Goal: Task Accomplishment & Management: Manage account settings

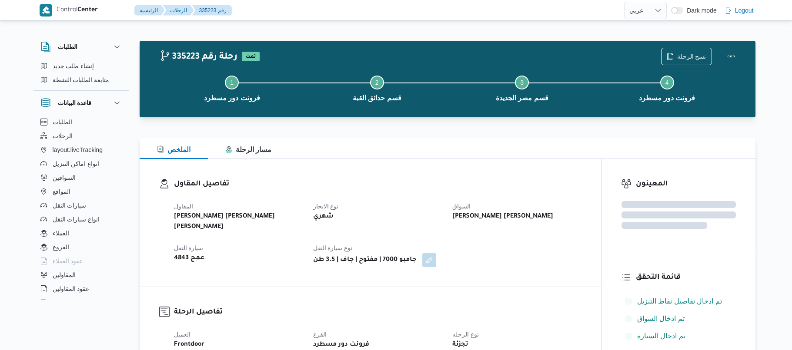
select select "ar"
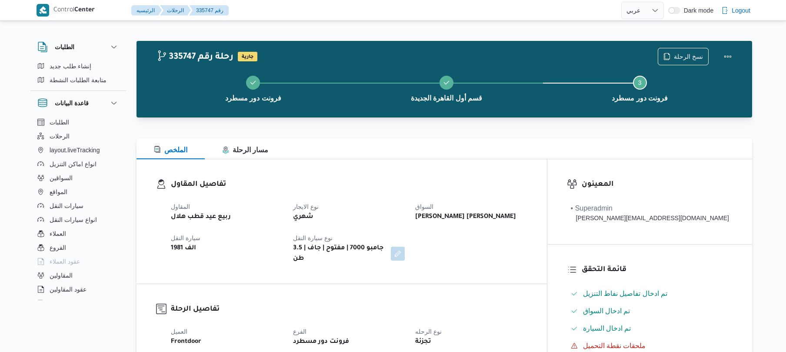
select select "ar"
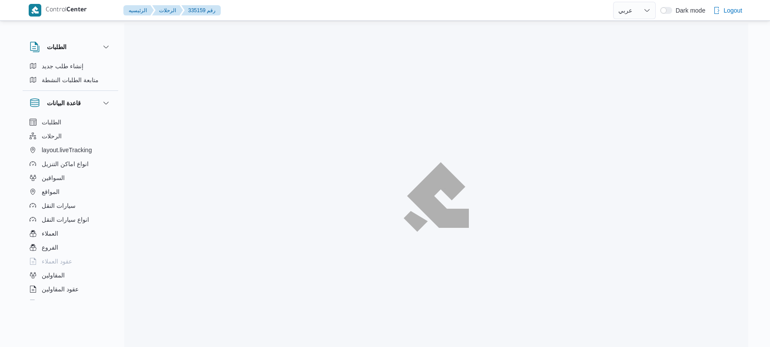
select select "ar"
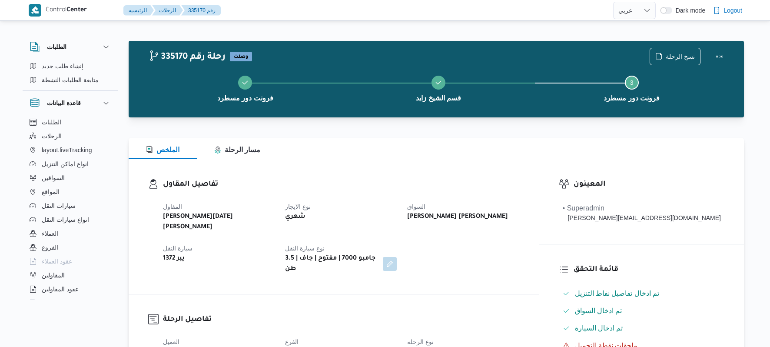
select select "ar"
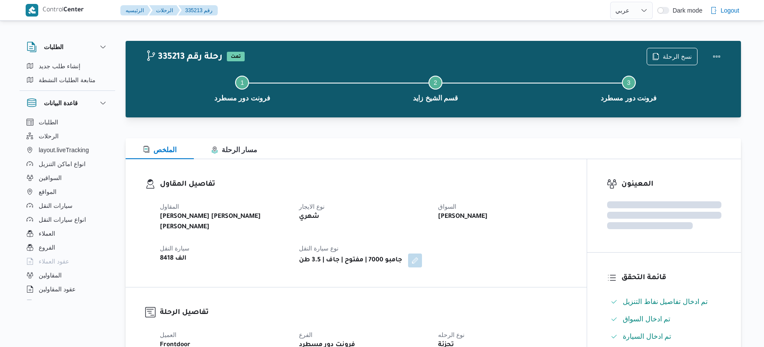
select select "ar"
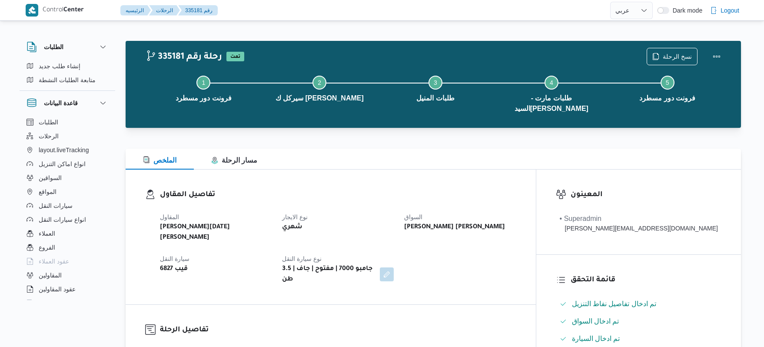
select select "ar"
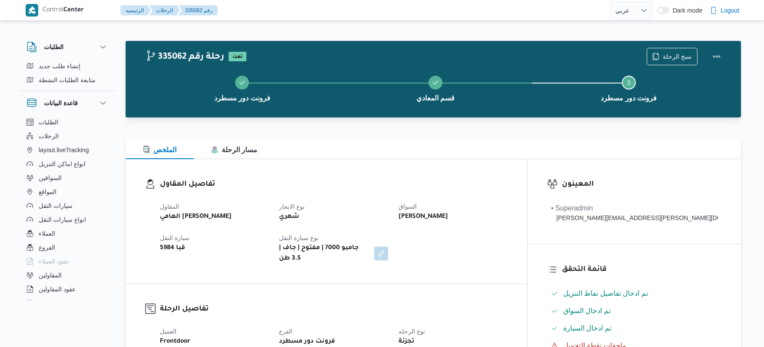
select select "ar"
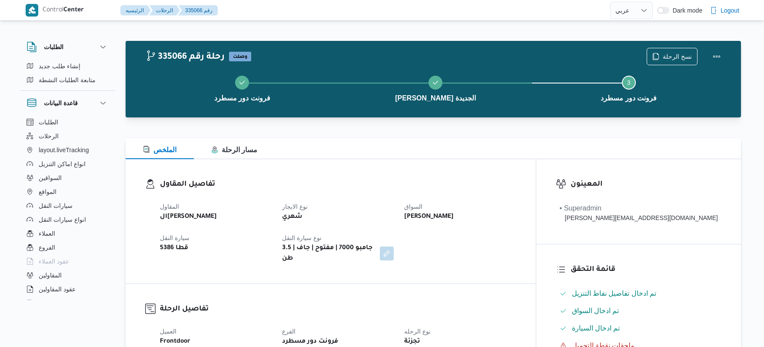
select select "ar"
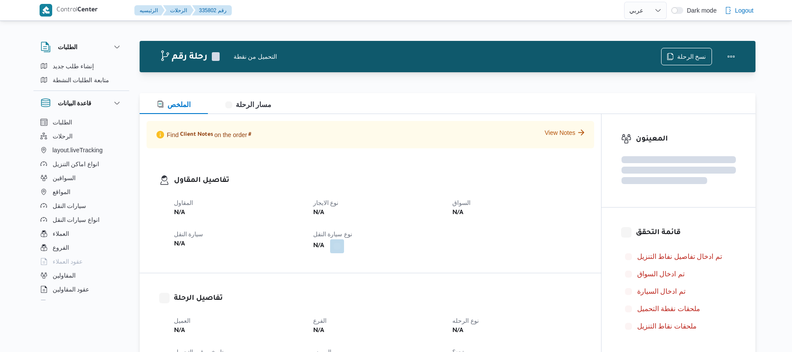
select select "ar"
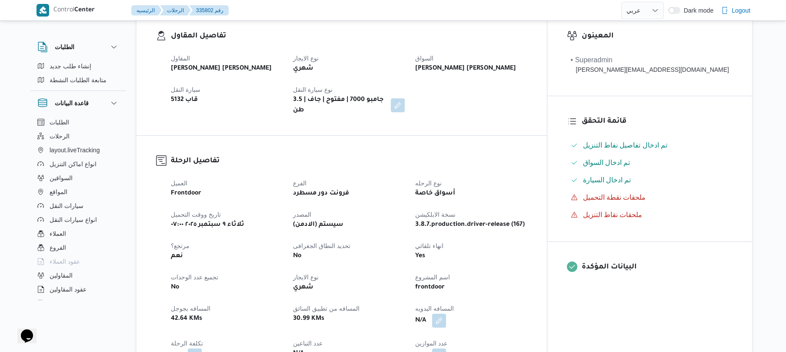
scroll to position [278, 0]
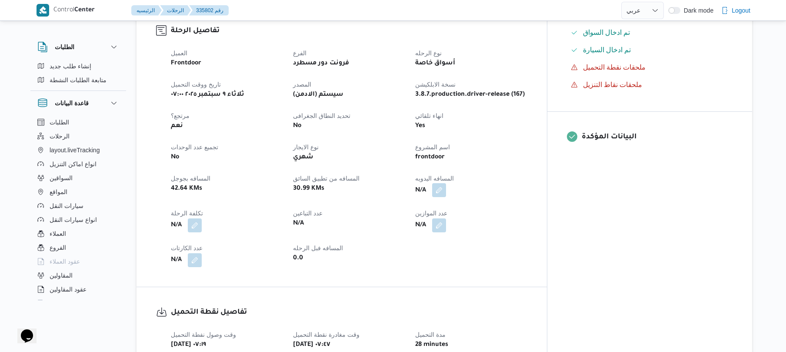
click at [446, 187] on button "button" at bounding box center [439, 190] width 14 height 14
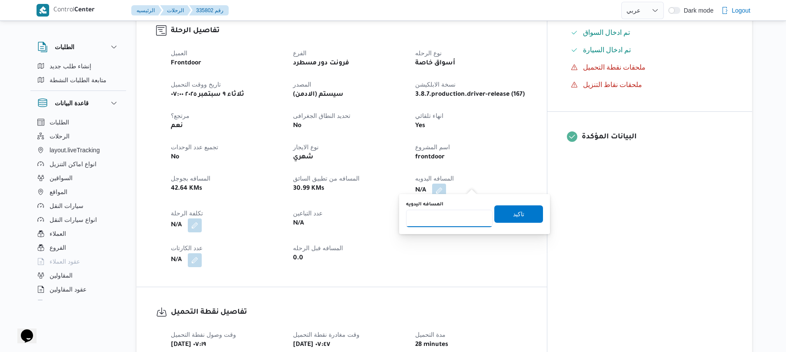
click at [456, 217] on input "المسافه اليدويه" at bounding box center [449, 218] width 87 height 17
type input "120"
click at [520, 217] on span "تاكيد" at bounding box center [518, 213] width 49 height 17
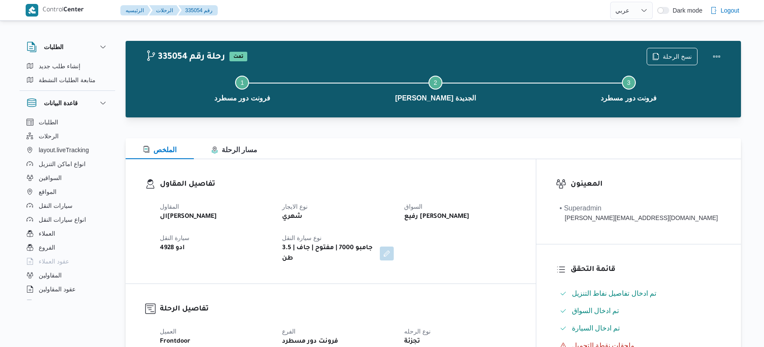
select select "ar"
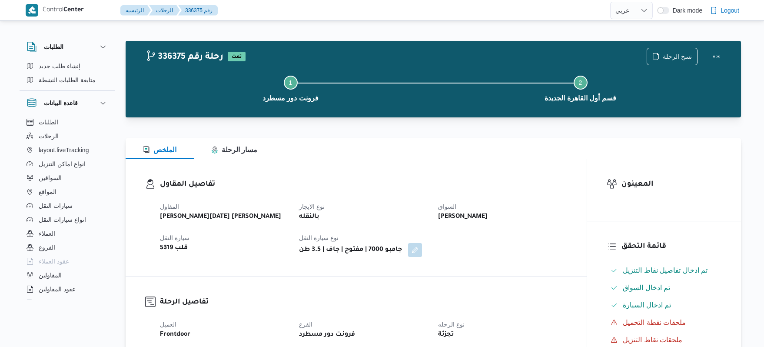
select select "ar"
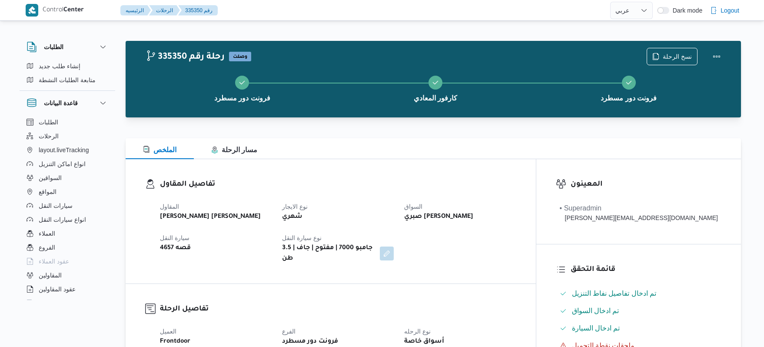
select select "ar"
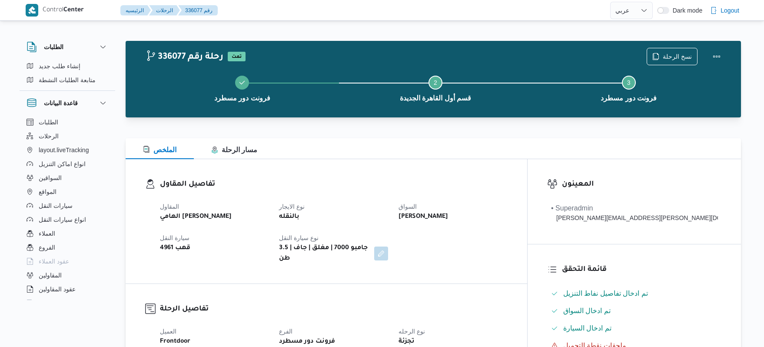
select select "ar"
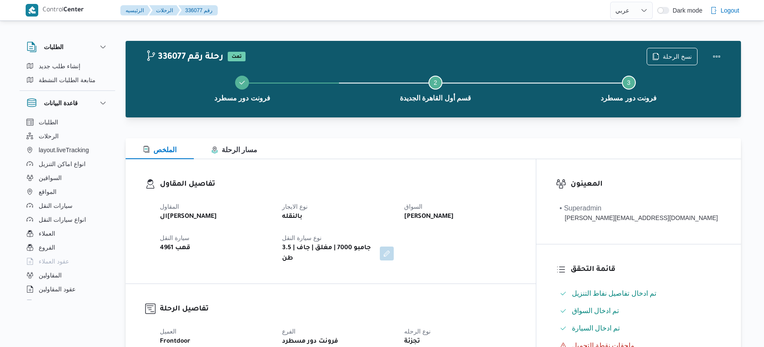
select select "ar"
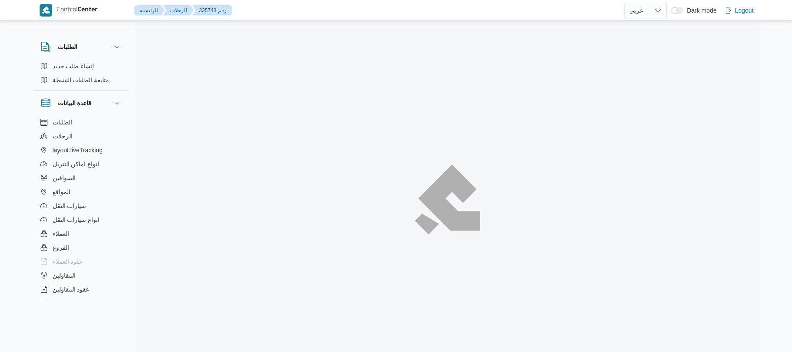
select select "ar"
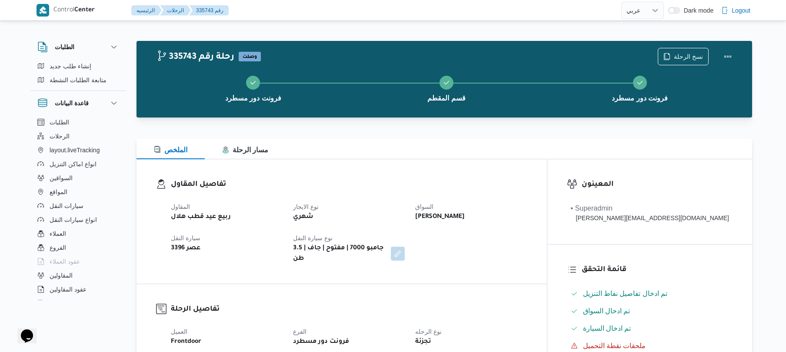
click at [541, 134] on div at bounding box center [445, 133] width 616 height 10
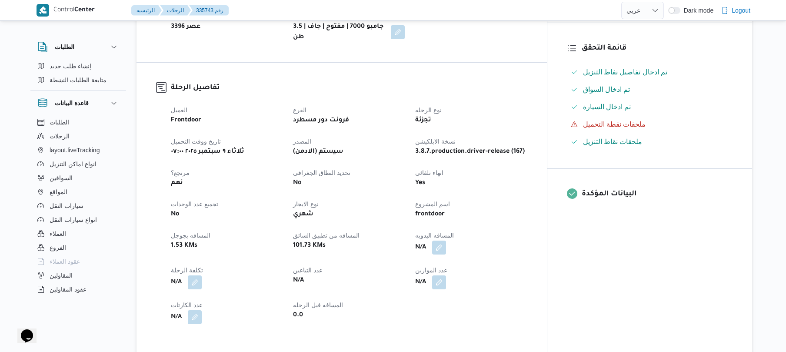
scroll to position [255, 0]
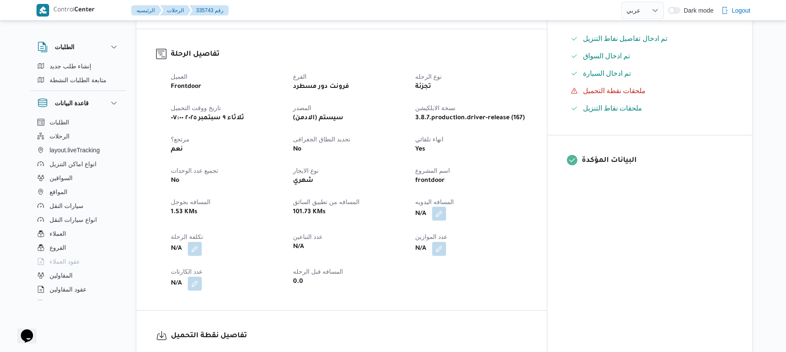
click at [446, 207] on button "button" at bounding box center [439, 214] width 14 height 14
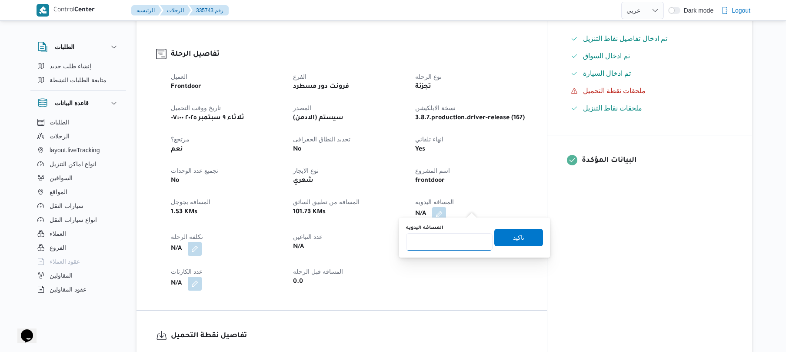
click at [437, 237] on input "المسافه اليدويه" at bounding box center [449, 241] width 87 height 17
type input "120"
click at [513, 241] on span "تاكيد" at bounding box center [518, 237] width 11 height 10
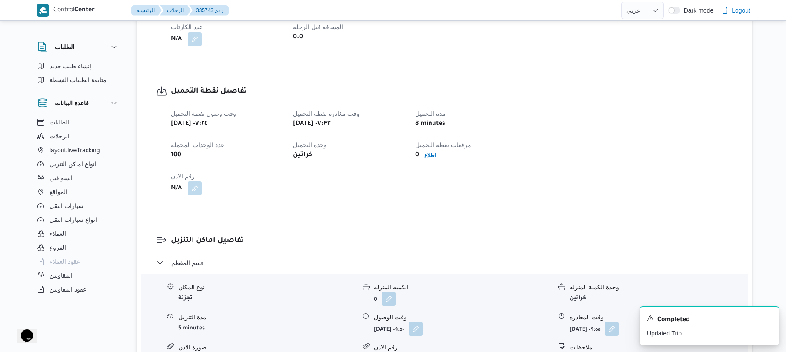
scroll to position [556, 0]
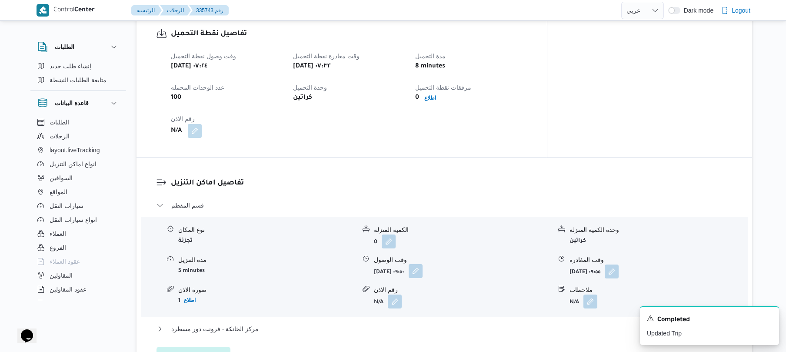
click at [423, 265] on button "button" at bounding box center [416, 271] width 14 height 14
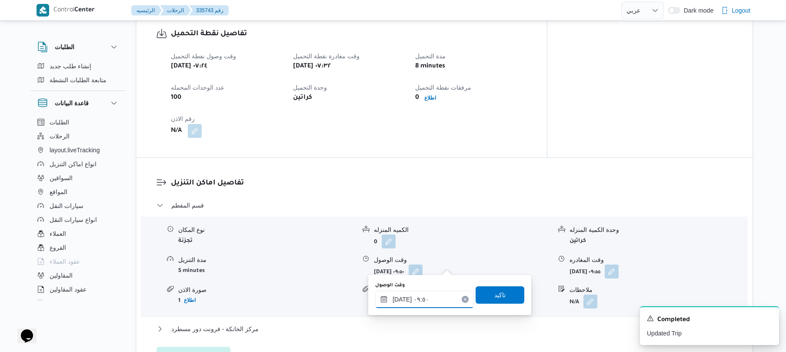
click at [398, 303] on input "٠٩/٠٩/٢٠٢٥ ٠٩:٥٠" at bounding box center [424, 298] width 99 height 17
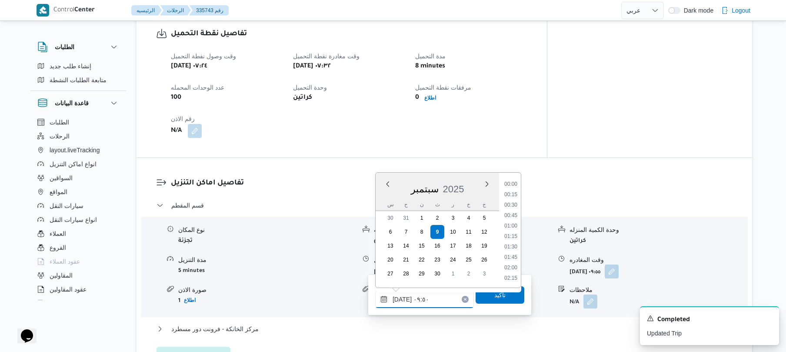
scroll to position [355, 0]
click at [512, 185] on li "08:30" at bounding box center [511, 184] width 20 height 9
type input "[DATE] ٠٨:٣٠"
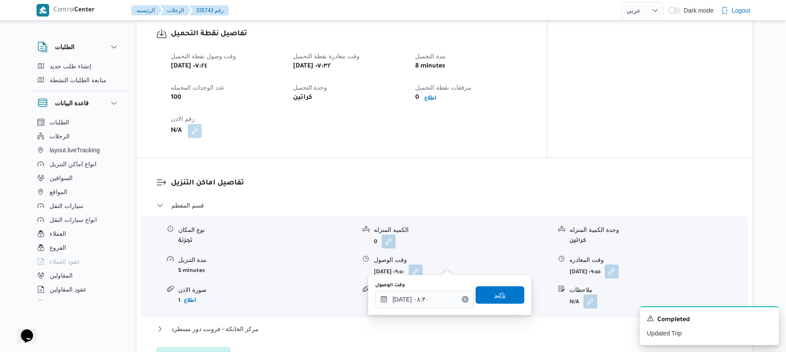
click at [486, 298] on span "تاكيد" at bounding box center [500, 294] width 49 height 17
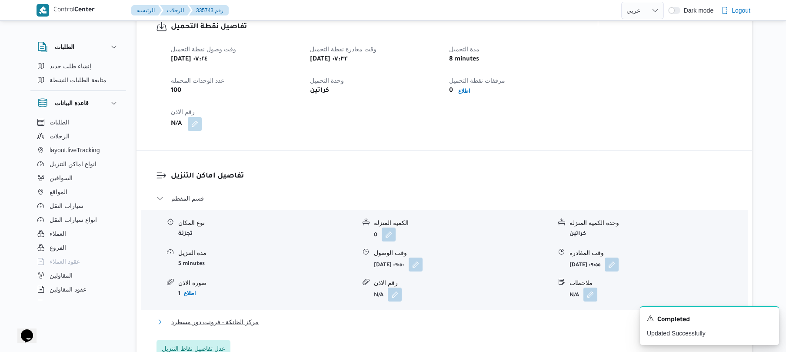
click at [455, 319] on button "مركز الخانكة - فرونت دور مسطرد" at bounding box center [445, 321] width 576 height 10
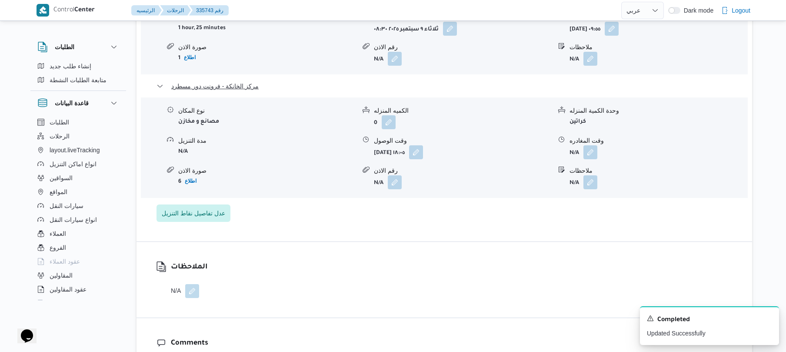
scroll to position [835, 0]
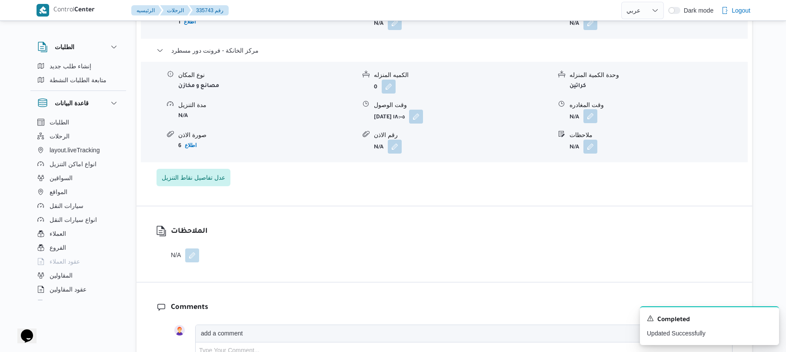
click at [590, 110] on button "button" at bounding box center [590, 116] width 14 height 14
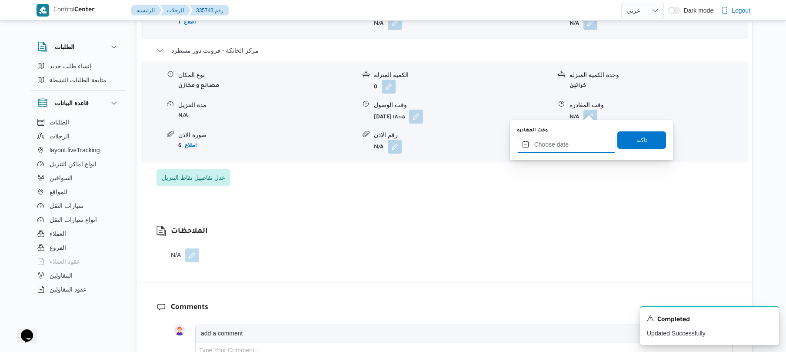
click at [555, 142] on input "وقت المغادره" at bounding box center [566, 144] width 99 height 17
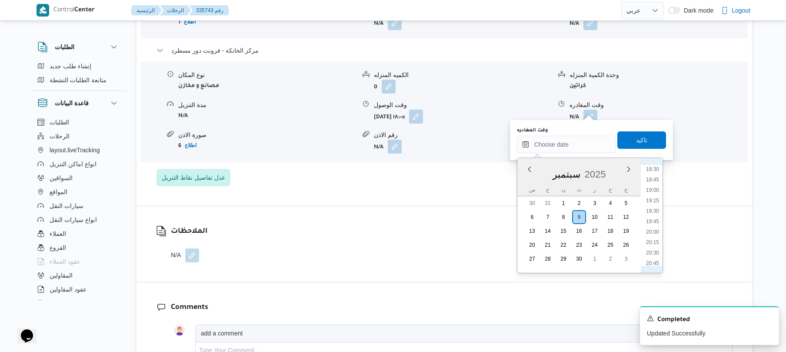
scroll to position [771, 0]
click at [654, 173] on li "18:30" at bounding box center [653, 170] width 20 height 9
type input "٠٩/٠٩/٢٠٢٥ ١٨:٣٠"
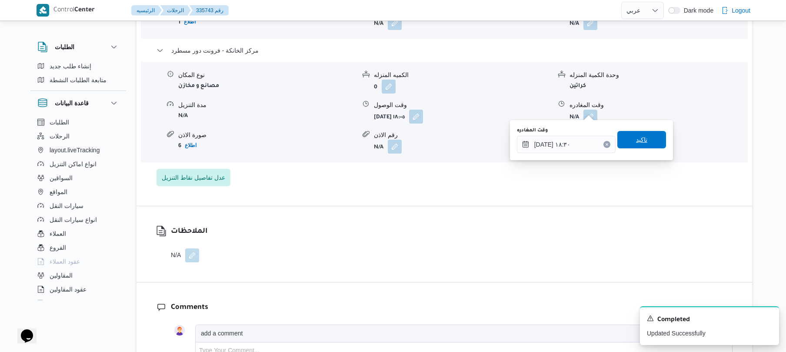
click at [636, 138] on span "تاكيد" at bounding box center [641, 139] width 11 height 10
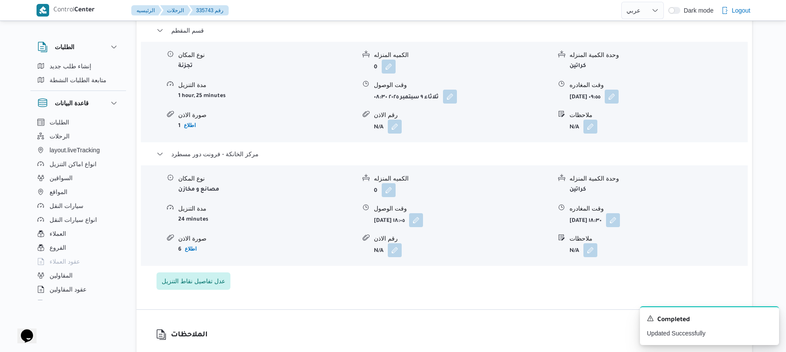
scroll to position [765, 0]
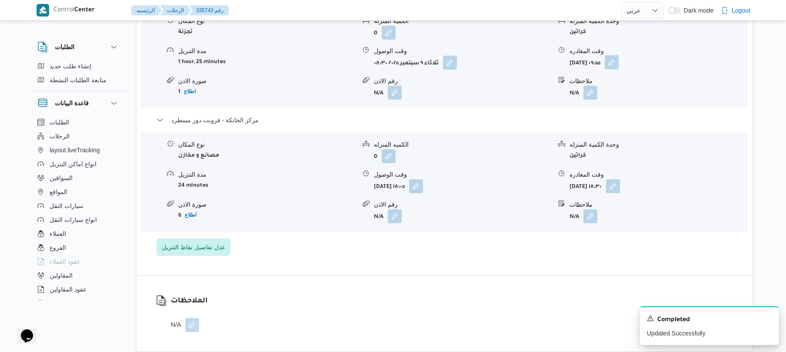
click at [619, 59] on button "button" at bounding box center [612, 62] width 14 height 14
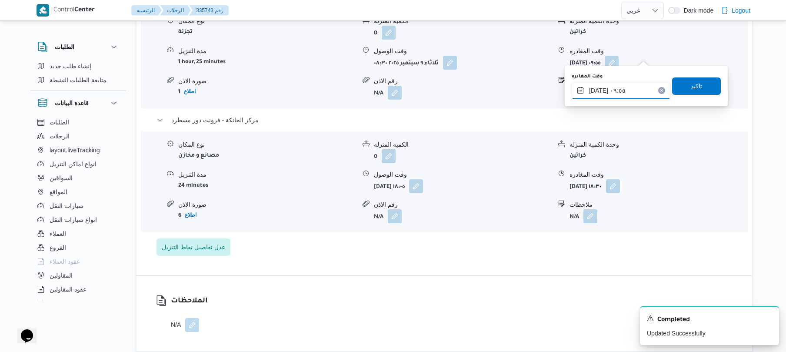
click at [605, 97] on input "٠٩/٠٩/٢٠٢٥ ٠٩:٥٥" at bounding box center [621, 90] width 99 height 17
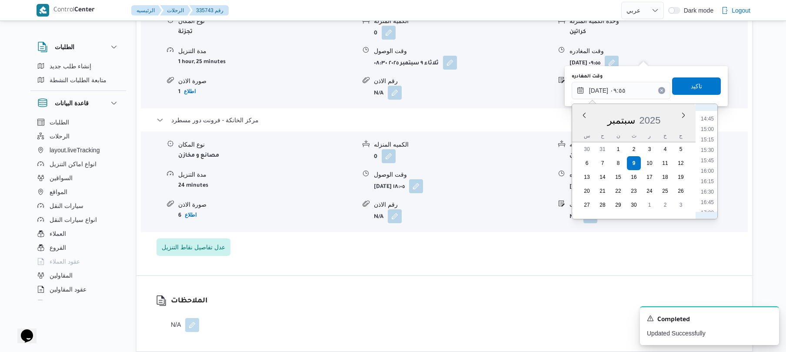
scroll to position [698, 0]
click at [710, 127] on li "17:00" at bounding box center [707, 127] width 20 height 9
type input "٠٩/٠٩/٢٠٢٥ ١٧:٠٠"
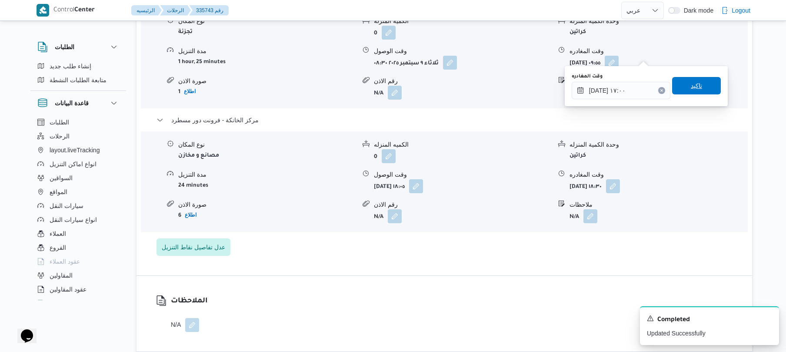
click at [701, 90] on span "تاكيد" at bounding box center [696, 85] width 49 height 17
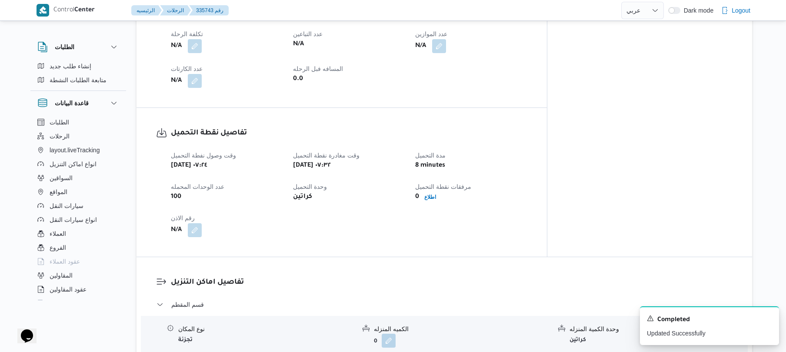
scroll to position [47, 0]
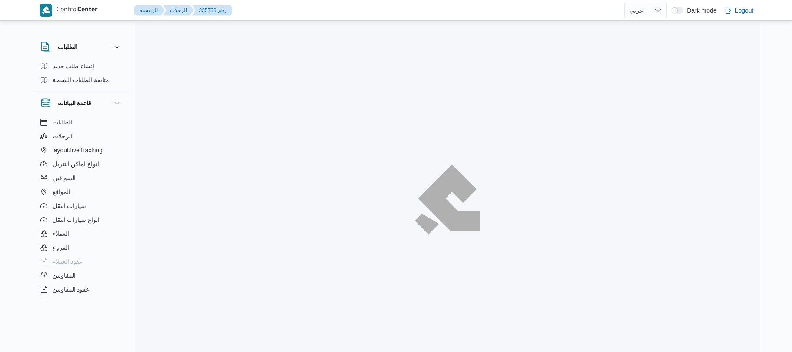
select select "ar"
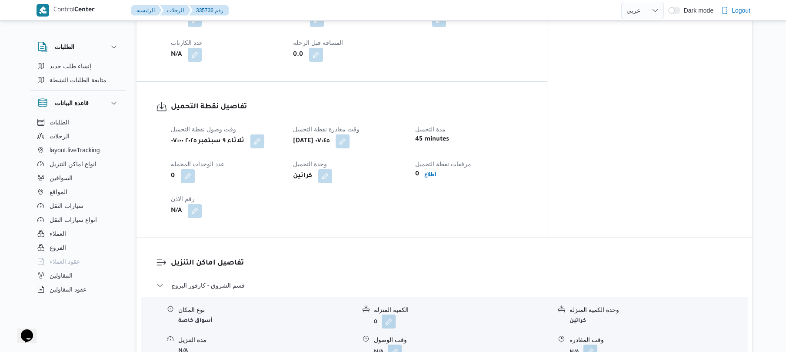
scroll to position [371, 0]
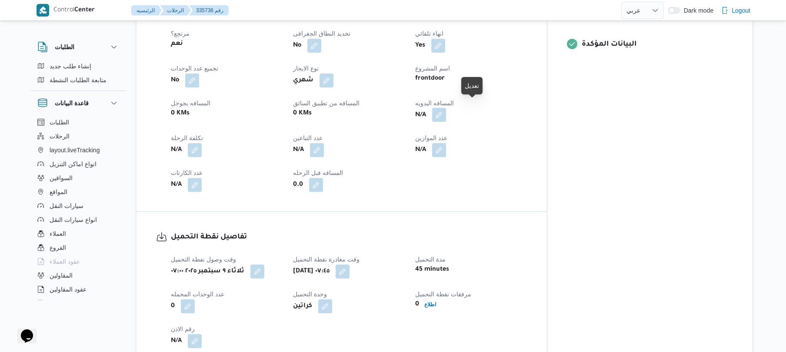
click at [446, 110] on button "button" at bounding box center [439, 115] width 14 height 14
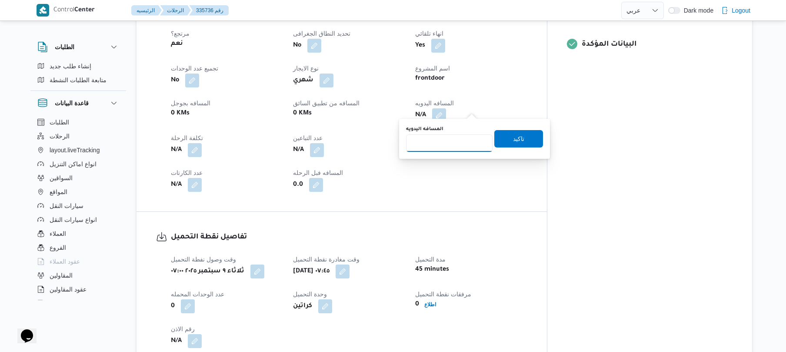
click at [437, 147] on input "المسافه اليدويه" at bounding box center [449, 142] width 87 height 17
type input "130"
click at [408, 221] on div "تفاصيل نقطة التحميل وقت وصول نفطة التحميل ثلاثاء ٩ سبتمبر ٢٠٢٥ ٠٧:٠٠ وقت مغادرة…" at bounding box center [342, 290] width 410 height 156
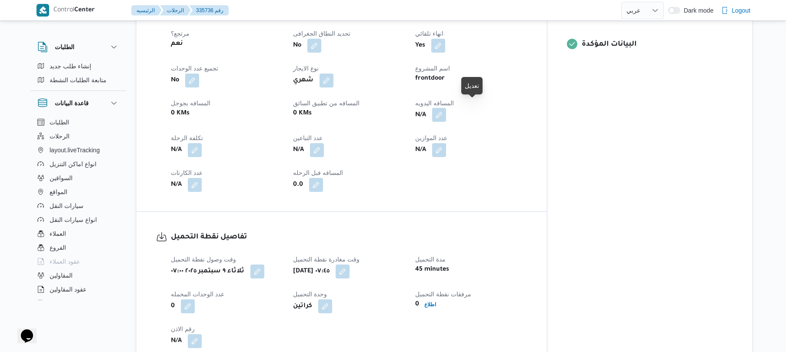
click at [446, 108] on button "button" at bounding box center [439, 115] width 14 height 14
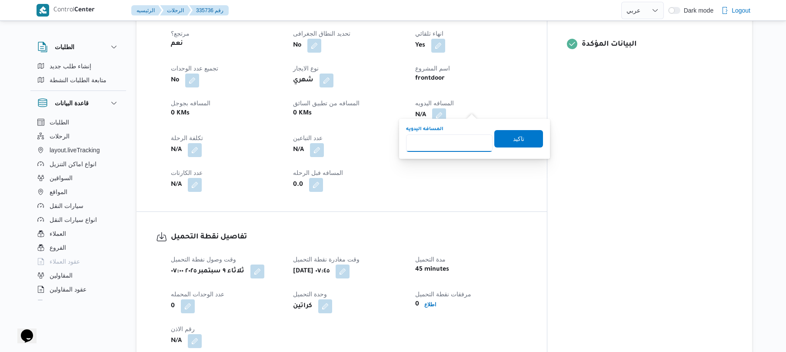
click at [454, 141] on input "المسافه اليدويه" at bounding box center [449, 142] width 87 height 17
type input "135"
click at [513, 137] on span "تاكيد" at bounding box center [518, 138] width 11 height 10
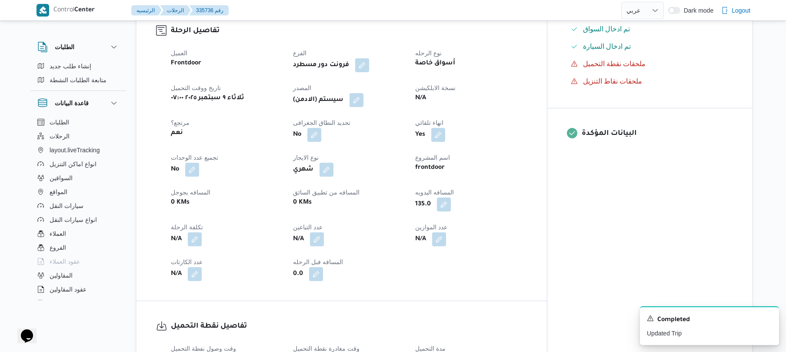
scroll to position [255, 0]
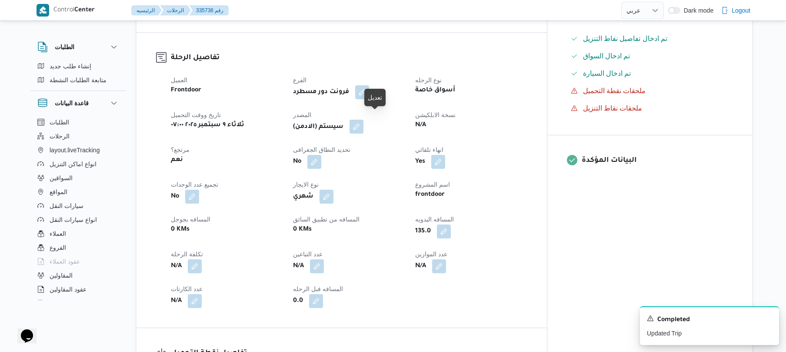
click at [363, 120] on button "button" at bounding box center [357, 127] width 14 height 14
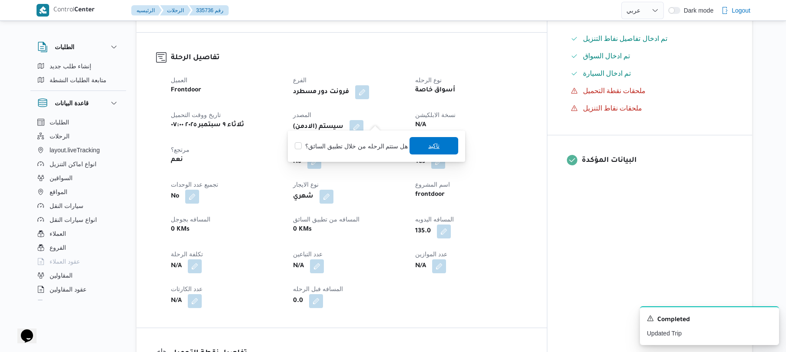
click at [420, 146] on span "تاكيد" at bounding box center [434, 145] width 49 height 17
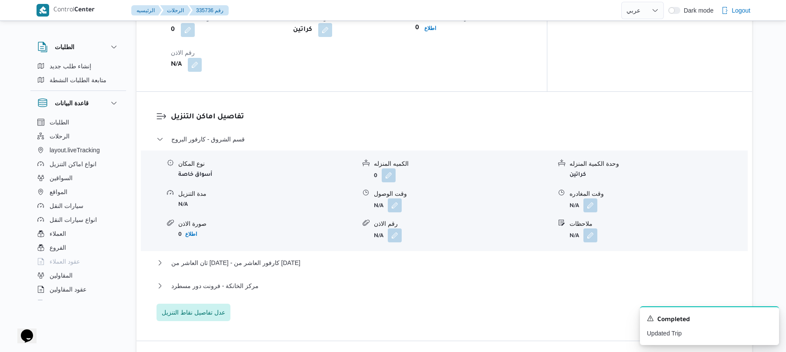
scroll to position [649, 0]
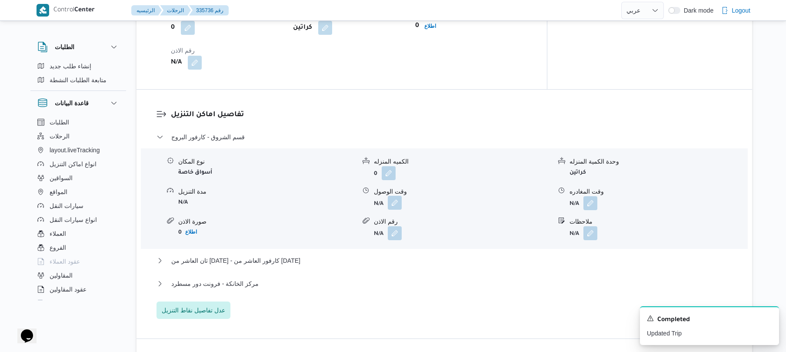
click at [391, 196] on button "button" at bounding box center [395, 203] width 14 height 14
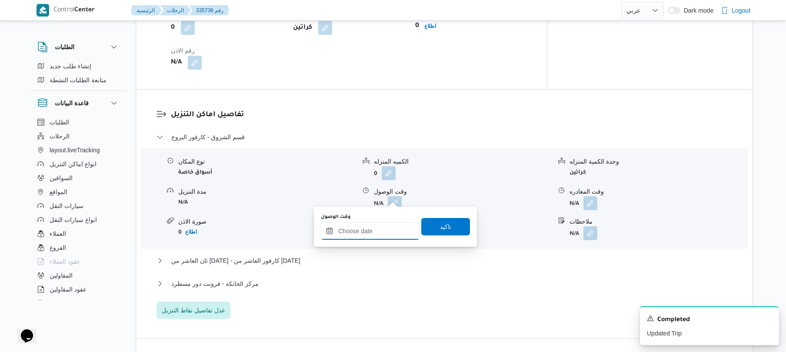
click at [369, 224] on div at bounding box center [370, 230] width 99 height 17
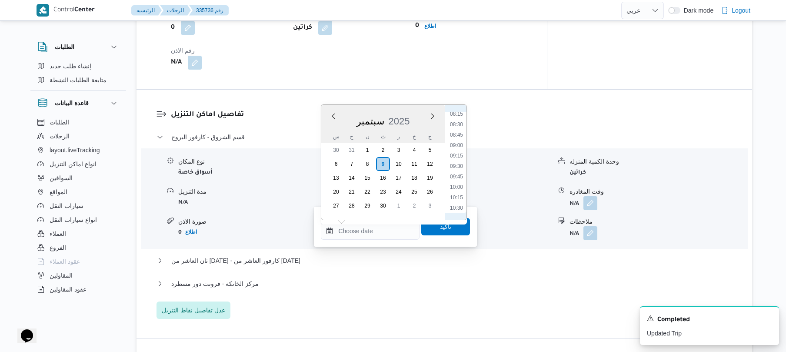
scroll to position [341, 0]
click at [458, 128] on li "08:30" at bounding box center [456, 129] width 20 height 9
type input "[DATE] ٠٨:٣٠"
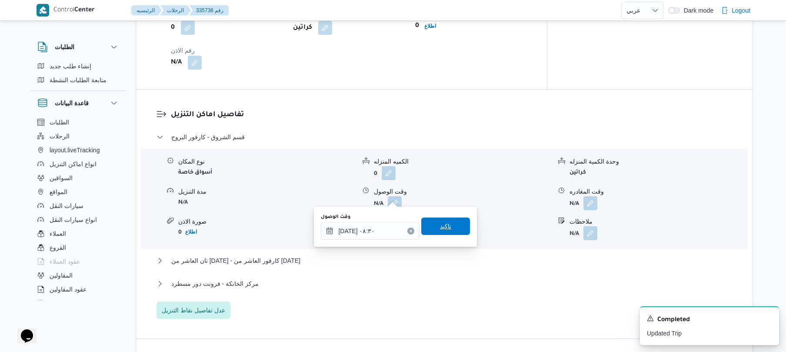
click at [433, 223] on span "تاكيد" at bounding box center [445, 225] width 49 height 17
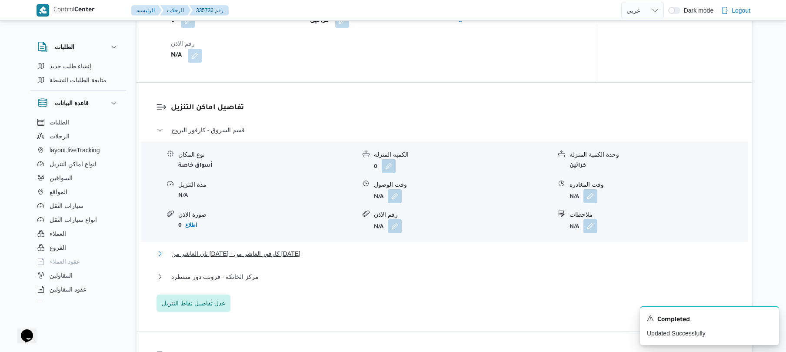
click at [395, 251] on button "ثان العاشر من رمضان - كارفور العاشر من رمضان" at bounding box center [445, 253] width 576 height 10
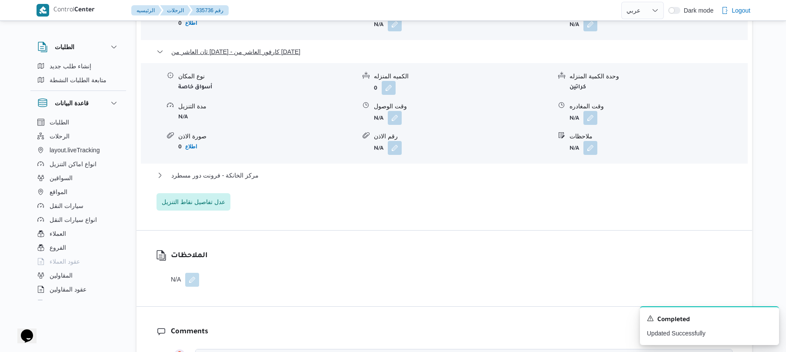
scroll to position [881, 0]
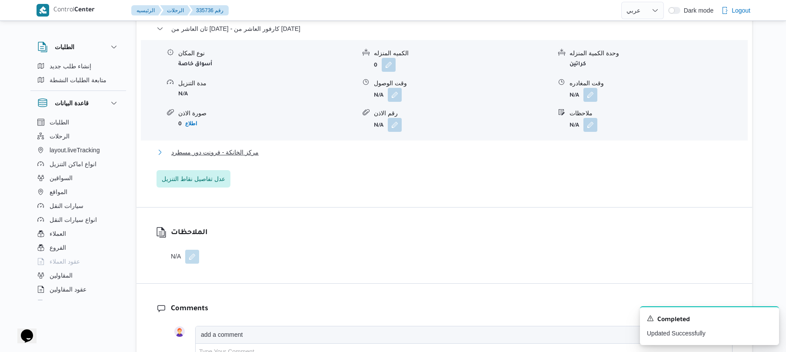
click at [451, 147] on button "مركز الخانكة - فرونت دور مسطرد" at bounding box center [445, 152] width 576 height 10
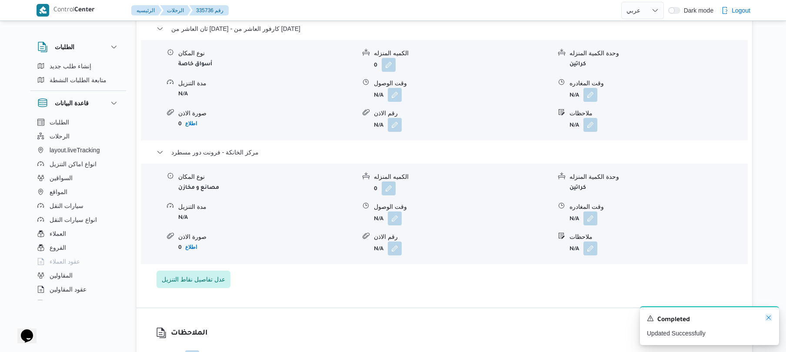
click at [767, 317] on icon "Dismiss toast" at bounding box center [768, 317] width 7 height 7
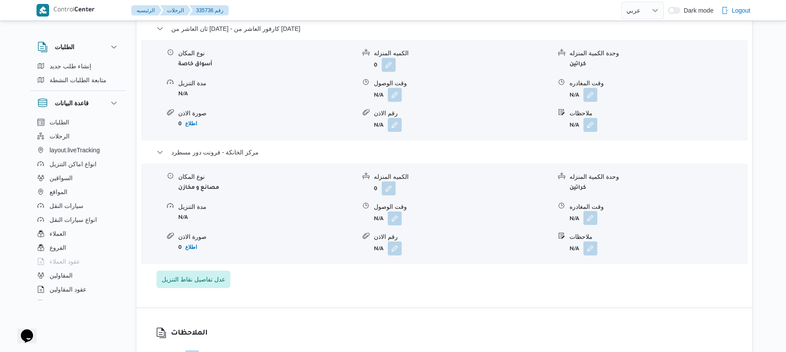
click at [587, 211] on button "button" at bounding box center [590, 218] width 14 height 14
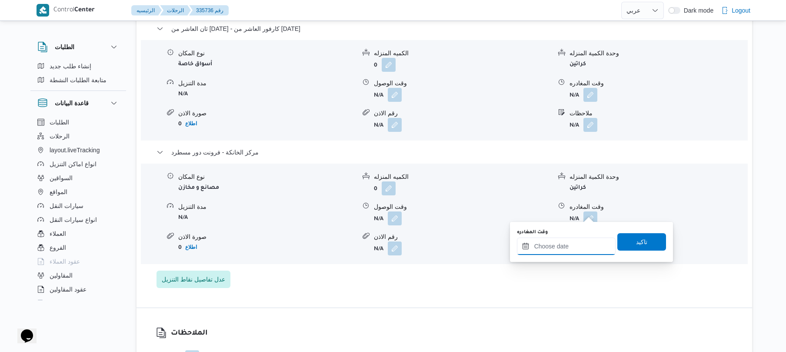
click at [553, 249] on input "وقت المغادره" at bounding box center [566, 245] width 99 height 17
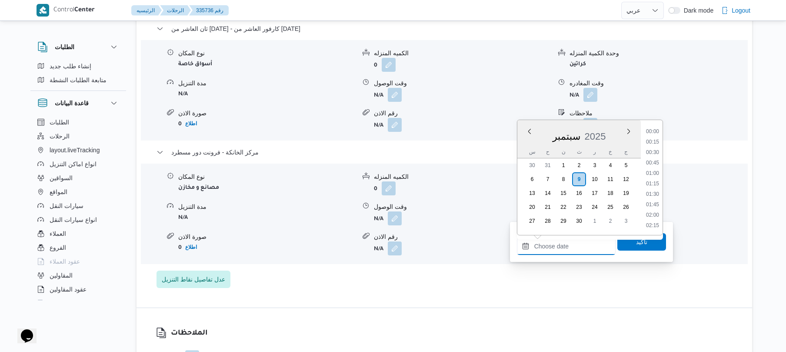
scroll to position [856, 0]
click at [654, 131] on li "20:30" at bounding box center [653, 131] width 20 height 9
type input "٠٩/٠٩/٢٠٢٥ ٢٠:٣٠"
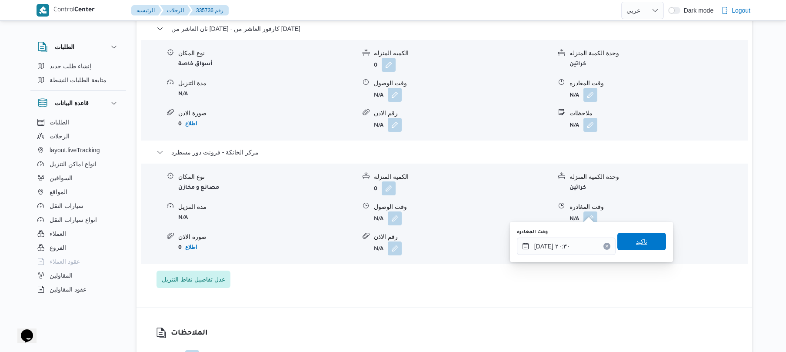
click at [624, 242] on span "تاكيد" at bounding box center [641, 241] width 49 height 17
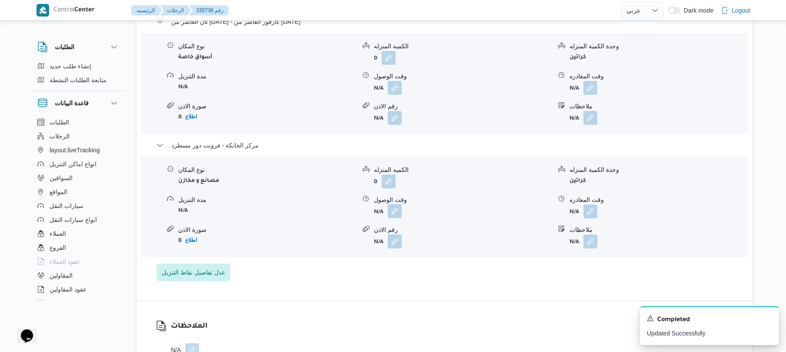
click at [396, 210] on button "button" at bounding box center [395, 211] width 14 height 14
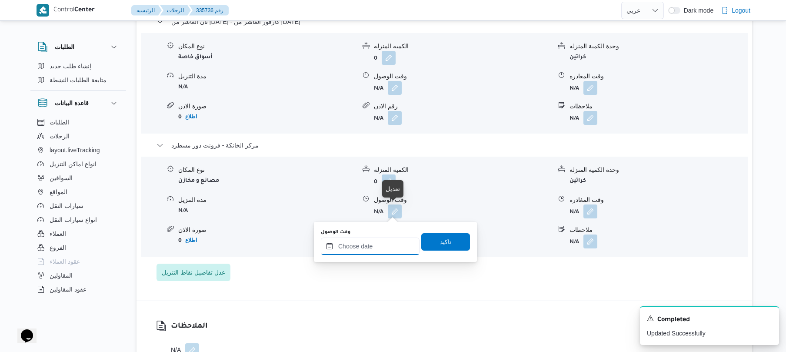
click at [384, 242] on input "وقت الوصول" at bounding box center [370, 245] width 99 height 17
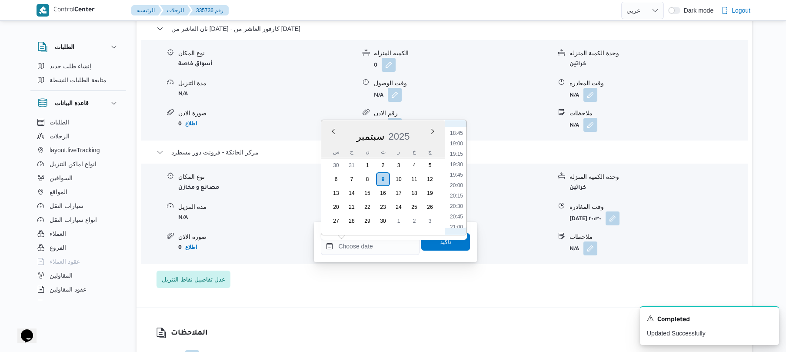
scroll to position [770, 0]
click at [456, 204] on li "20:15" at bounding box center [456, 206] width 20 height 9
type input "٠٩/٠٩/٢٠٢٥ ٢٠:١٥"
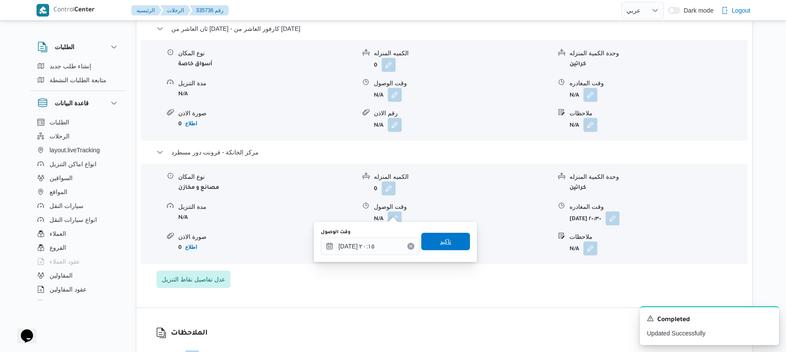
click at [446, 237] on span "تاكيد" at bounding box center [445, 241] width 49 height 17
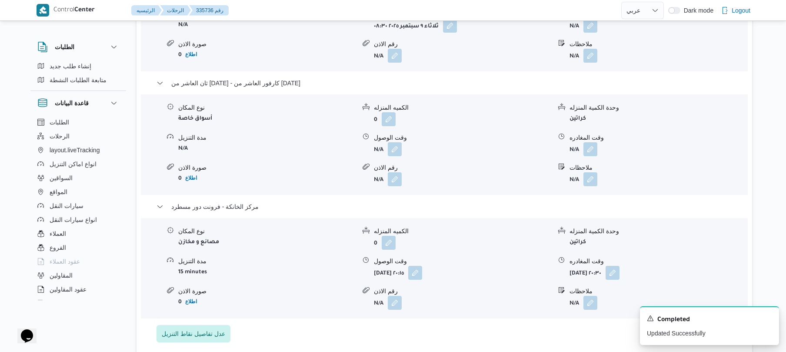
scroll to position [811, 0]
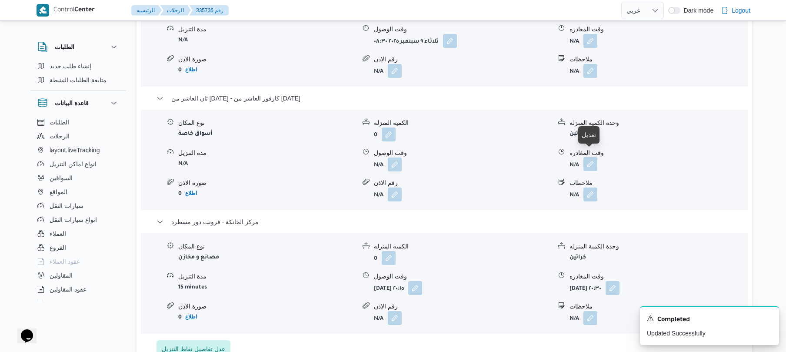
click at [593, 157] on button "button" at bounding box center [590, 164] width 14 height 14
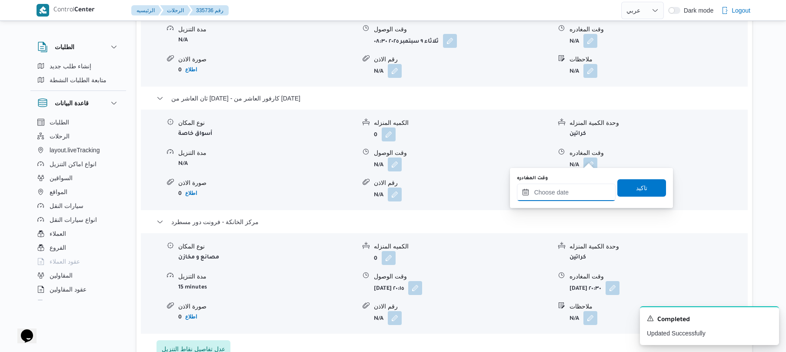
click at [555, 195] on input "وقت المغادره" at bounding box center [566, 191] width 99 height 17
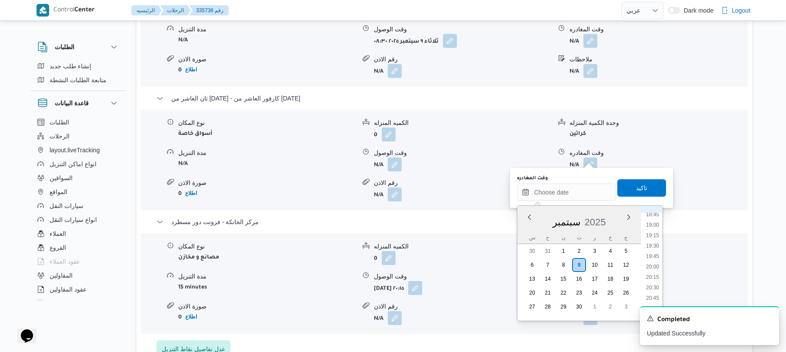
scroll to position [771, 0]
click at [651, 247] on li "19:15" at bounding box center [653, 249] width 20 height 9
type input "٠٩/٠٩/٢٠٢٥ ١٩:١٥"
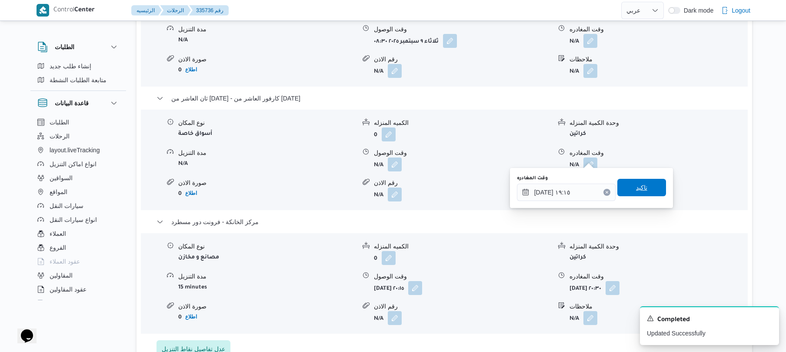
click at [644, 182] on span "تاكيد" at bounding box center [641, 187] width 49 height 17
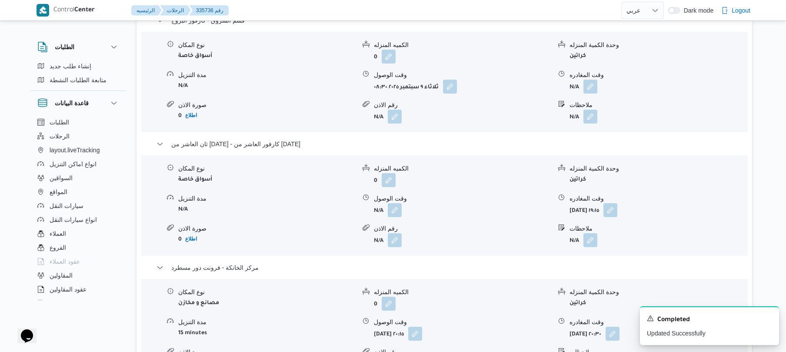
scroll to position [765, 0]
click at [593, 81] on button "button" at bounding box center [590, 87] width 14 height 14
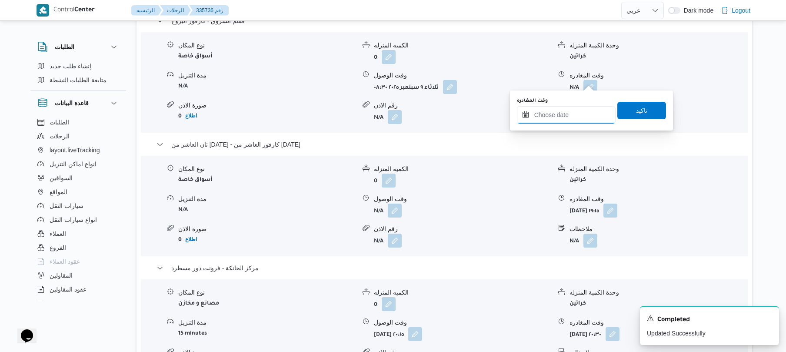
click at [563, 115] on input "وقت المغادره" at bounding box center [566, 114] width 99 height 17
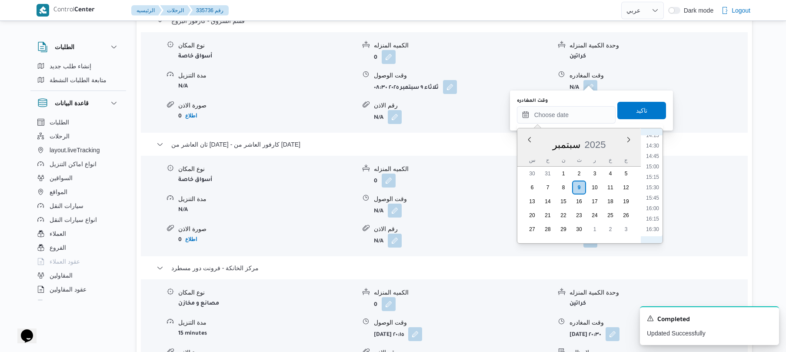
scroll to position [515, 0]
click at [654, 169] on li "13:00" at bounding box center [653, 167] width 20 height 9
type input "٠٩/٠٩/٢٠٢٥ ١٣:٠٠"
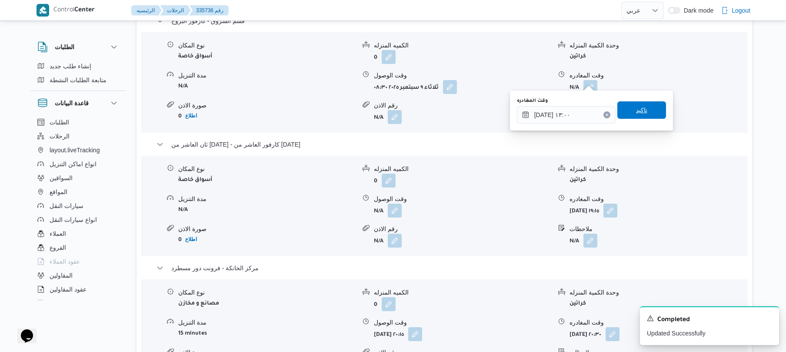
click at [624, 113] on span "تاكيد" at bounding box center [641, 109] width 49 height 17
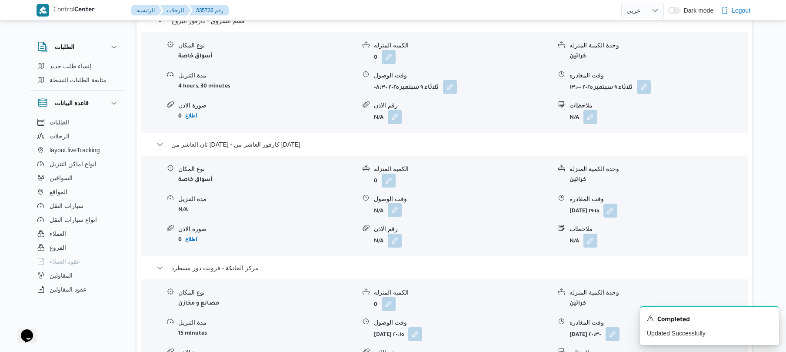
click at [393, 203] on button "button" at bounding box center [395, 210] width 14 height 14
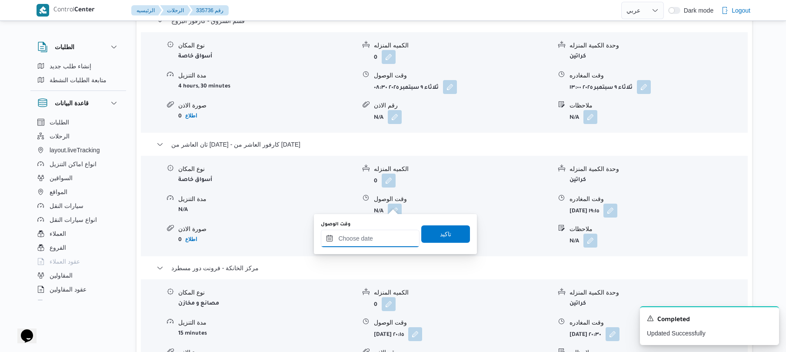
click at [374, 237] on input "وقت الوصول" at bounding box center [370, 238] width 99 height 17
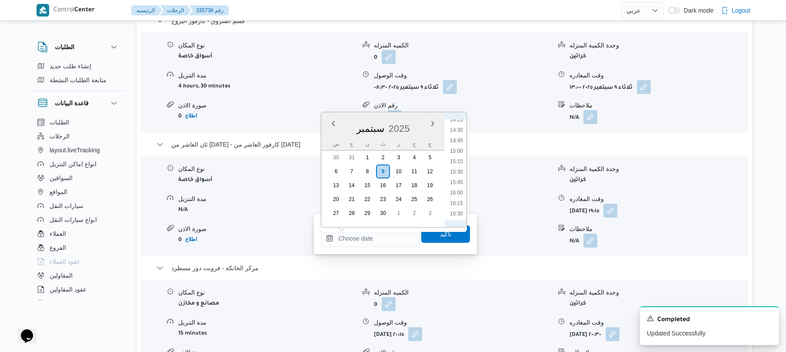
scroll to position [513, 0]
click at [458, 172] on li "13:30" at bounding box center [456, 174] width 20 height 9
type input "٠٩/٠٩/٢٠٢٥ ١٣:٣٠"
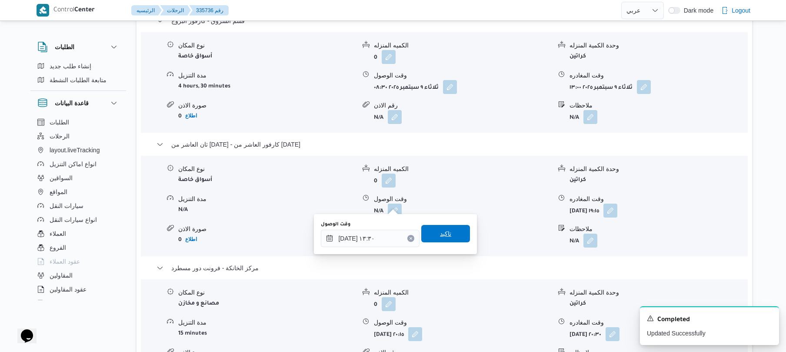
click at [445, 240] on span "تاكيد" at bounding box center [445, 233] width 49 height 17
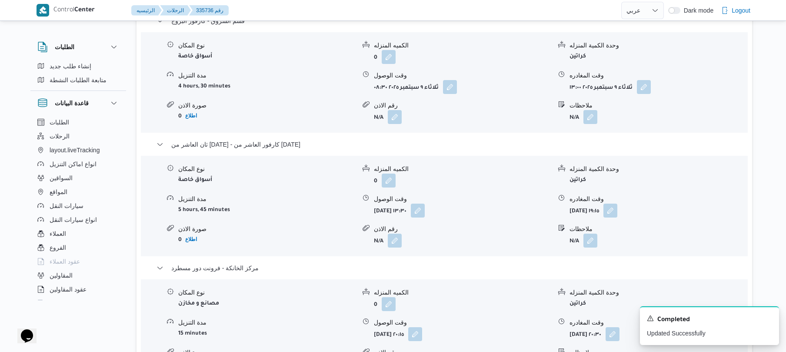
scroll to position [0, 0]
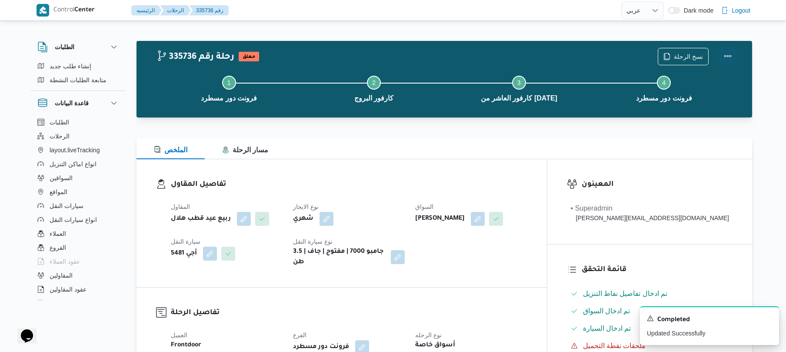
click at [729, 53] on button "Actions" at bounding box center [727, 55] width 17 height 17
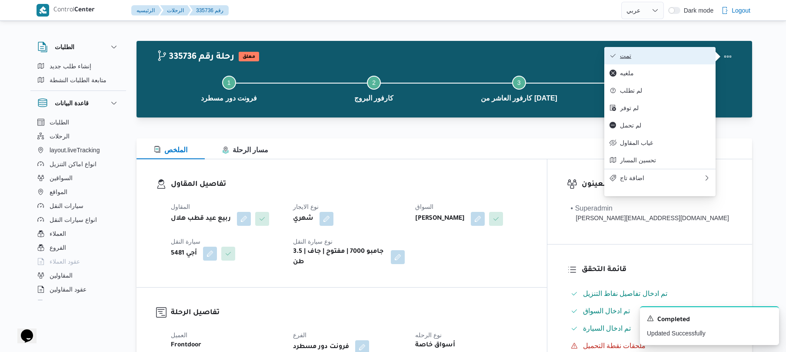
click at [695, 58] on span "تمت" at bounding box center [665, 55] width 90 height 7
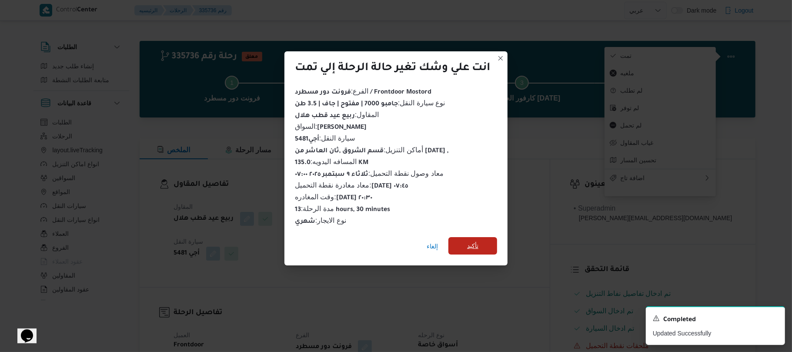
click at [480, 244] on span "تأكيد" at bounding box center [472, 245] width 49 height 17
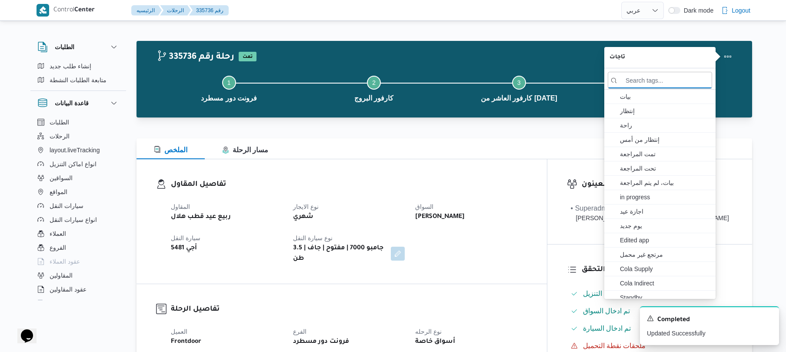
click at [480, 244] on div "المقاول ربيع عيد قطب هلال نوع الايجار شهري السواق عمر هاشم جاب الله محمد سيارة …" at bounding box center [349, 232] width 367 height 73
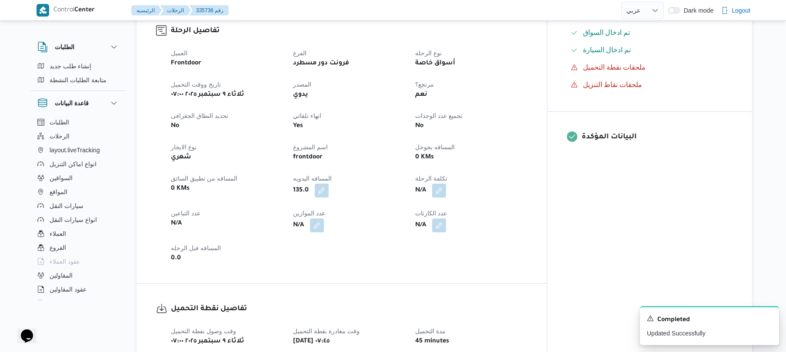
scroll to position [255, 0]
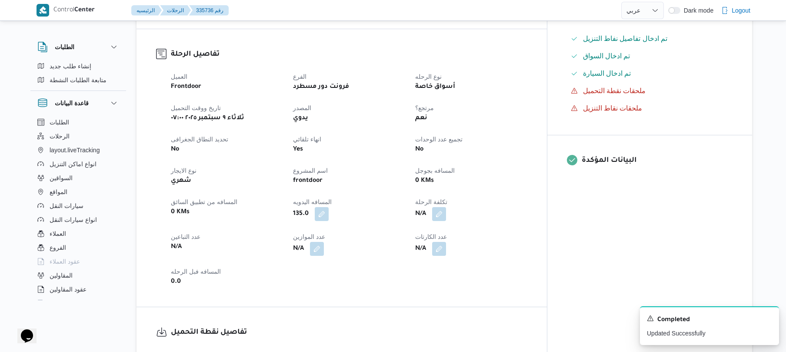
click at [524, 89] on div "العميل Frontdoor الفرع فرونت دور مسطرد نوع الرحله أسواق خاصة تاريخ ووقت التحميل…" at bounding box center [349, 179] width 367 height 226
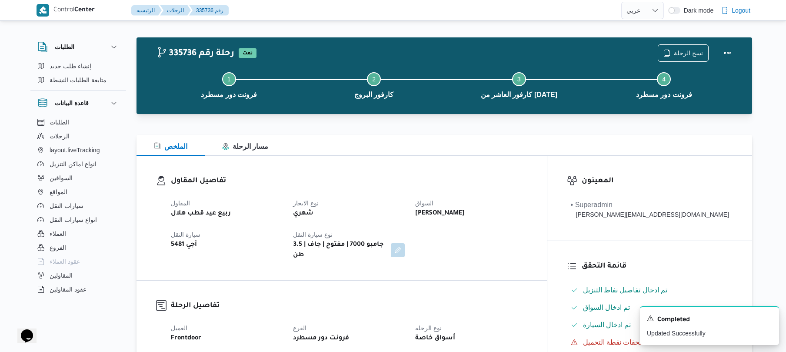
scroll to position [0, 0]
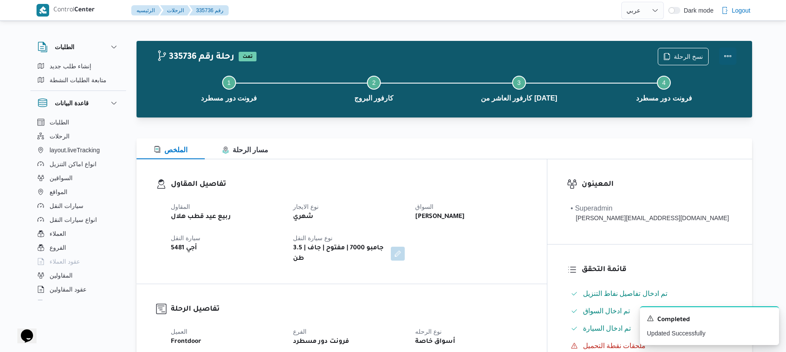
click at [730, 54] on button "Actions" at bounding box center [727, 55] width 17 height 17
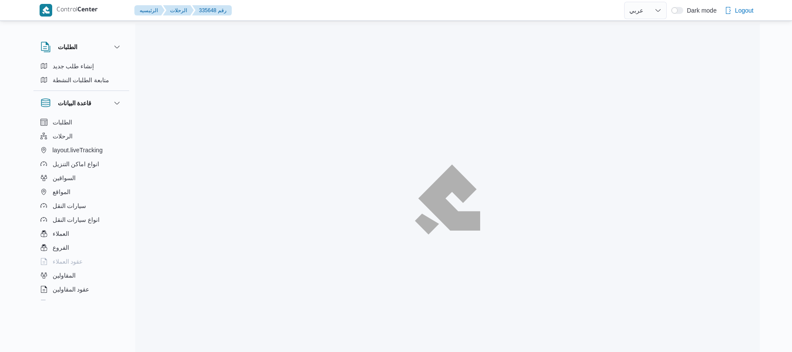
select select "ar"
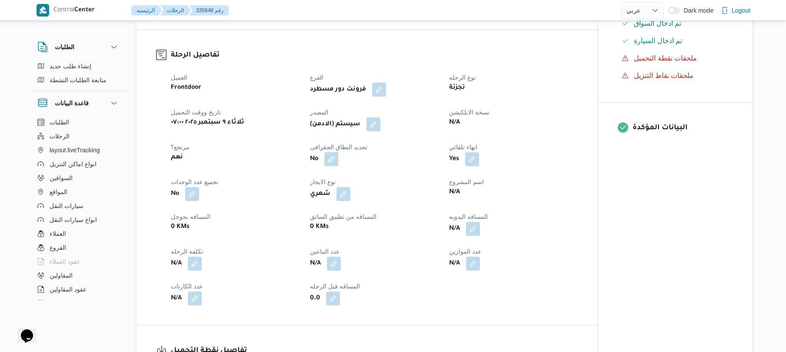
scroll to position [301, 0]
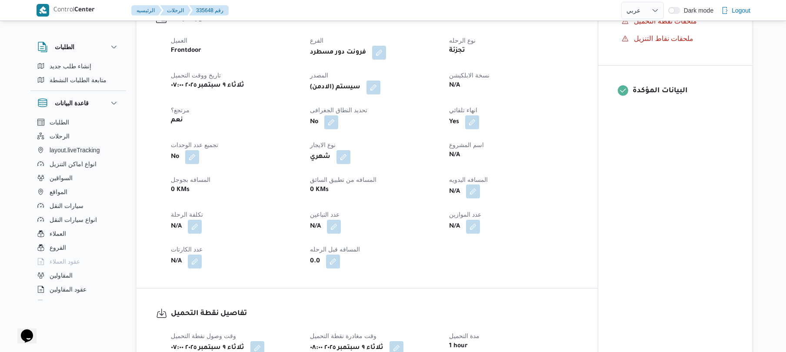
click at [476, 195] on button "button" at bounding box center [473, 191] width 14 height 14
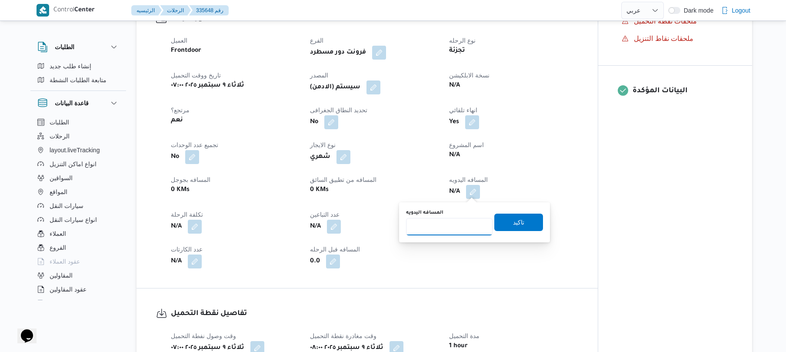
click at [458, 225] on input "المسافه اليدويه" at bounding box center [449, 226] width 87 height 17
type input "80"
click at [513, 222] on span "تاكيد" at bounding box center [518, 222] width 11 height 10
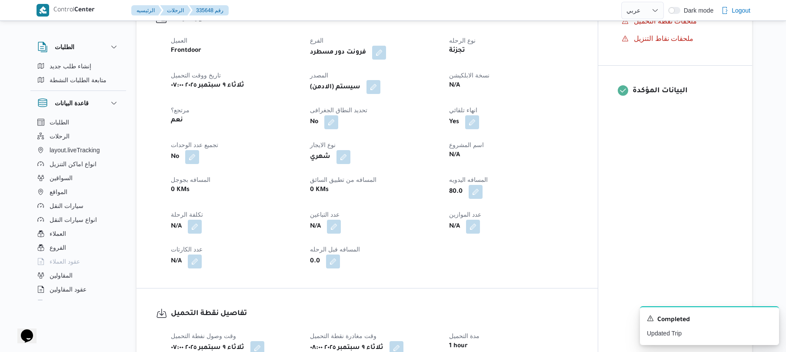
click at [377, 82] on button "button" at bounding box center [373, 87] width 14 height 14
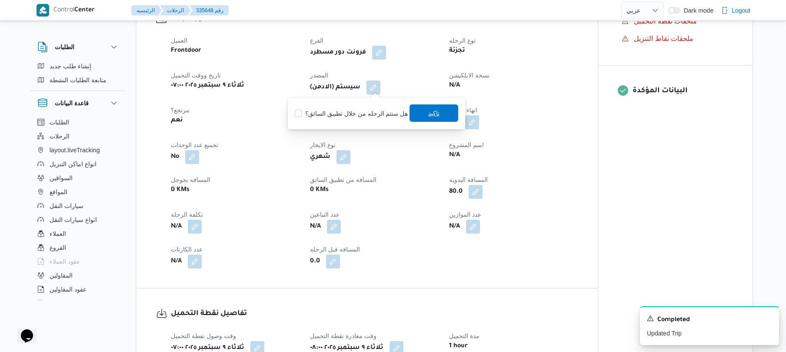
click at [430, 115] on span "تاكيد" at bounding box center [433, 113] width 11 height 10
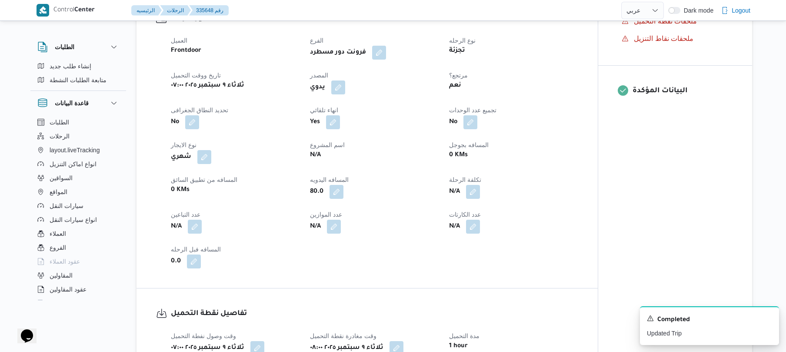
click at [414, 119] on div "Yes" at bounding box center [374, 122] width 130 height 16
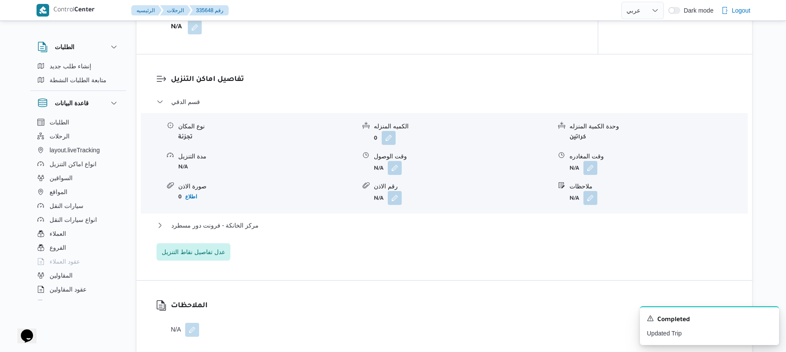
scroll to position [696, 0]
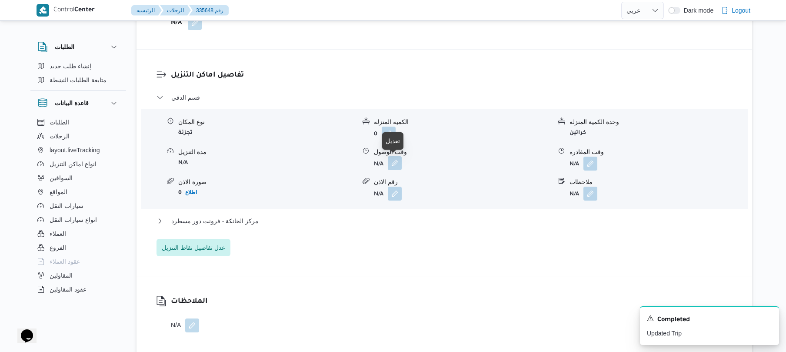
click at [393, 164] on button "button" at bounding box center [395, 163] width 14 height 14
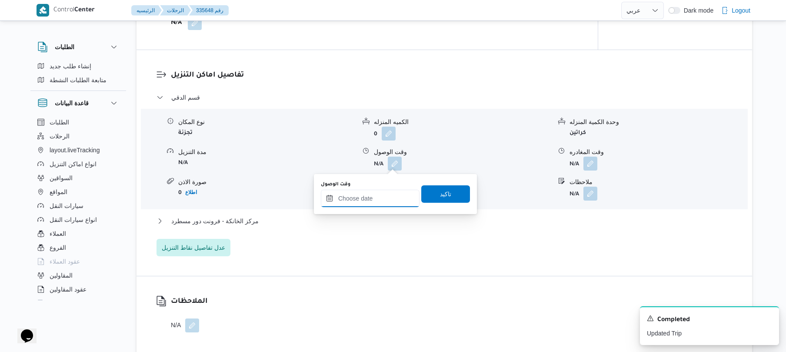
click at [376, 196] on input "وقت الوصول" at bounding box center [370, 198] width 99 height 17
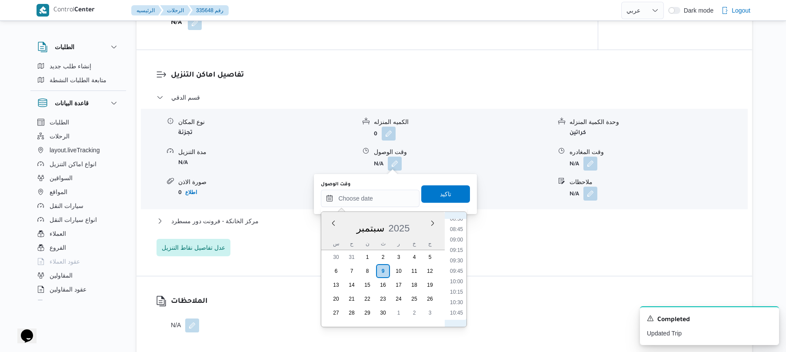
scroll to position [345, 0]
click at [458, 253] on li "09:00" at bounding box center [456, 254] width 20 height 9
type input "٠٩/٠٩/٢٠٢٥ ٠٩:٠٠"
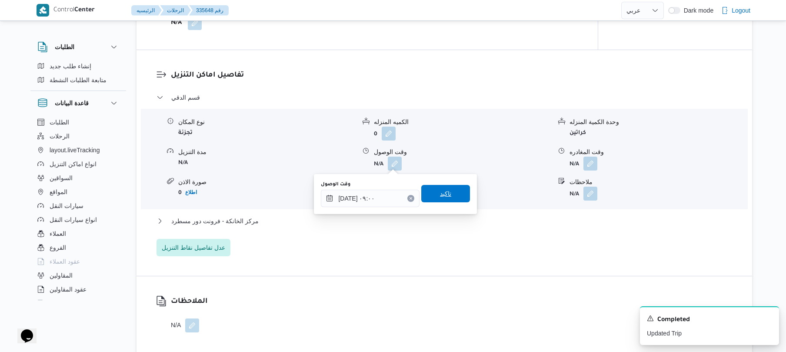
click at [454, 202] on span "تاكيد" at bounding box center [445, 193] width 49 height 17
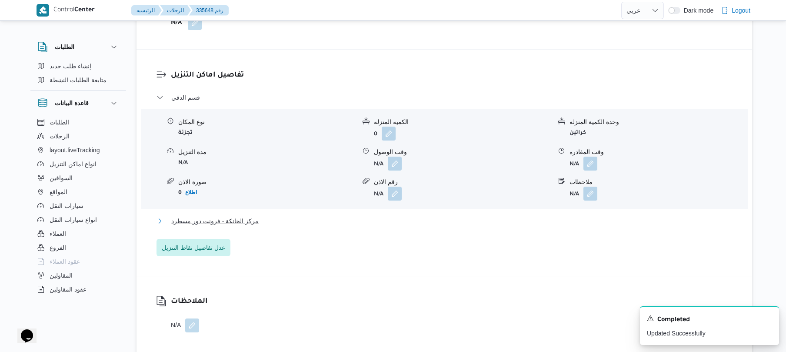
click at [444, 218] on button "مركز الخانكة - فرونت دور مسطرد" at bounding box center [445, 221] width 576 height 10
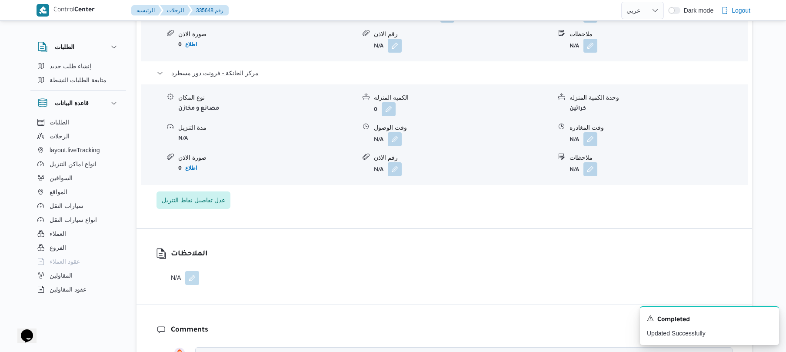
scroll to position [927, 0]
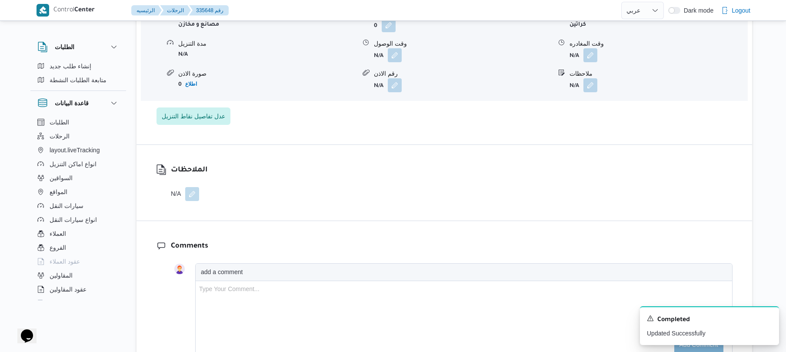
click at [587, 63] on div "نوع المكان مصانع و مخازن الكميه المنزله 0 وحدة الكمية المنزله كراتين مدة التنزي…" at bounding box center [444, 50] width 614 height 99
click at [590, 56] on button "button" at bounding box center [590, 55] width 14 height 14
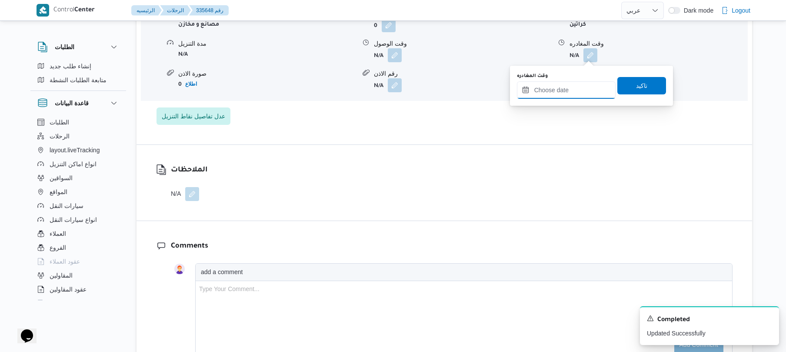
click at [554, 96] on input "وقت المغادره" at bounding box center [566, 89] width 99 height 17
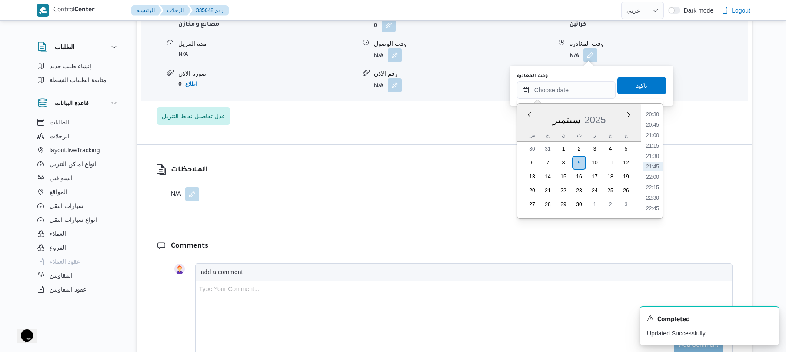
scroll to position [771, 0]
click at [653, 155] on li "19:30" at bounding box center [653, 157] width 20 height 9
type input "٠٩/٠٩/٢٠٢٥ ١٩:٣٠"
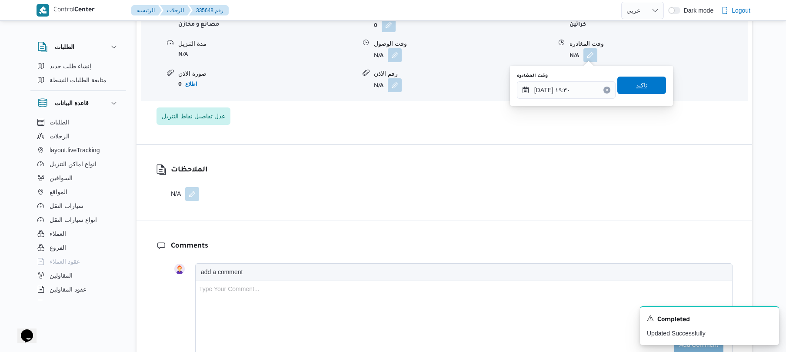
click at [636, 87] on span "تاكيد" at bounding box center [641, 85] width 11 height 10
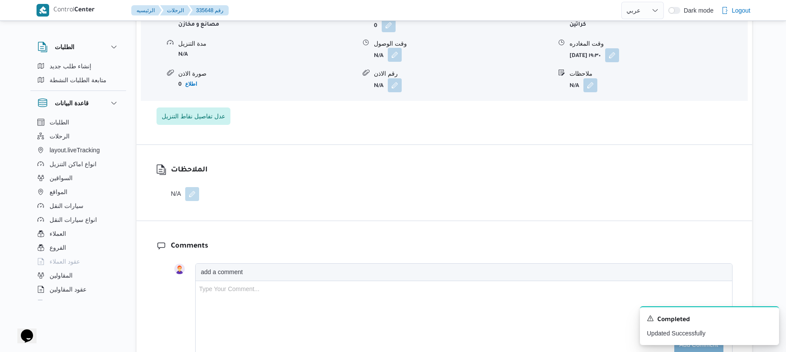
click at [395, 51] on button "button" at bounding box center [395, 55] width 14 height 14
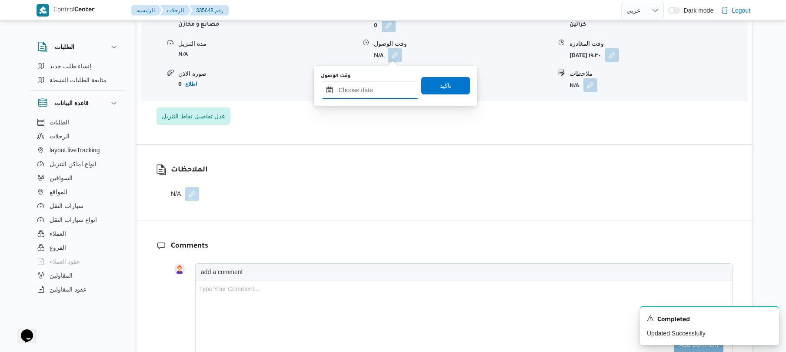
click at [372, 89] on input "وقت الوصول" at bounding box center [370, 89] width 99 height 17
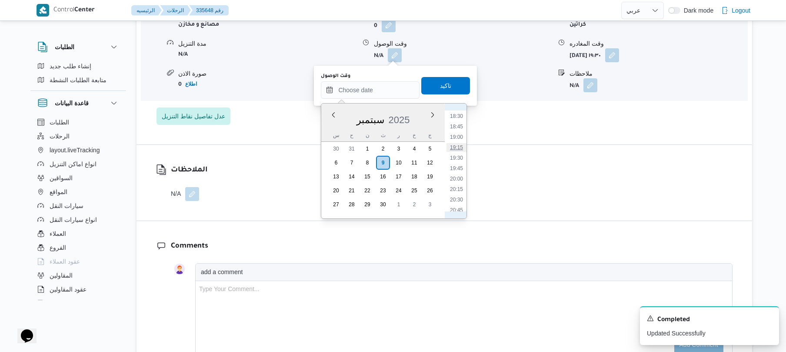
click at [456, 150] on li "19:15" at bounding box center [456, 147] width 20 height 9
type input "٠٩/٠٩/٢٠٢٥ ١٩:١٥"
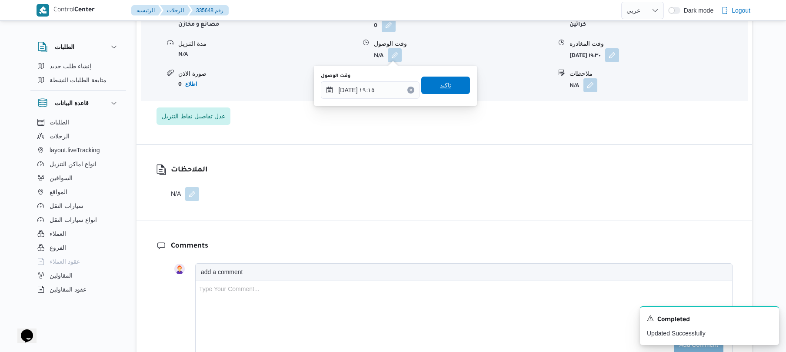
click at [449, 83] on span "تاكيد" at bounding box center [445, 85] width 49 height 17
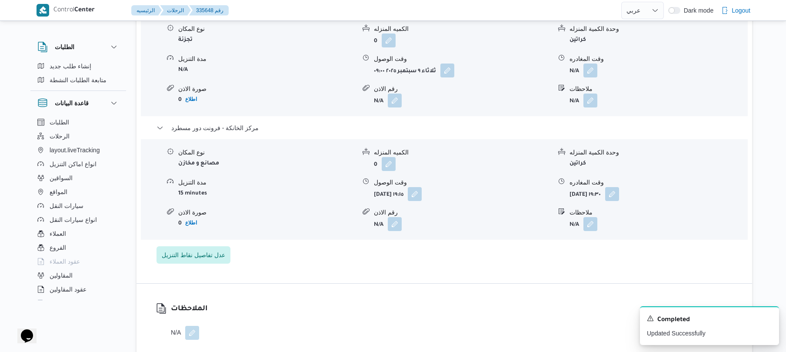
scroll to position [765, 0]
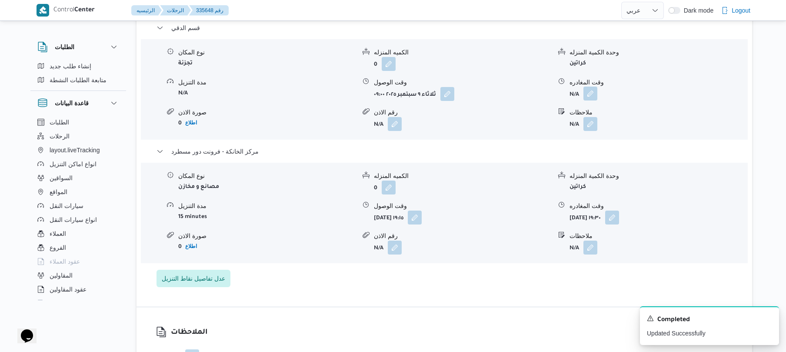
click at [592, 96] on button "button" at bounding box center [590, 94] width 14 height 14
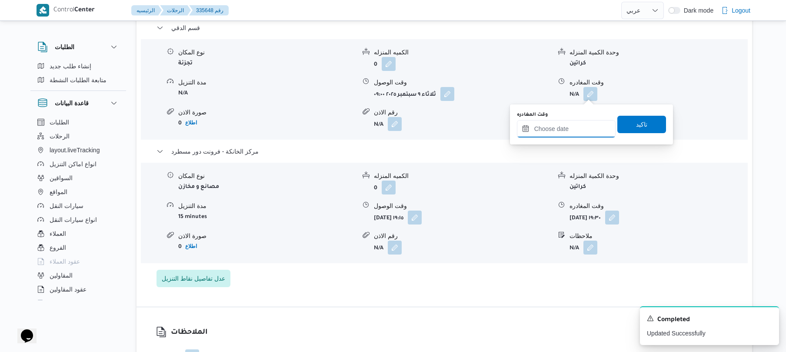
click at [546, 133] on input "وقت المغادره" at bounding box center [566, 128] width 99 height 17
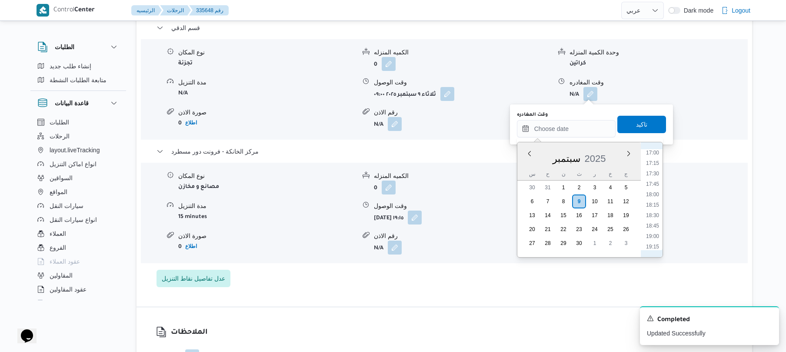
scroll to position [686, 0]
click at [651, 232] on li "18:15" at bounding box center [653, 229] width 20 height 9
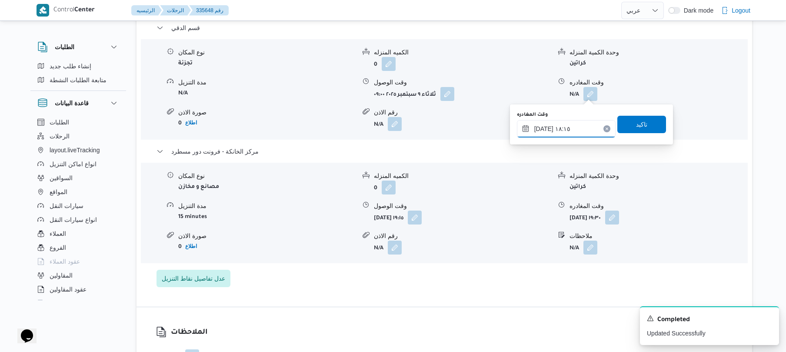
click at [544, 129] on input "٠٩/٠٩/٢٠٢٥ ١٨:١٥" at bounding box center [566, 128] width 99 height 17
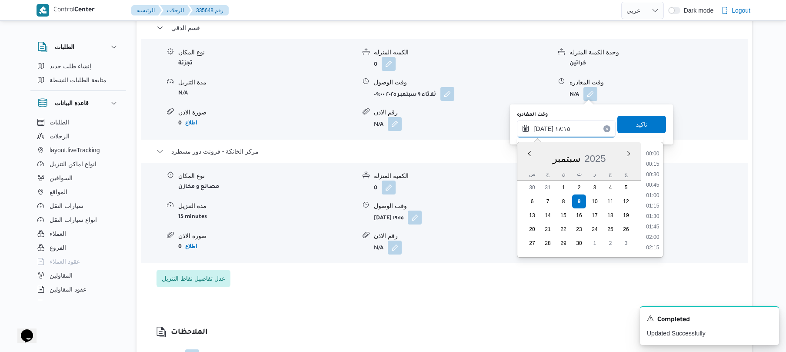
scroll to position [710, 0]
type input "٠٩/٠٩/٢٠٢٥ ١٨:25"
click at [648, 124] on span "تاكيد" at bounding box center [641, 123] width 49 height 17
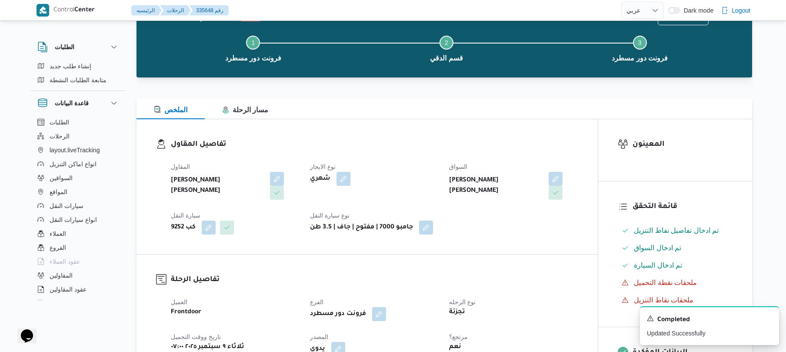
scroll to position [0, 0]
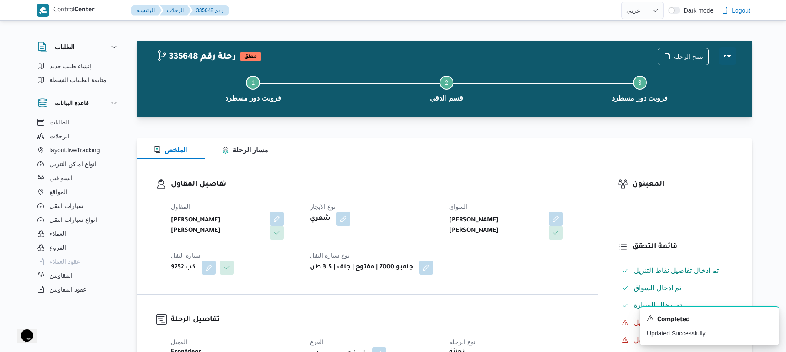
click at [730, 58] on button "Actions" at bounding box center [727, 55] width 17 height 17
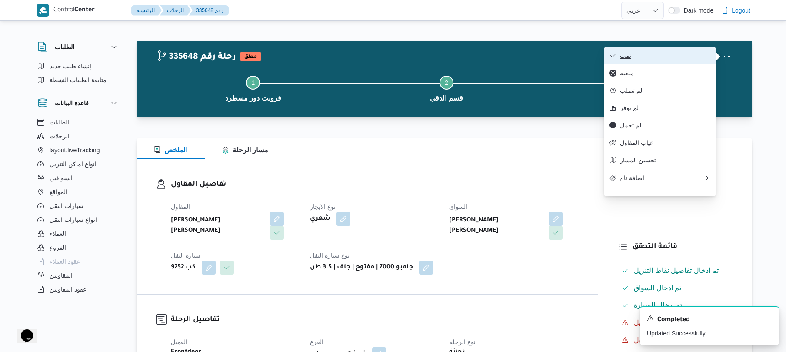
click at [680, 59] on span "تمت" at bounding box center [665, 55] width 90 height 7
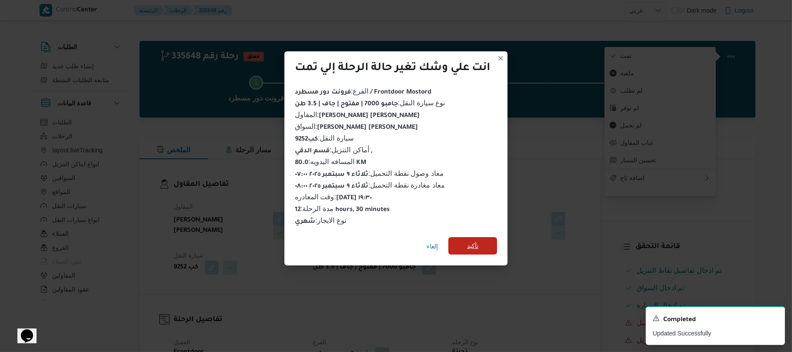
click at [486, 241] on span "تأكيد" at bounding box center [472, 245] width 49 height 17
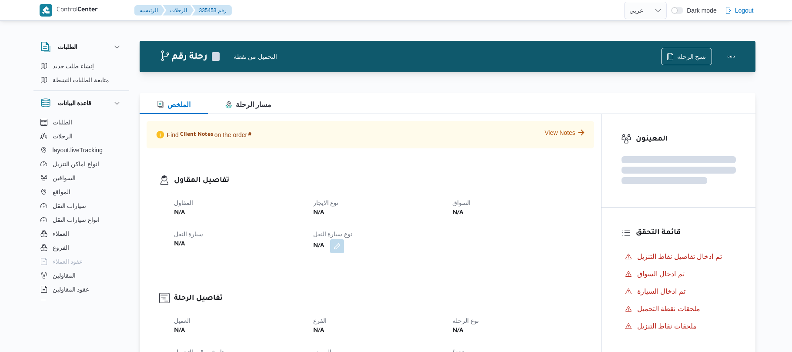
select select "ar"
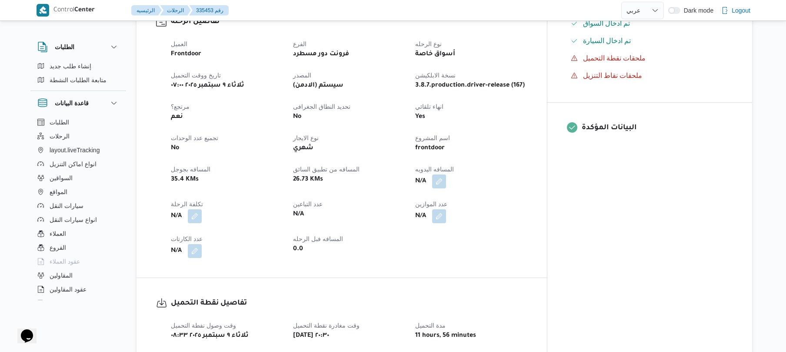
scroll to position [255, 0]
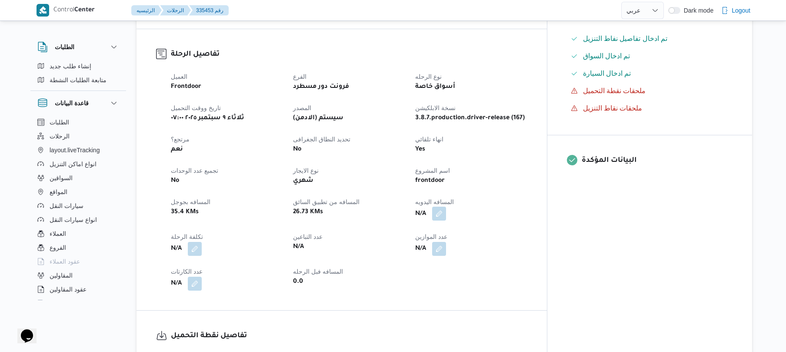
click at [446, 209] on button "button" at bounding box center [439, 214] width 14 height 14
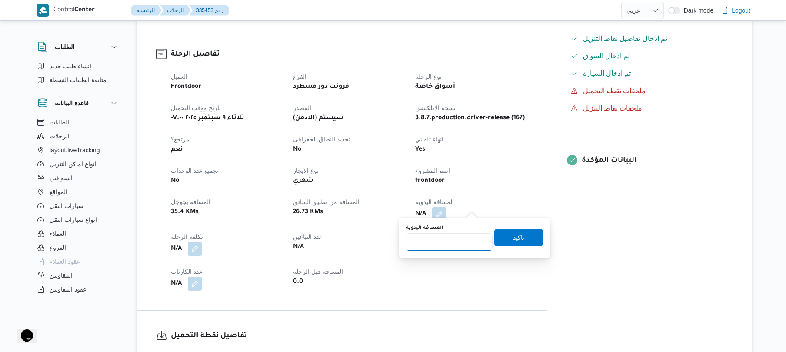
click at [439, 243] on input "المسافه اليدويه" at bounding box center [449, 241] width 87 height 17
type input "120"
click at [522, 239] on span "تاكيد" at bounding box center [518, 236] width 49 height 17
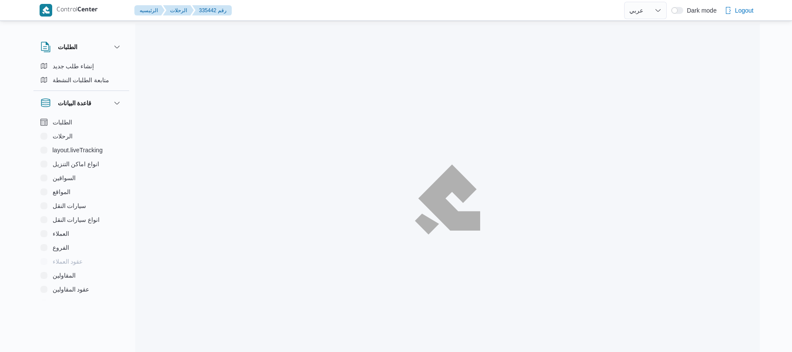
select select "ar"
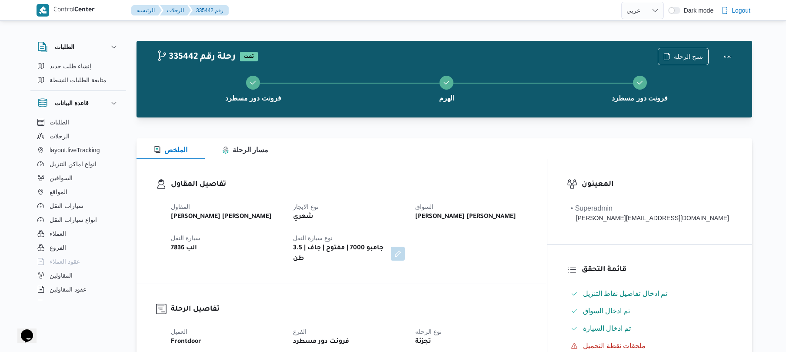
click at [315, 157] on div "الملخص مسار الرحلة" at bounding box center [445, 148] width 616 height 21
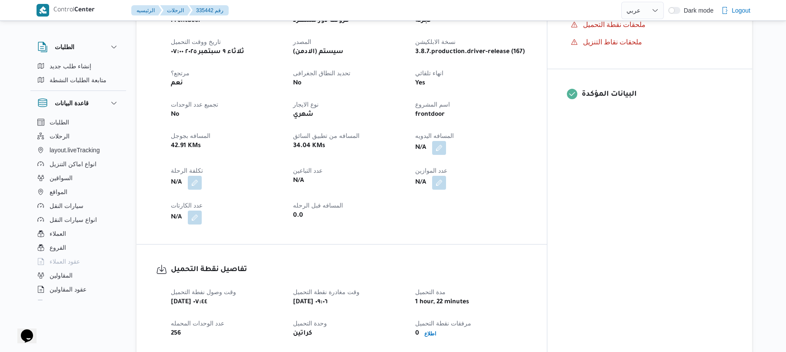
scroll to position [324, 0]
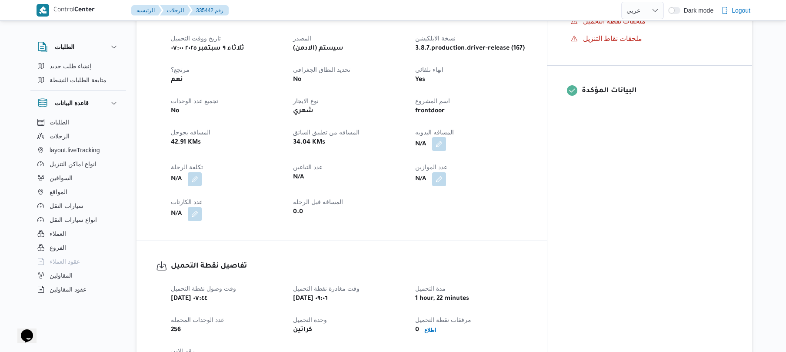
click at [446, 138] on button "button" at bounding box center [439, 144] width 14 height 14
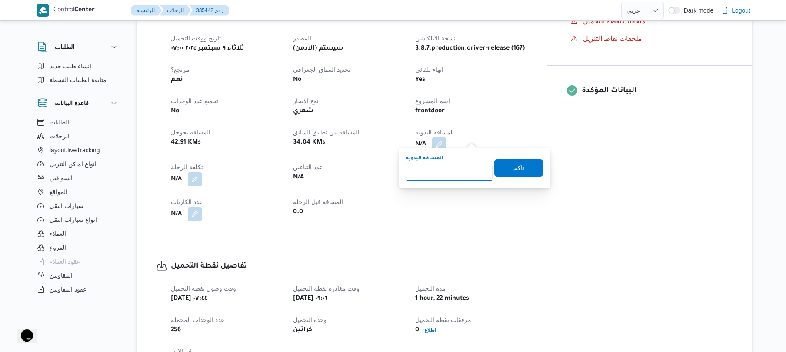
click at [442, 176] on input "المسافه اليدويه" at bounding box center [449, 171] width 87 height 17
type input "90"
click at [515, 165] on span "تاكيد" at bounding box center [518, 167] width 11 height 10
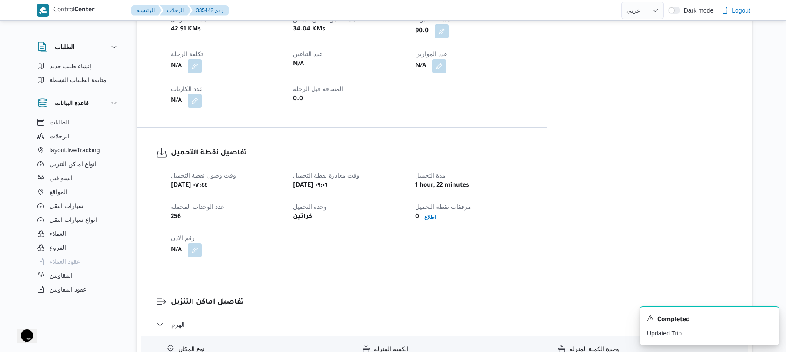
scroll to position [745, 0]
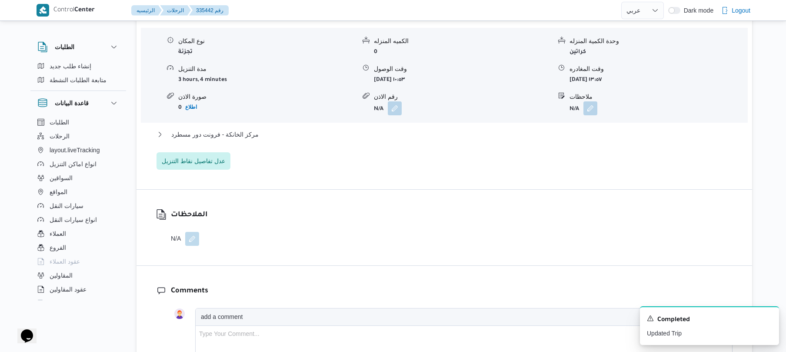
click at [453, 135] on div "مركز الخانكة - فرونت دور مسطرد" at bounding box center [445, 137] width 576 height 17
click at [465, 130] on button "مركز الخانكة - فرونت دور مسطرد" at bounding box center [445, 134] width 576 height 10
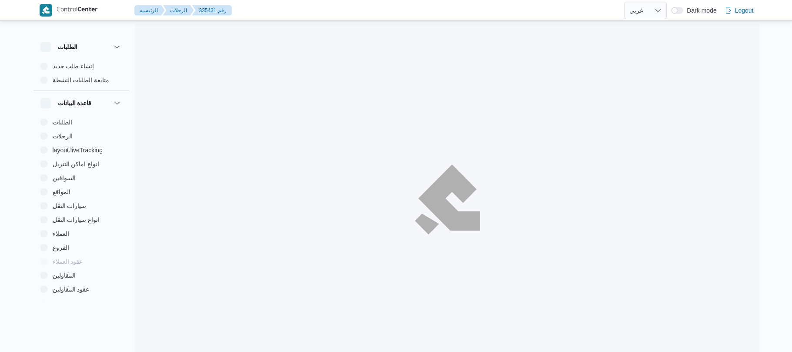
select select "ar"
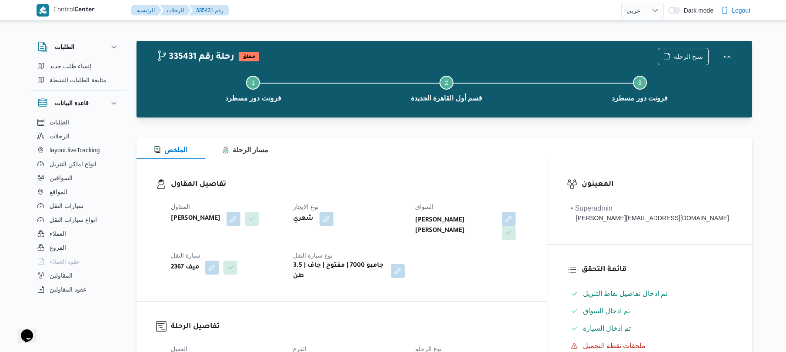
click at [337, 147] on div "الملخص مسار الرحلة" at bounding box center [445, 148] width 616 height 21
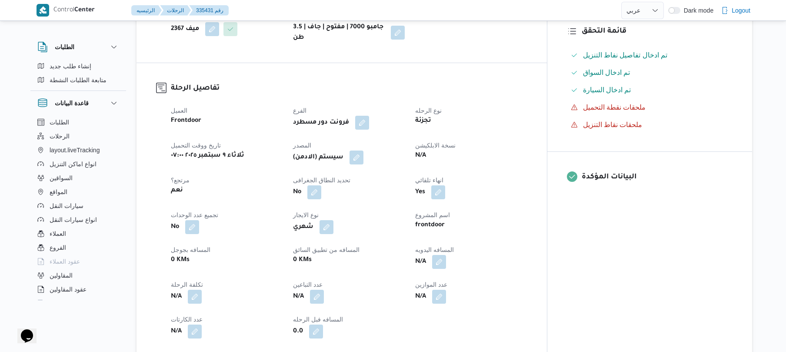
scroll to position [278, 0]
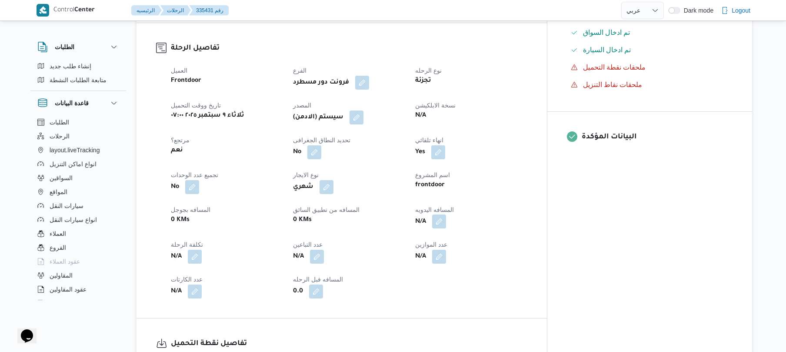
click at [446, 214] on button "button" at bounding box center [439, 221] width 14 height 14
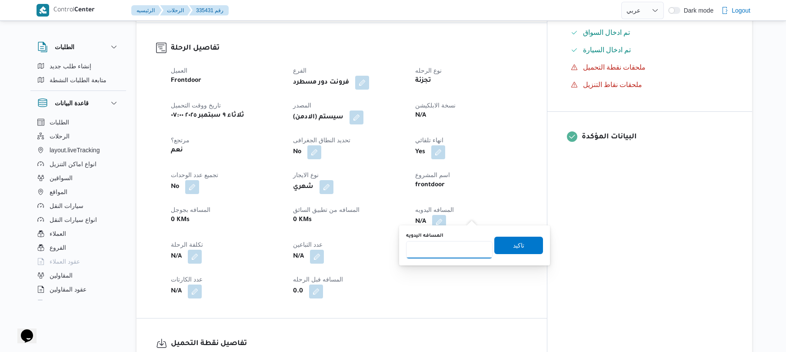
click at [443, 258] on input "المسافه اليدويه" at bounding box center [449, 249] width 87 height 17
type input "120"
click at [519, 248] on span "تاكيد" at bounding box center [518, 245] width 11 height 10
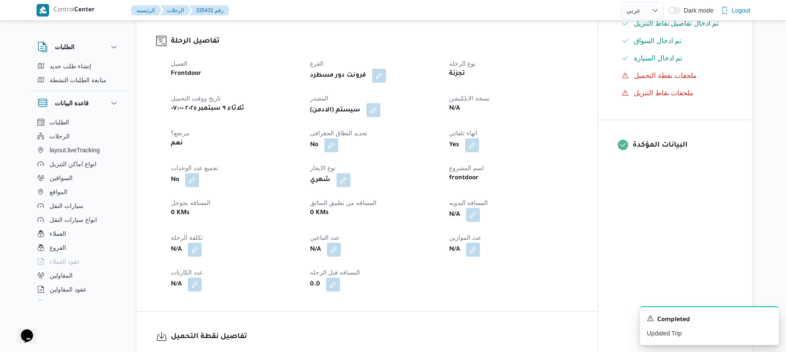
click at [379, 114] on button "button" at bounding box center [373, 110] width 14 height 14
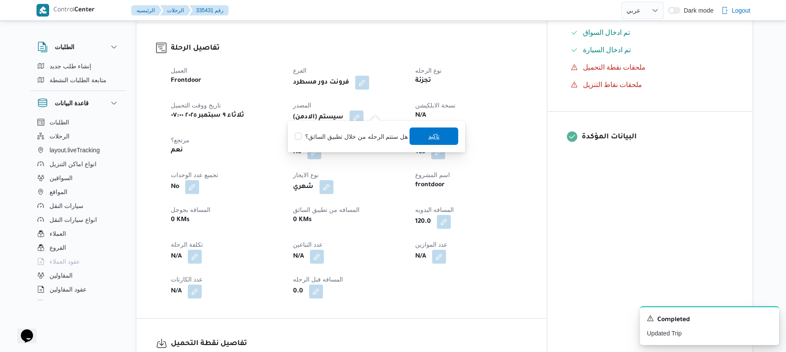
click at [430, 142] on span "تاكيد" at bounding box center [434, 135] width 49 height 17
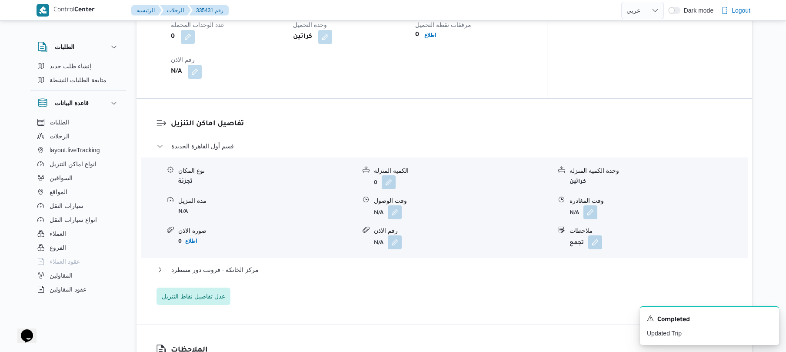
scroll to position [672, 0]
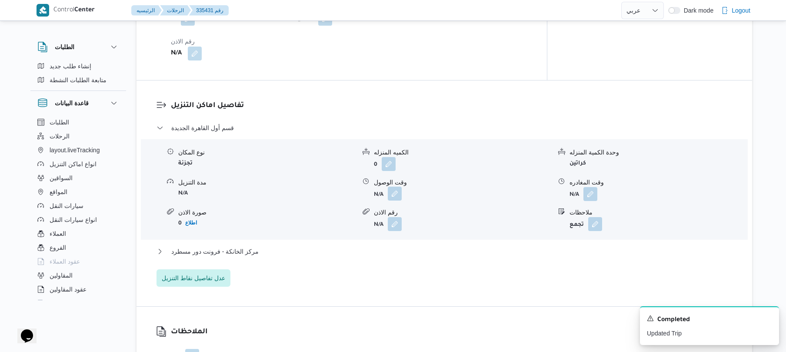
click at [391, 188] on button "button" at bounding box center [395, 194] width 14 height 14
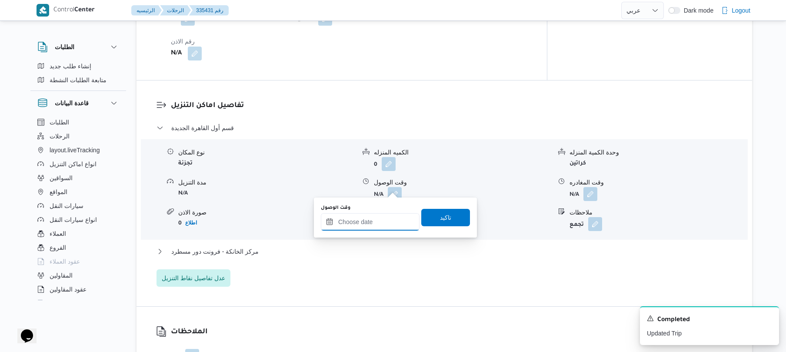
click at [366, 228] on input "وقت الوصول" at bounding box center [370, 221] width 99 height 17
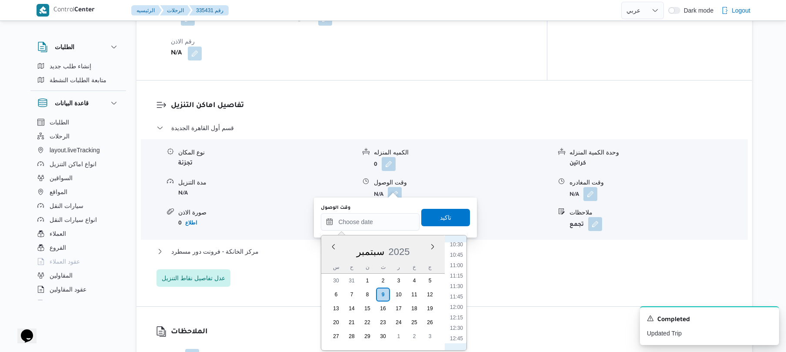
scroll to position [355, 0]
click at [458, 257] on li "08:45" at bounding box center [456, 256] width 20 height 9
type input "٠٩/٠٩/٢٠٢٥ ٠٨:٤٥"
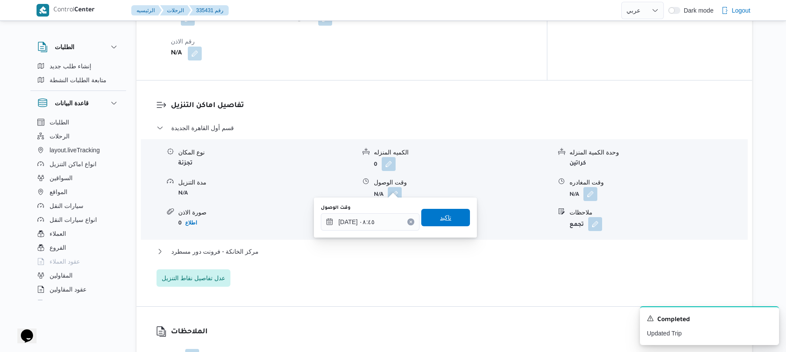
click at [442, 218] on span "تاكيد" at bounding box center [445, 217] width 11 height 10
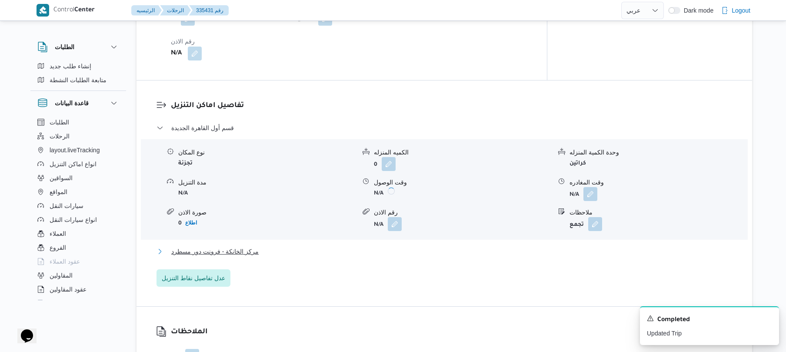
click at [428, 246] on button "مركز الخانكة - فرونت دور مسطرد" at bounding box center [445, 251] width 576 height 10
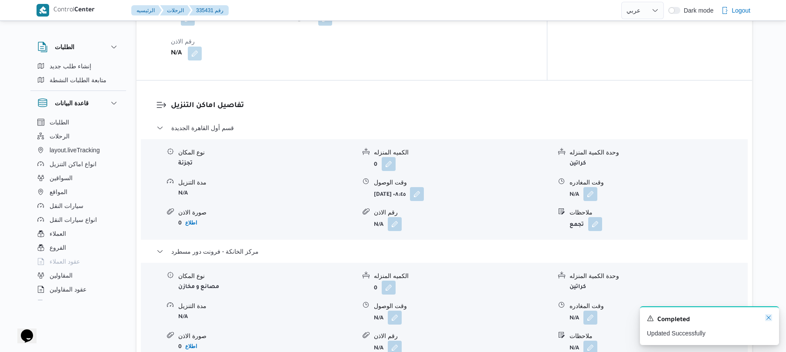
click at [768, 317] on icon "Dismiss toast" at bounding box center [768, 317] width 7 height 7
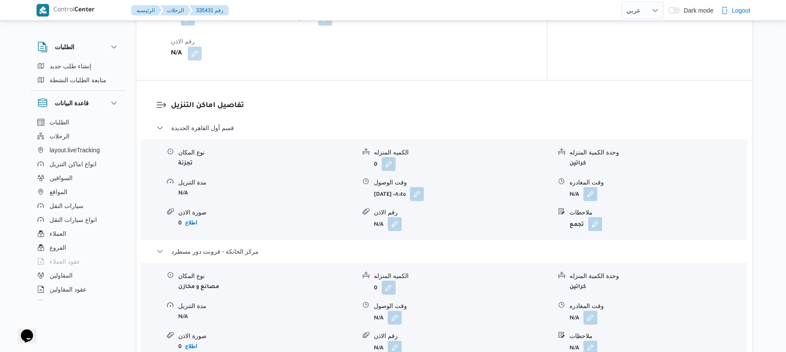
scroll to position [696, 0]
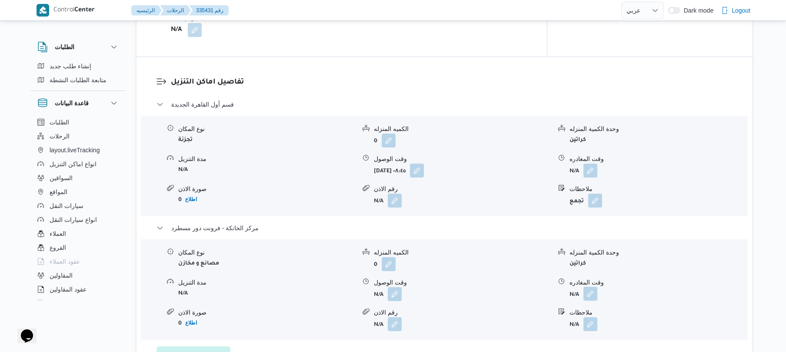
click at [591, 290] on button "button" at bounding box center [590, 294] width 14 height 14
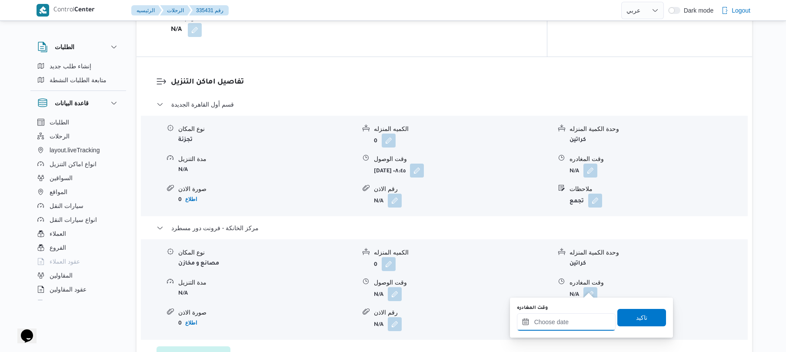
click at [566, 316] on div at bounding box center [566, 321] width 99 height 17
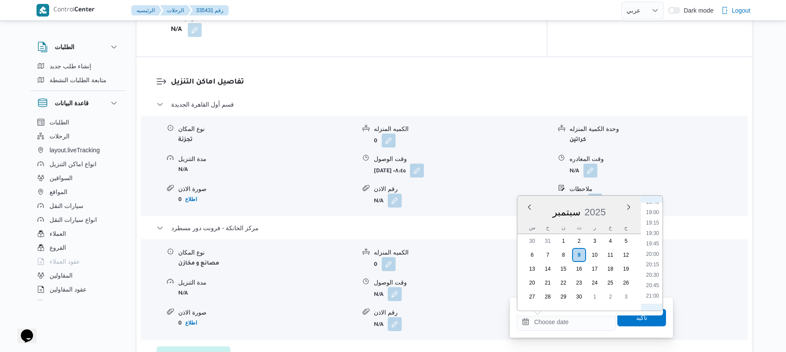
scroll to position [781, 0]
click at [656, 246] on li "19:45" at bounding box center [653, 250] width 20 height 9
type input "٠٩/٠٩/٢٠٢٥ ١٩:٤٥"
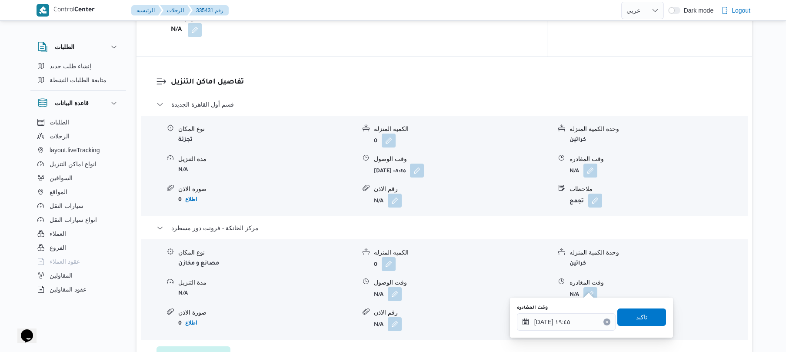
click at [636, 317] on span "تاكيد" at bounding box center [641, 317] width 11 height 10
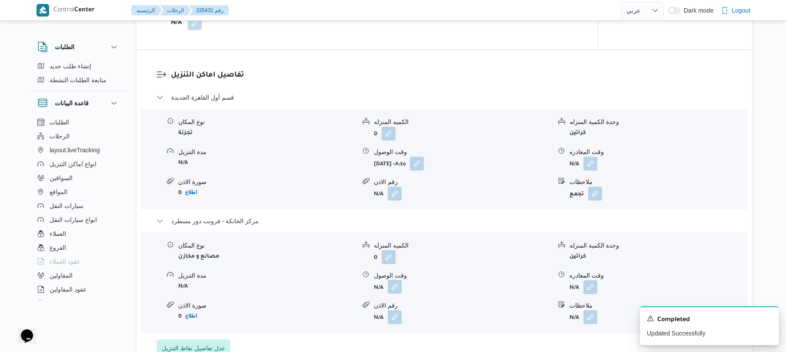
click at [396, 286] on button "button" at bounding box center [395, 287] width 14 height 14
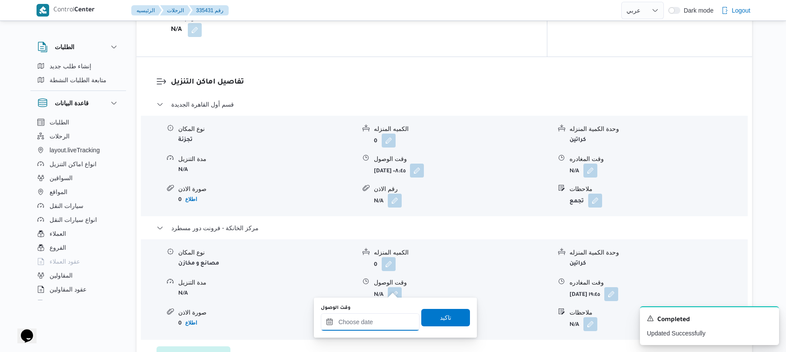
click at [374, 325] on input "وقت الوصول" at bounding box center [370, 321] width 99 height 17
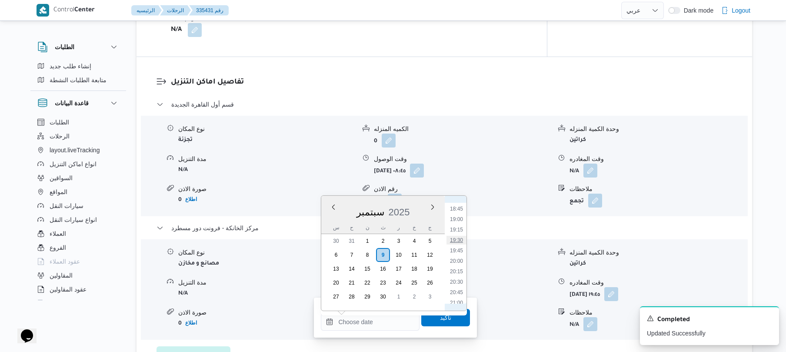
click at [458, 239] on li "19:30" at bounding box center [456, 240] width 20 height 9
type input "٠٩/٠٩/٢٠٢٥ ١٩:٣٠"
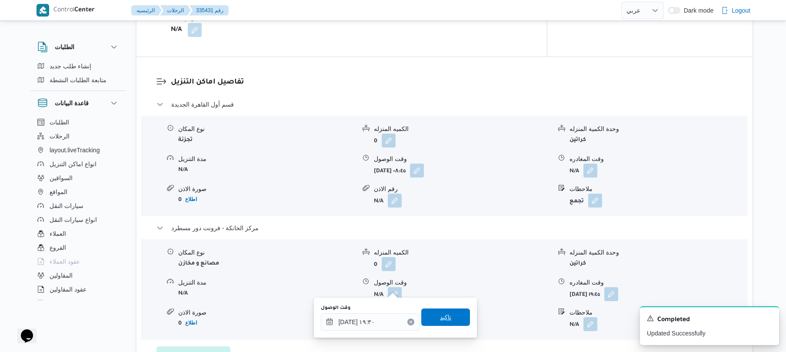
click at [433, 316] on span "تاكيد" at bounding box center [445, 316] width 49 height 17
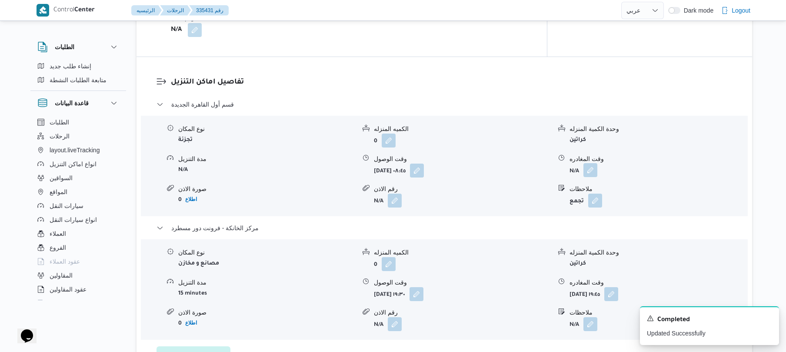
click at [592, 164] on button "button" at bounding box center [590, 170] width 14 height 14
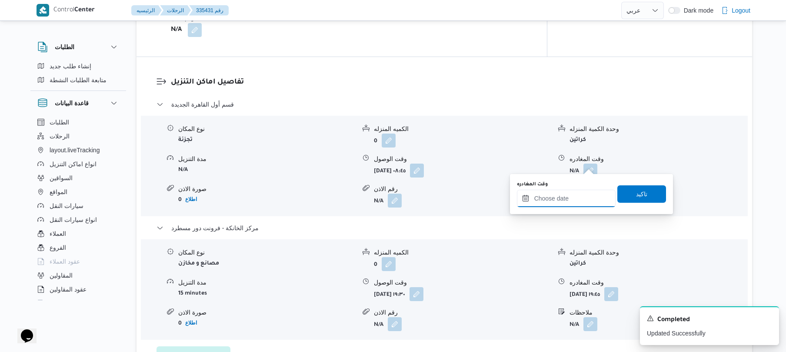
click at [567, 201] on input "وقت المغادره" at bounding box center [566, 198] width 99 height 17
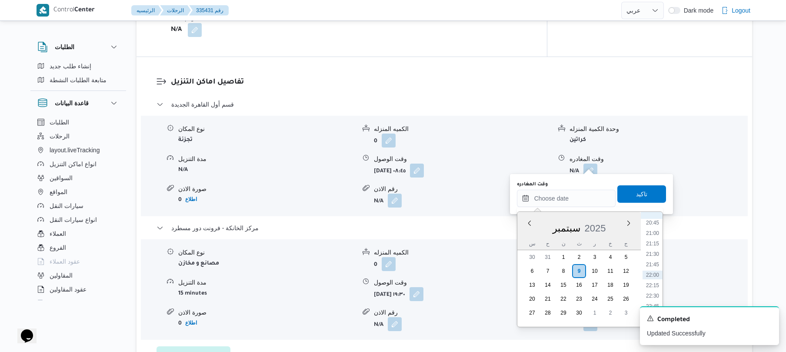
scroll to position [781, 0]
click at [654, 227] on li "18:45" at bounding box center [653, 224] width 20 height 9
type input "٠٩/٠٩/٢٠٢٥ ١٨:٤٥"
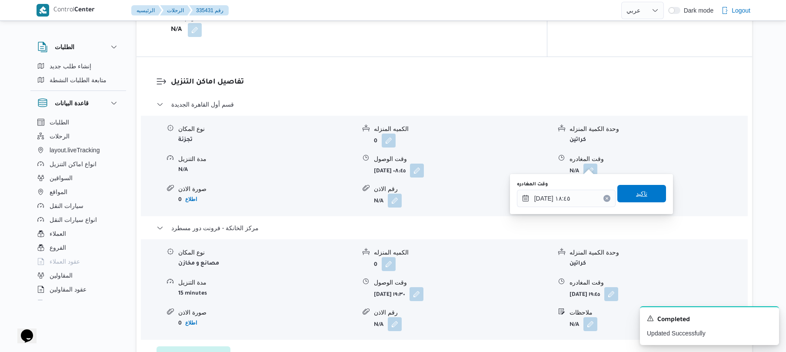
click at [639, 197] on span "تاكيد" at bounding box center [641, 193] width 11 height 10
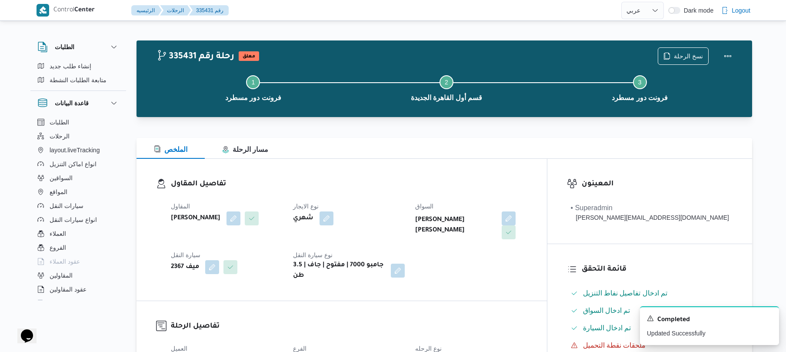
scroll to position [0, 0]
click at [729, 53] on button "Actions" at bounding box center [727, 55] width 17 height 17
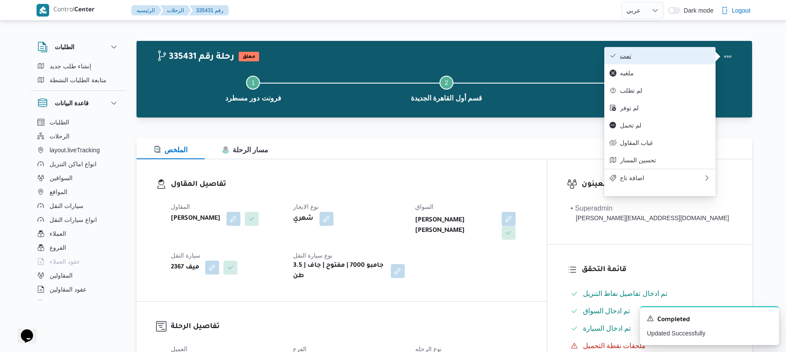
click at [693, 58] on span "تمت" at bounding box center [665, 55] width 90 height 7
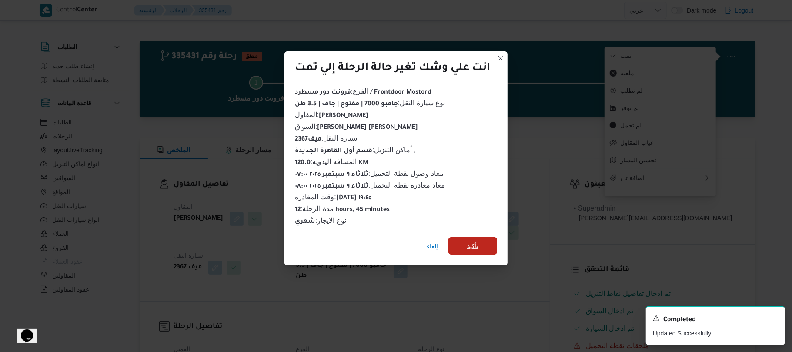
click at [482, 245] on span "تأكيد" at bounding box center [472, 245] width 49 height 17
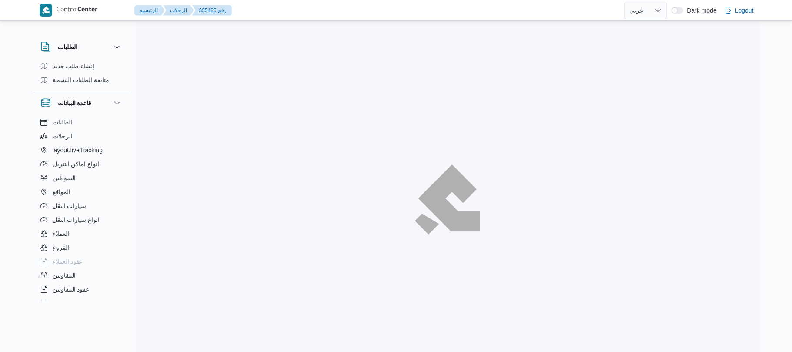
select select "ar"
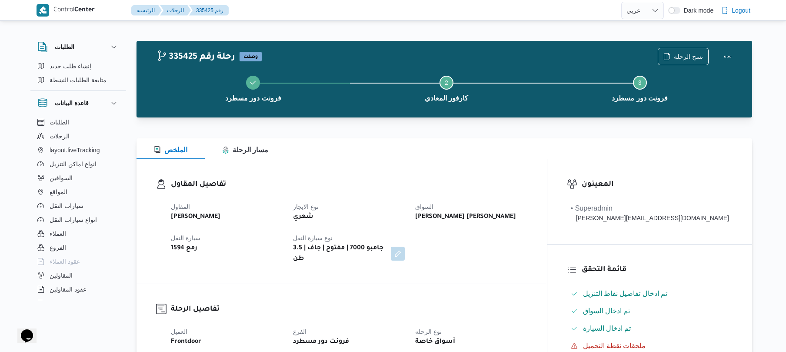
click at [383, 190] on h3 "تفاصيل المقاول" at bounding box center [349, 185] width 356 height 12
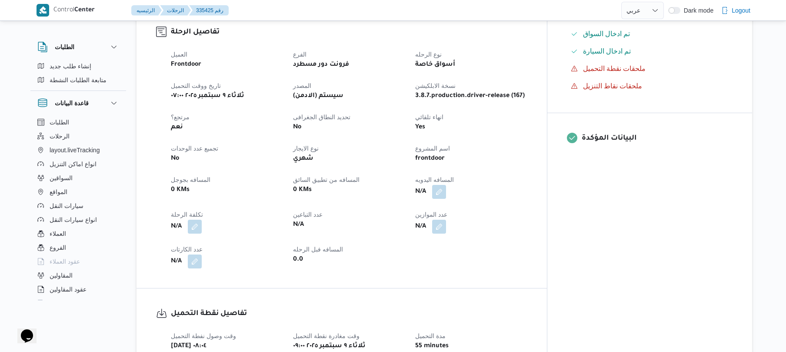
scroll to position [278, 0]
click at [446, 183] on button "button" at bounding box center [439, 190] width 14 height 14
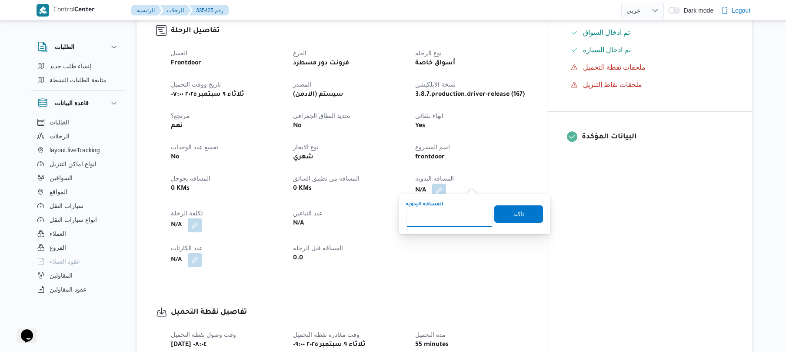
click at [457, 210] on input "المسافه اليدويه" at bounding box center [449, 218] width 87 height 17
type input "125"
click at [517, 208] on span "تاكيد" at bounding box center [518, 213] width 49 height 17
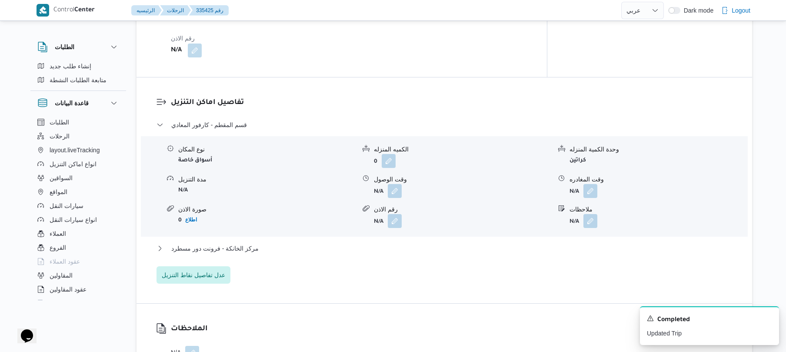
scroll to position [649, 0]
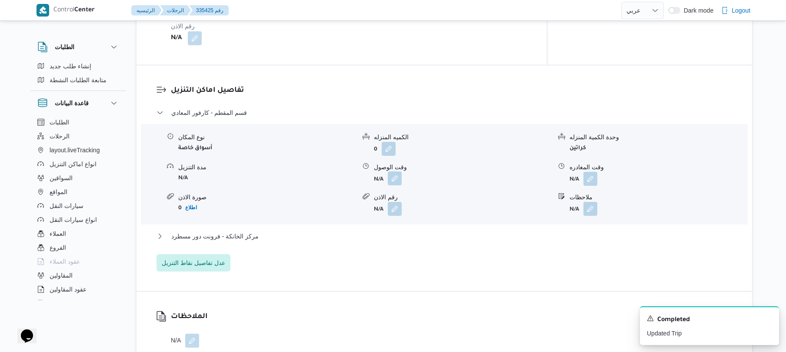
click at [395, 171] on button "button" at bounding box center [395, 178] width 14 height 14
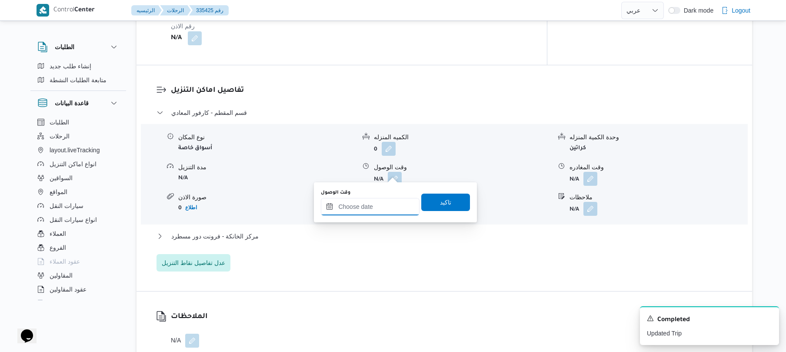
click at [379, 210] on input "وقت الوصول" at bounding box center [370, 206] width 99 height 17
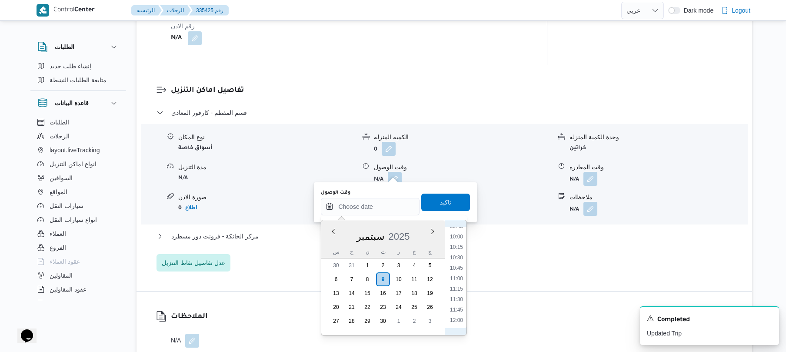
scroll to position [355, 0]
click at [457, 293] on li "10:00" at bounding box center [456, 293] width 20 height 9
type input "[DATE] ١٠:٠٠"
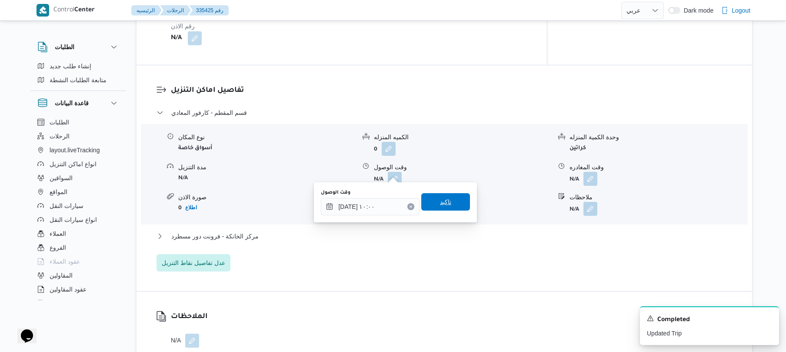
click at [449, 207] on span "تاكيد" at bounding box center [445, 201] width 49 height 17
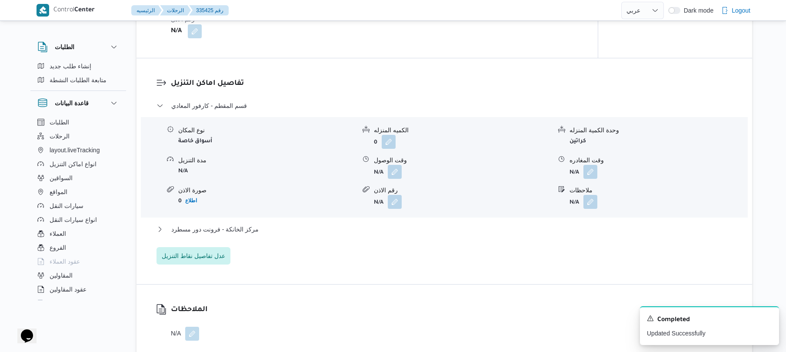
click at [420, 234] on div "مركز الخانكة - فرونت دور مسطرد" at bounding box center [445, 232] width 576 height 17
click at [430, 230] on button "مركز الخانكة - فرونت دور مسطرد" at bounding box center [445, 229] width 576 height 10
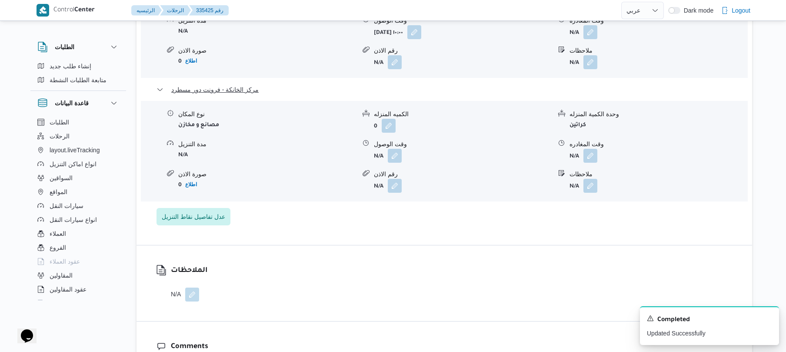
scroll to position [811, 0]
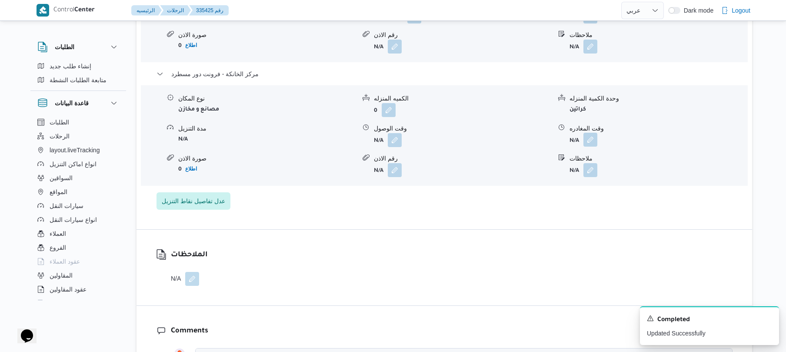
click at [586, 133] on button "button" at bounding box center [590, 140] width 14 height 14
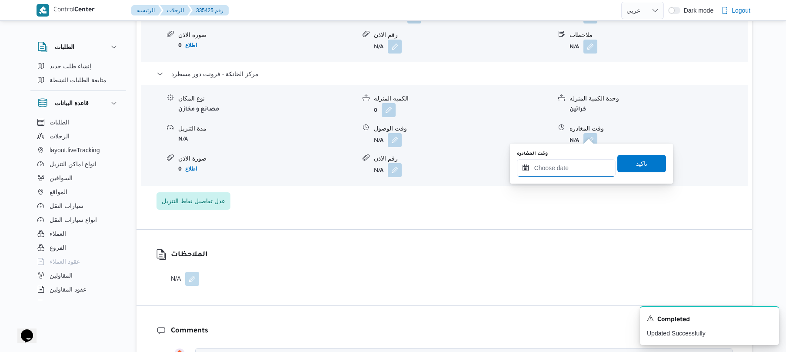
click at [560, 161] on input "وقت المغادره" at bounding box center [566, 167] width 99 height 17
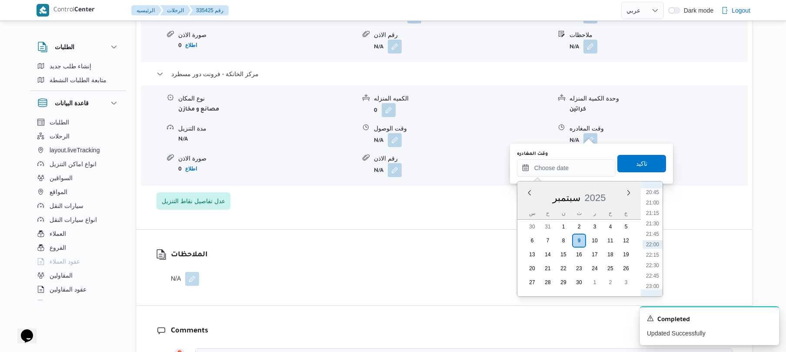
scroll to position [781, 0]
click at [653, 256] on li "20:15" at bounding box center [653, 256] width 20 height 9
type input "[DATE] ٢٠:١٥"
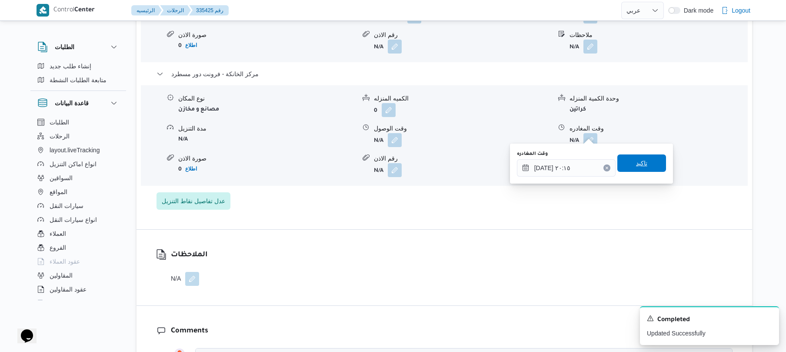
click at [648, 167] on span "تاكيد" at bounding box center [641, 162] width 49 height 17
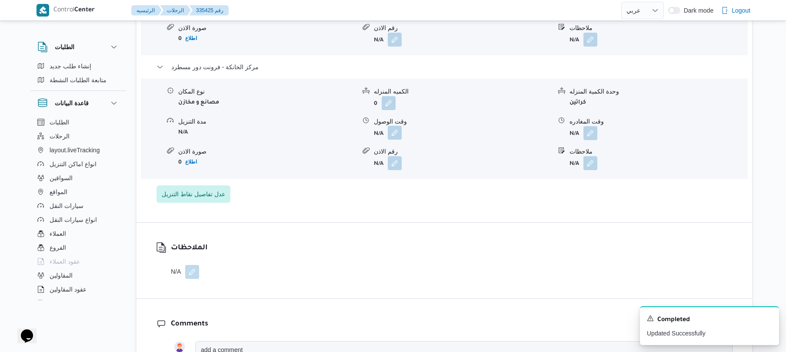
click at [396, 128] on button "button" at bounding box center [395, 133] width 14 height 14
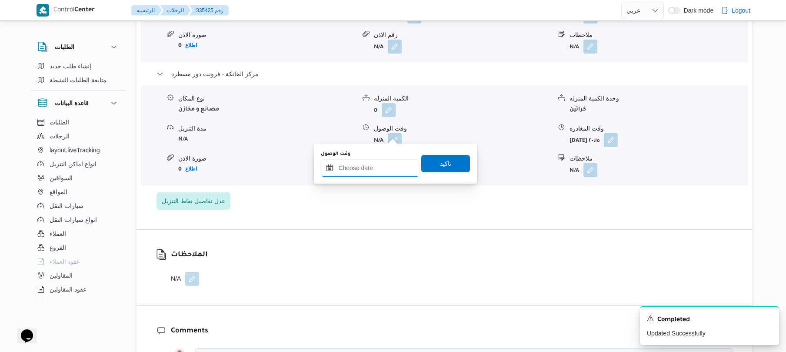
click at [382, 167] on input "وقت الوصول" at bounding box center [370, 167] width 99 height 17
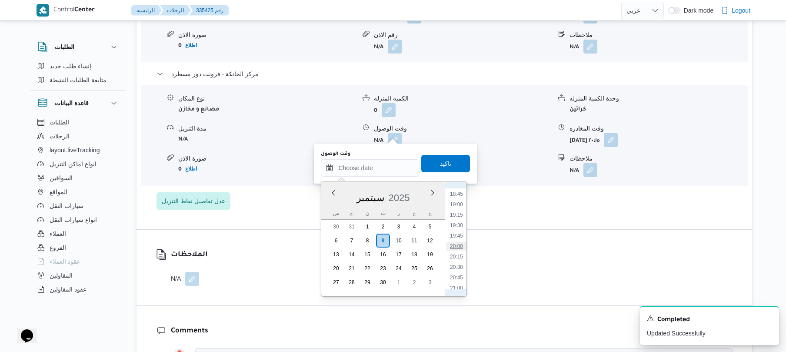
click at [458, 245] on li "20:00" at bounding box center [456, 246] width 20 height 9
type input "[DATE] ٢٠:٠٠"
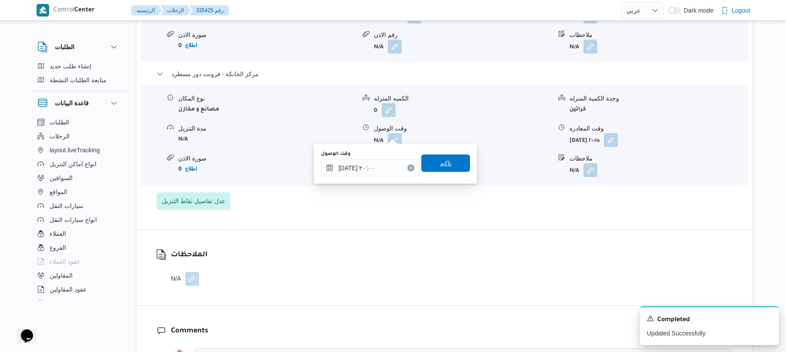
click at [451, 163] on span "تاكيد" at bounding box center [445, 162] width 49 height 17
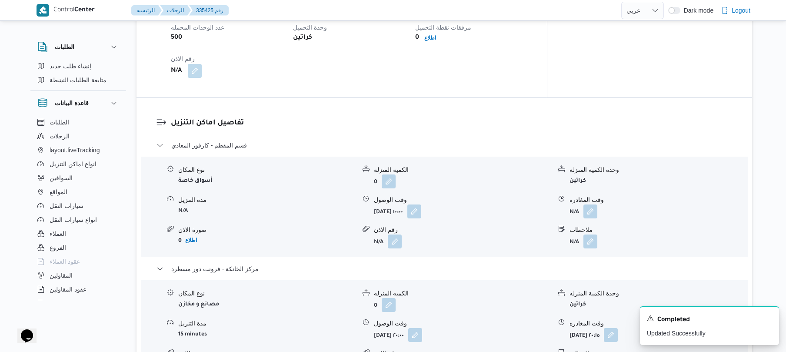
scroll to position [643, 0]
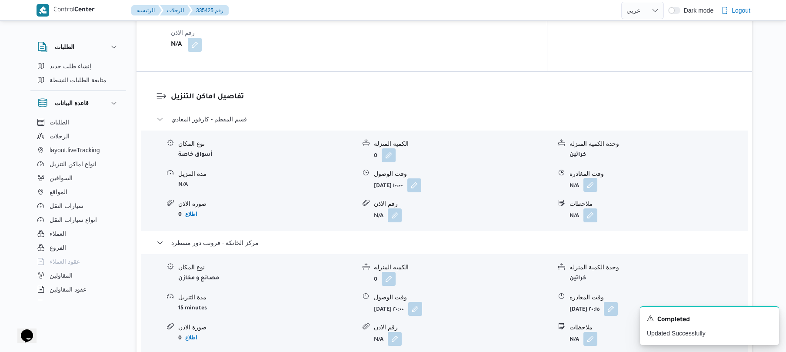
click at [588, 178] on button "button" at bounding box center [590, 185] width 14 height 14
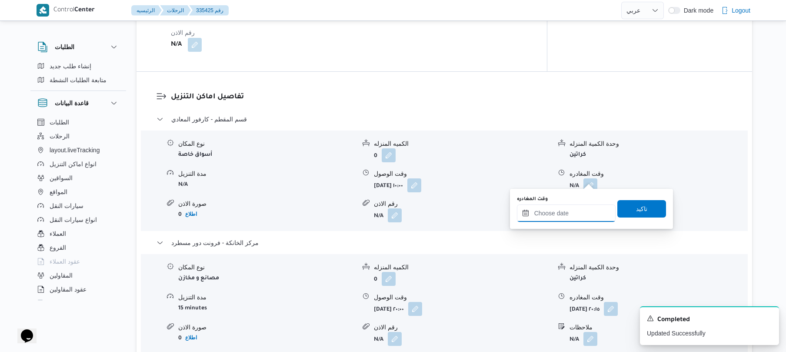
click at [566, 208] on input "وقت المغادره" at bounding box center [566, 212] width 99 height 17
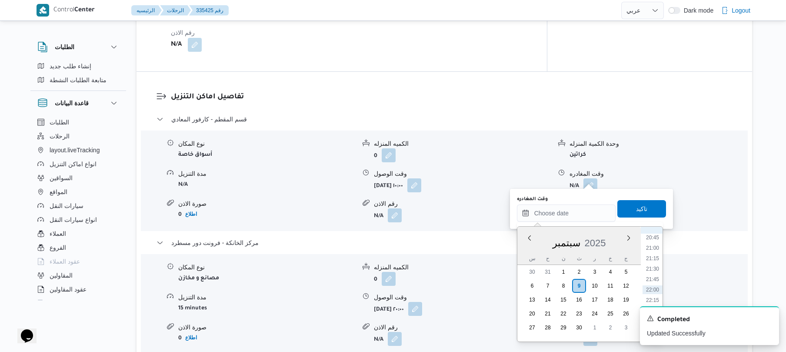
scroll to position [781, 0]
click at [654, 250] on li "19:00" at bounding box center [653, 249] width 20 height 9
type input "[DATE] ١٩:٠٠"
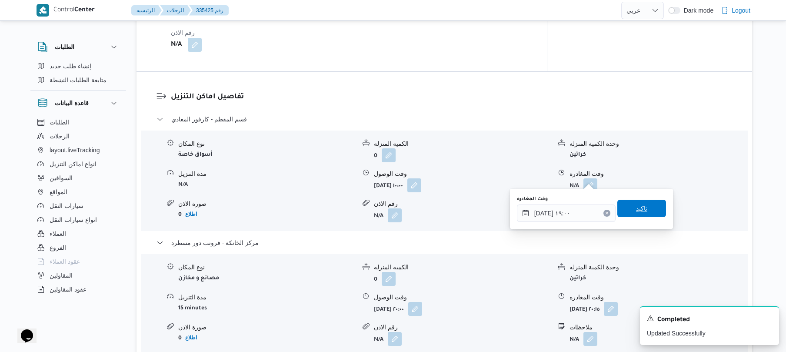
click at [644, 205] on span "تاكيد" at bounding box center [641, 208] width 49 height 17
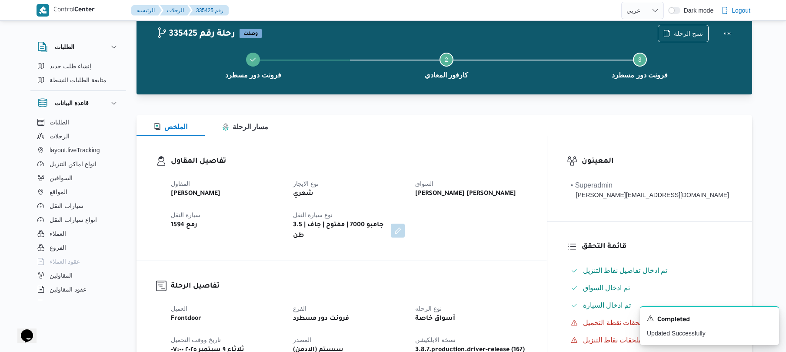
scroll to position [0, 0]
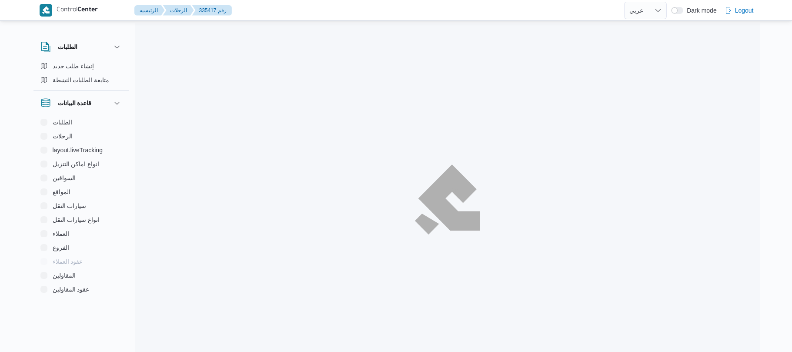
select select "ar"
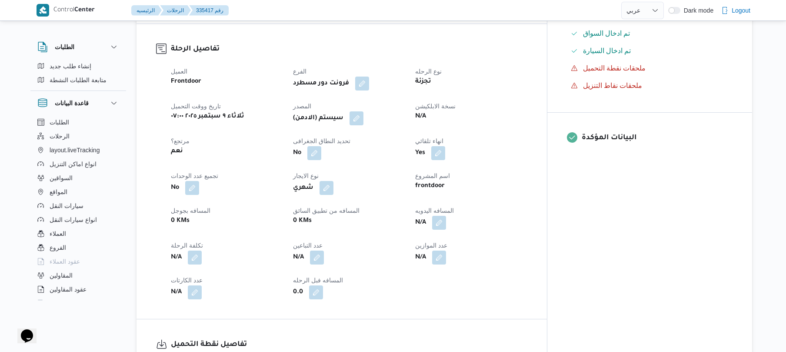
scroll to position [301, 0]
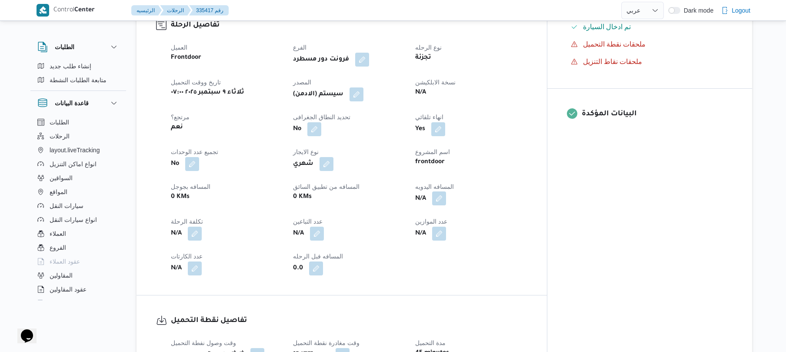
click at [446, 193] on button "button" at bounding box center [439, 198] width 14 height 14
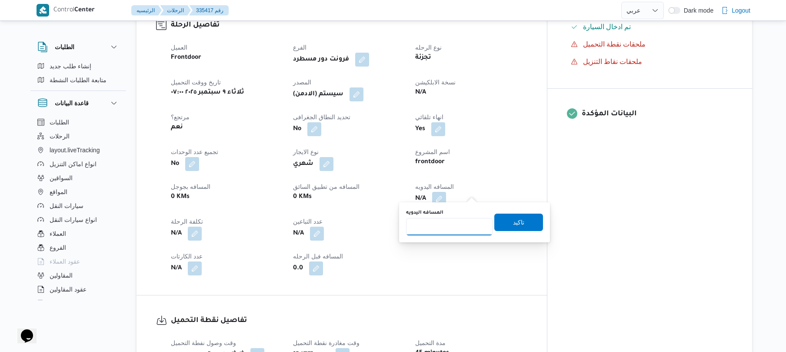
click at [440, 230] on input "المسافه اليدويه" at bounding box center [449, 226] width 87 height 17
type input "140"
click at [513, 221] on span "تاكيد" at bounding box center [518, 222] width 11 height 10
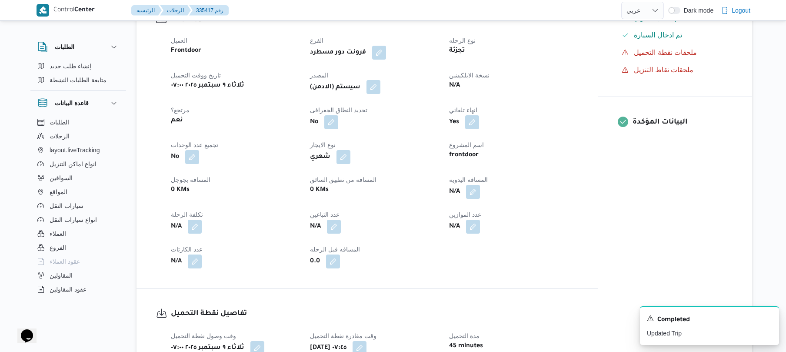
click at [376, 89] on button "button" at bounding box center [373, 87] width 14 height 14
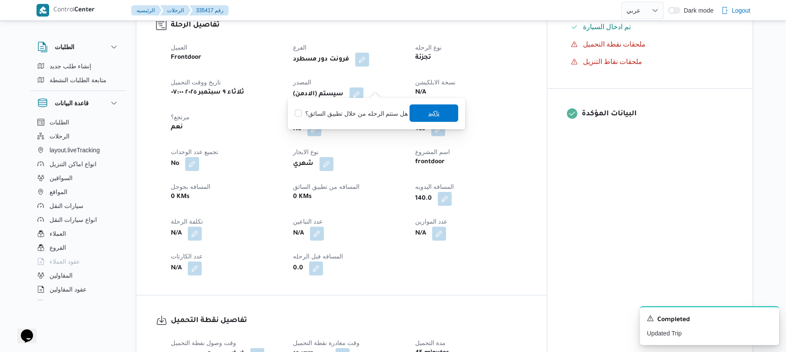
click at [443, 112] on span "تاكيد" at bounding box center [434, 112] width 49 height 17
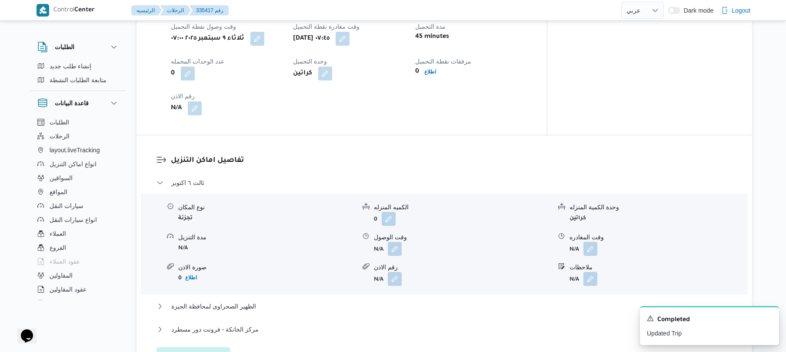
scroll to position [649, 0]
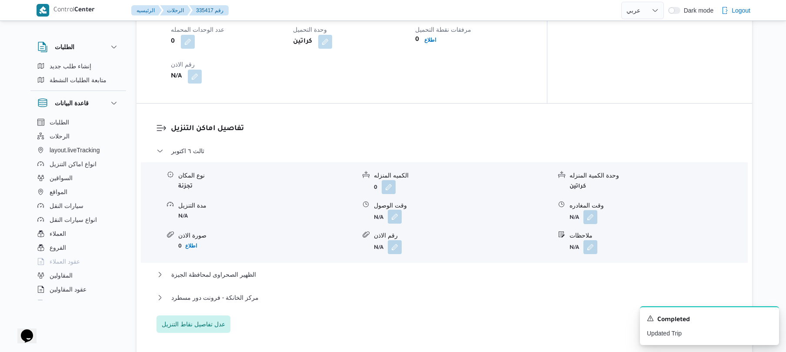
click at [395, 212] on button "button" at bounding box center [395, 217] width 14 height 14
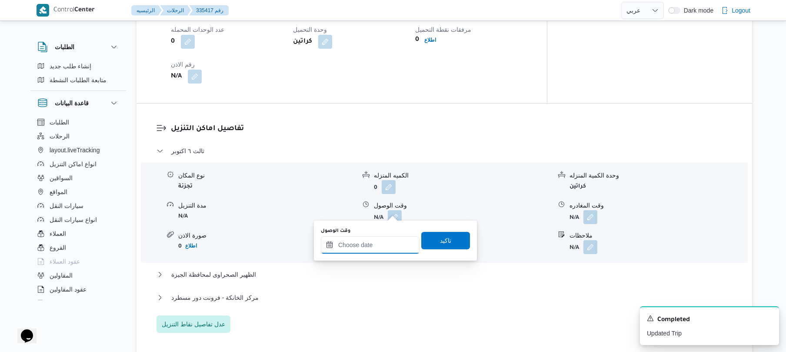
click at [369, 246] on input "وقت الوصول" at bounding box center [370, 244] width 99 height 17
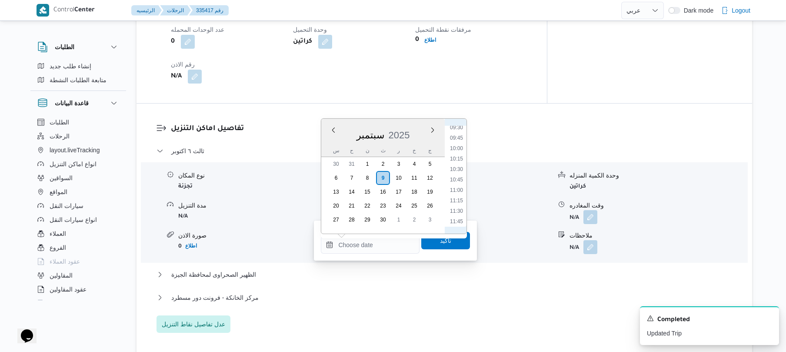
scroll to position [352, 0]
click at [457, 142] on li "08:45" at bounding box center [456, 143] width 20 height 9
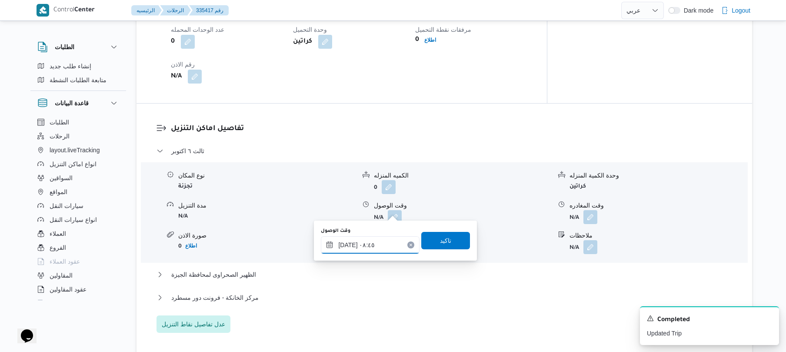
type input "٠٩/٠٩/٢٠٢٥ ٠٨:٤٥"
click at [440, 243] on span "تاكيد" at bounding box center [445, 240] width 11 height 10
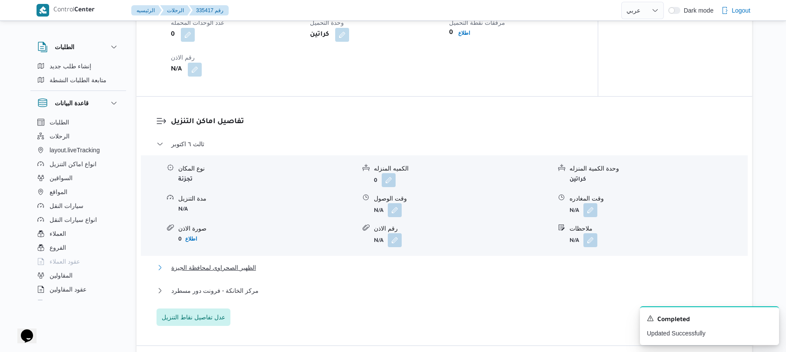
click at [396, 265] on button "الظهير الصحراوى لمحافظة الجيزة" at bounding box center [445, 267] width 576 height 10
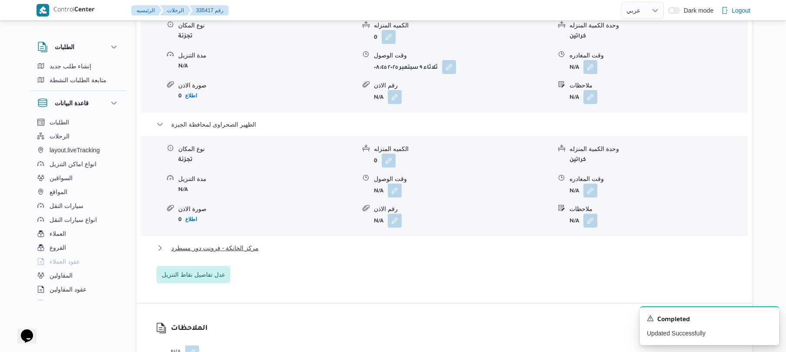
scroll to position [788, 0]
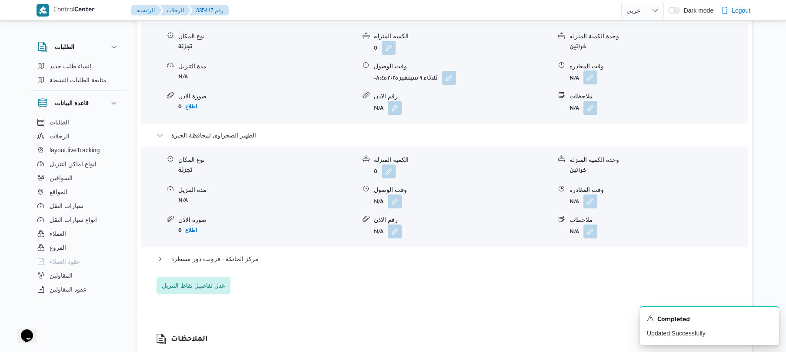
click at [590, 70] on button "button" at bounding box center [590, 77] width 14 height 14
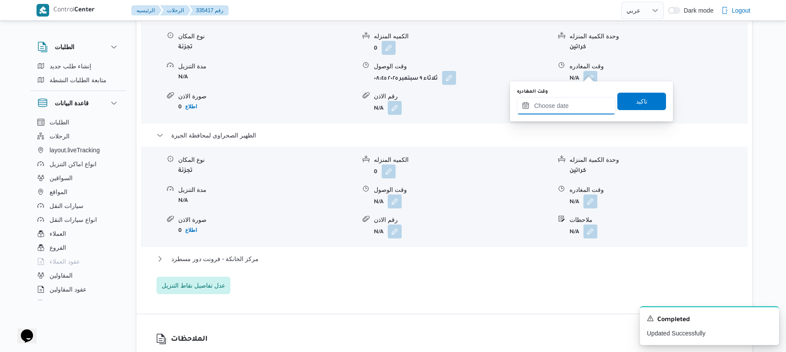
click at [560, 109] on input "وقت المغادره" at bounding box center [566, 105] width 99 height 17
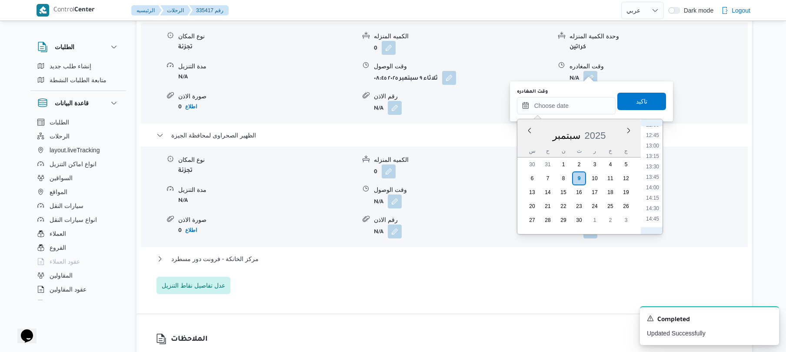
scroll to position [526, 0]
click at [653, 147] on li "13:00" at bounding box center [653, 147] width 20 height 9
type input "٠٩/٠٩/٢٠٢٥ ١٣:٠٠"
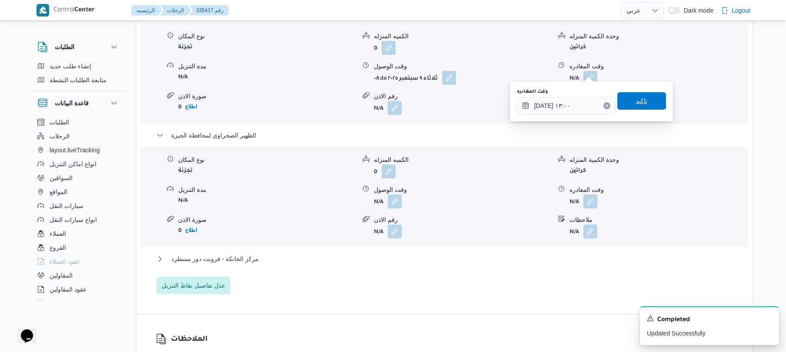
click at [636, 100] on span "تاكيد" at bounding box center [641, 101] width 11 height 10
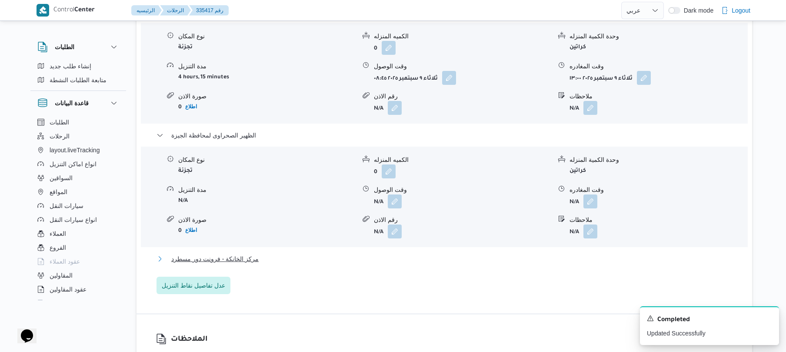
click at [381, 253] on button "مركز الخانكة - فرونت دور مسطرد" at bounding box center [445, 258] width 576 height 10
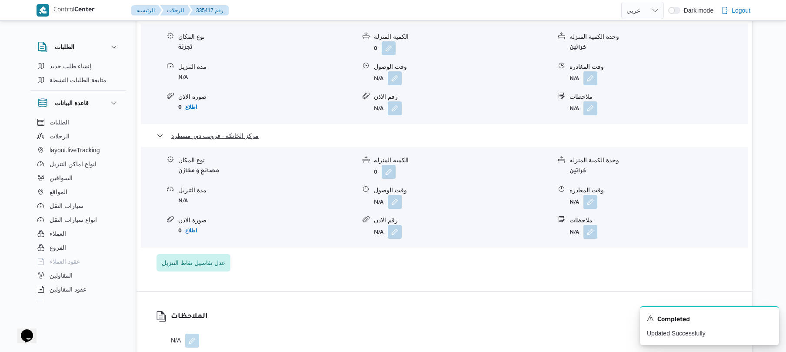
scroll to position [997, 0]
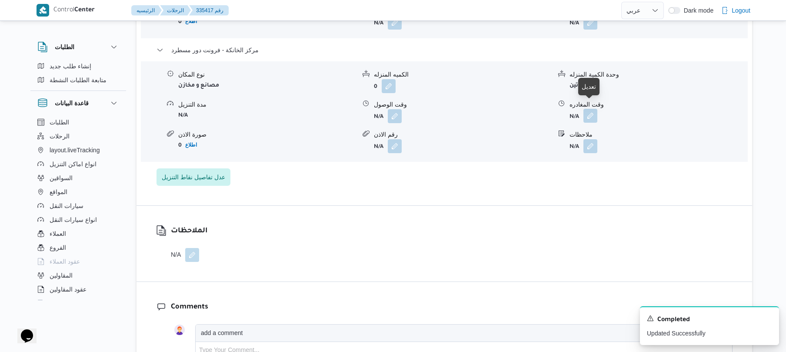
click at [593, 109] on button "button" at bounding box center [590, 116] width 14 height 14
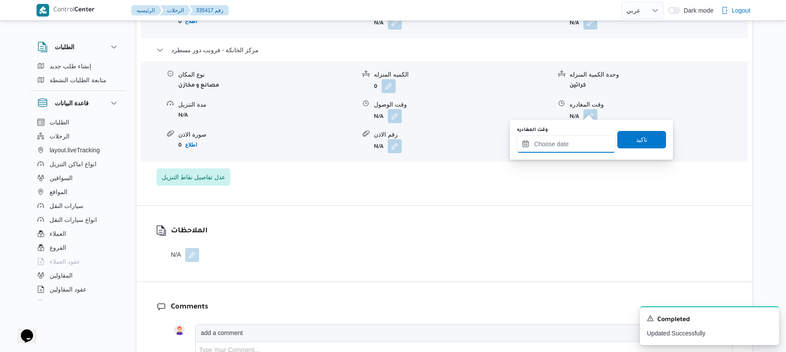
click at [551, 139] on input "وقت المغادره" at bounding box center [566, 143] width 99 height 17
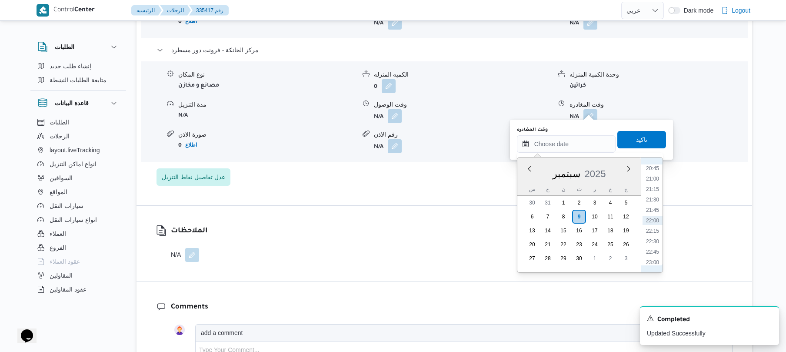
scroll to position [781, 0]
click at [651, 213] on li "19:45" at bounding box center [653, 211] width 20 height 9
type input "٠٩/٠٩/٢٠٢٥ ١٩:٤٥"
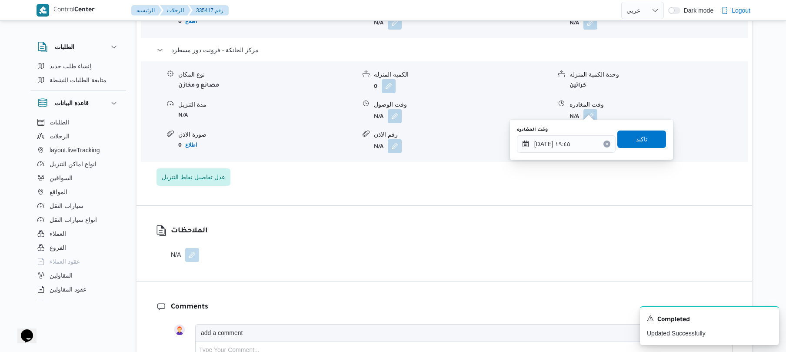
click at [644, 137] on span "تاكيد" at bounding box center [641, 138] width 49 height 17
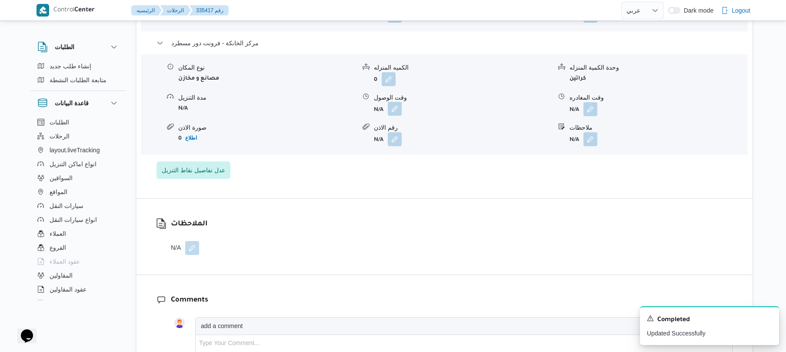
click at [394, 110] on button "button" at bounding box center [395, 109] width 14 height 14
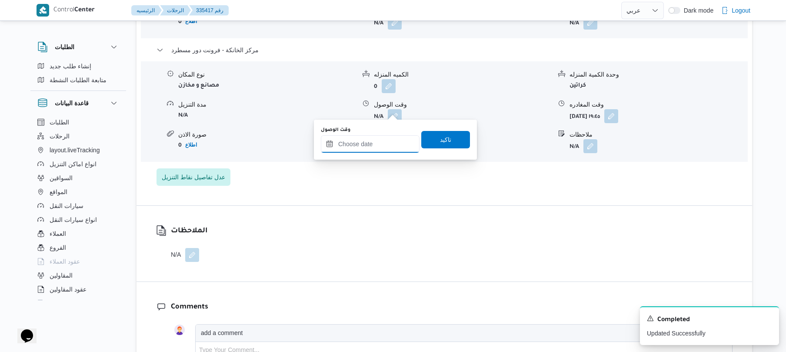
click at [383, 140] on input "وقت الوصول" at bounding box center [370, 143] width 99 height 17
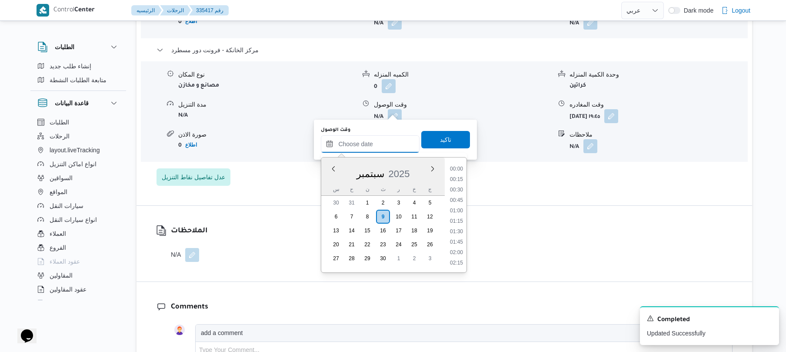
scroll to position [866, 0]
click at [466, 191] on ul "00:00 00:15 00:30 00:45 01:00 01:15 01:30 01:45 02:00 02:15 02:30 02:45 03:00 0…" at bounding box center [456, 214] width 20 height 101
click at [460, 200] on li "19:30" at bounding box center [456, 201] width 20 height 9
type input "[DATE] ١٩:٣٠"
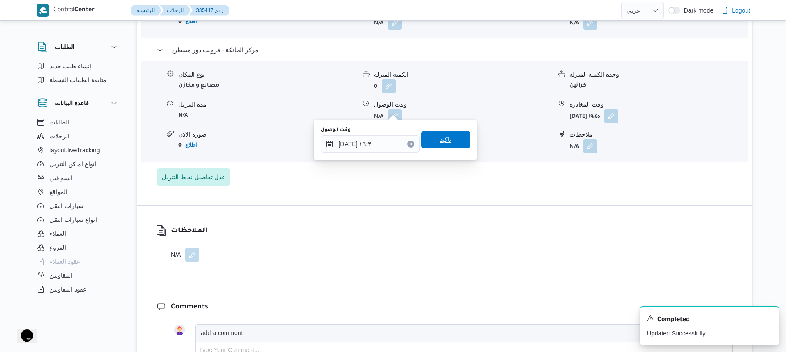
click at [453, 138] on span "تاكيد" at bounding box center [445, 139] width 49 height 17
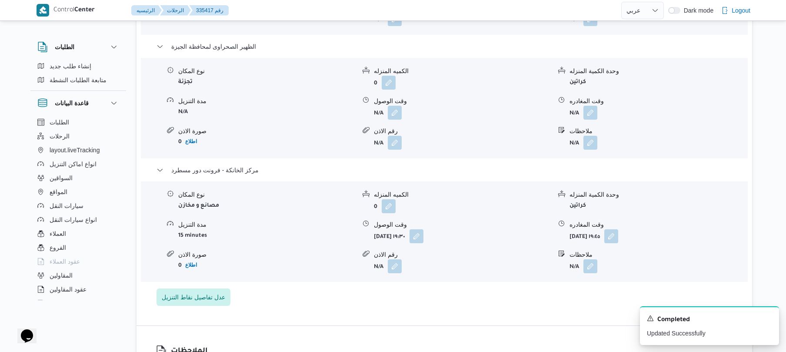
scroll to position [858, 0]
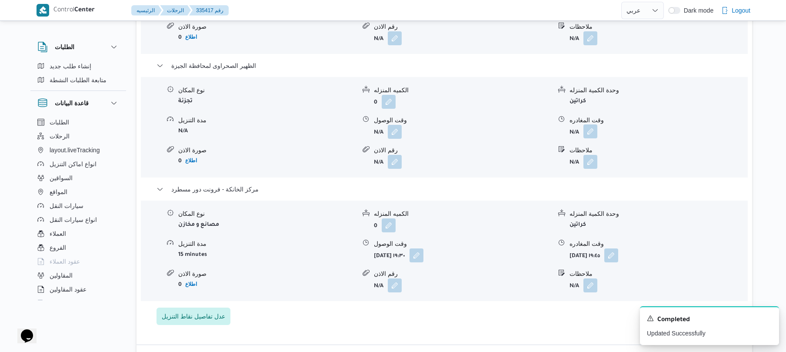
click at [590, 124] on button "button" at bounding box center [590, 131] width 14 height 14
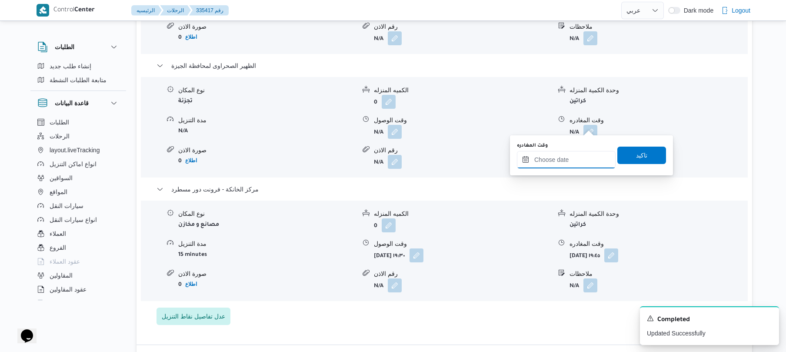
click at [553, 157] on input "وقت المغادره" at bounding box center [566, 159] width 99 height 17
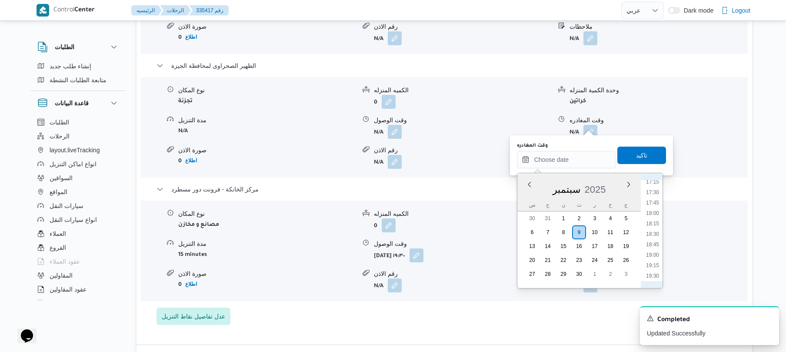
scroll to position [696, 0]
click at [649, 260] on li "18:30" at bounding box center [653, 260] width 20 height 9
type input "٠٩/٠٩/٢٠٢٥ ١٨:٣٠"
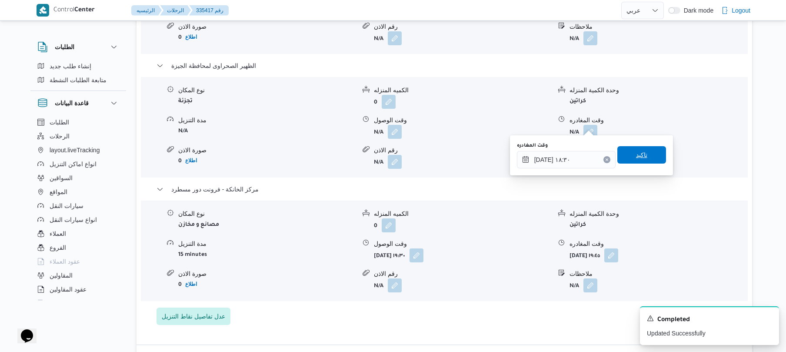
click at [643, 152] on span "تاكيد" at bounding box center [641, 154] width 49 height 17
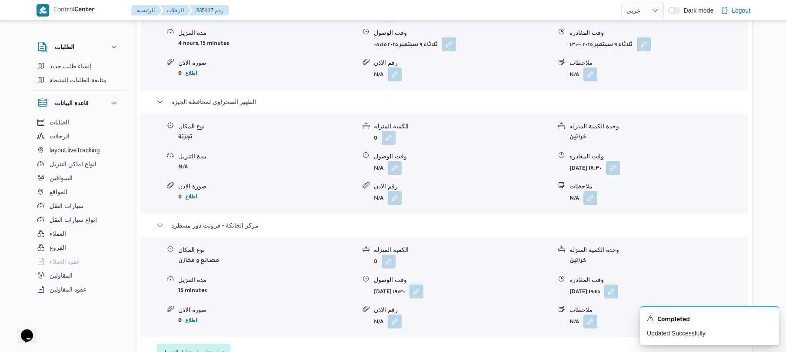
scroll to position [788, 0]
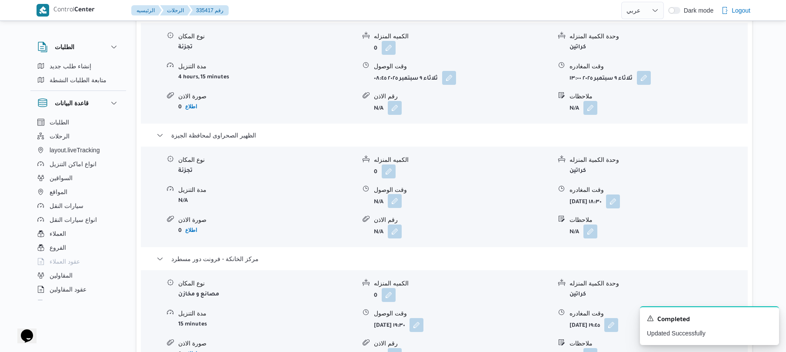
click at [393, 194] on button "button" at bounding box center [395, 201] width 14 height 14
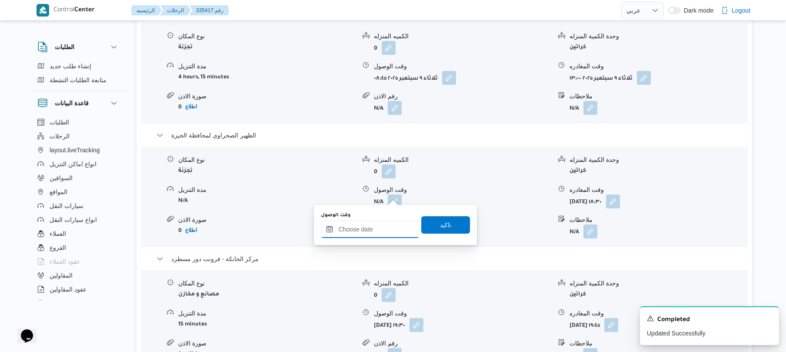
click at [371, 232] on input "وقت الوصول" at bounding box center [370, 228] width 99 height 17
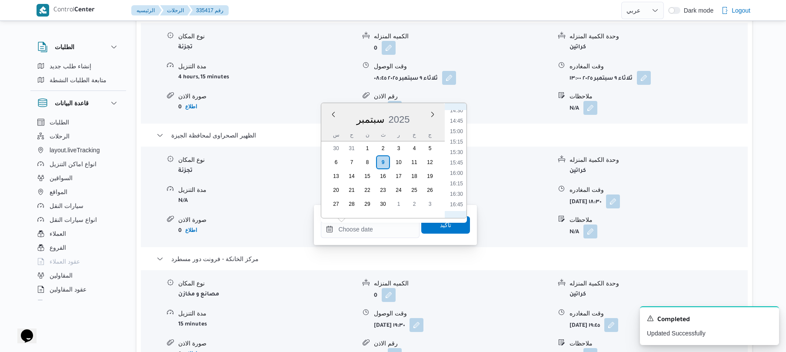
scroll to position [523, 0]
click at [457, 153] on li "13:30" at bounding box center [456, 154] width 20 height 9
type input "٠٩/٠٩/٢٠٢٥ ١٣:٣٠"
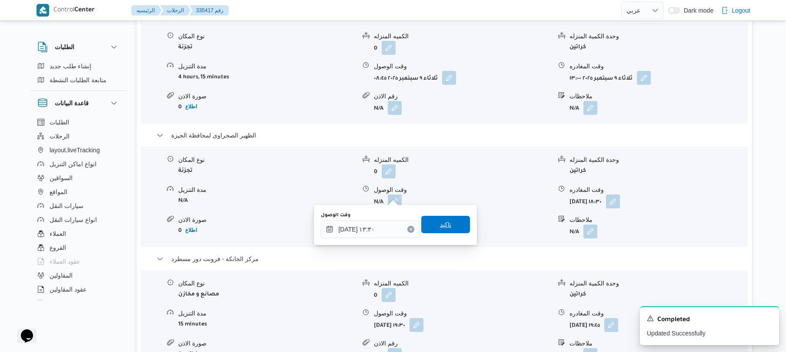
click at [440, 228] on span "تاكيد" at bounding box center [445, 224] width 11 height 10
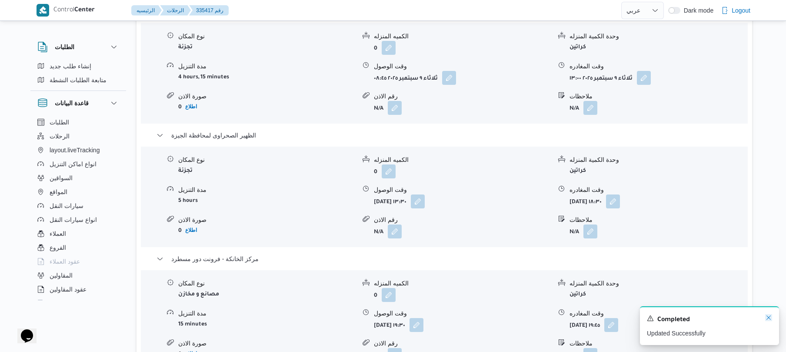
click at [769, 318] on icon "Dismiss toast" at bounding box center [768, 317] width 7 height 7
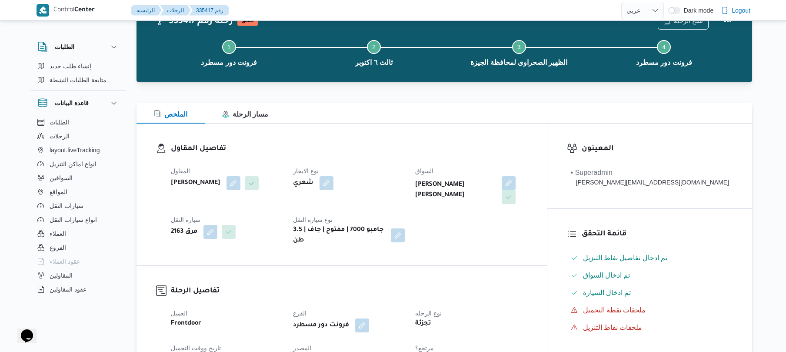
scroll to position [0, 0]
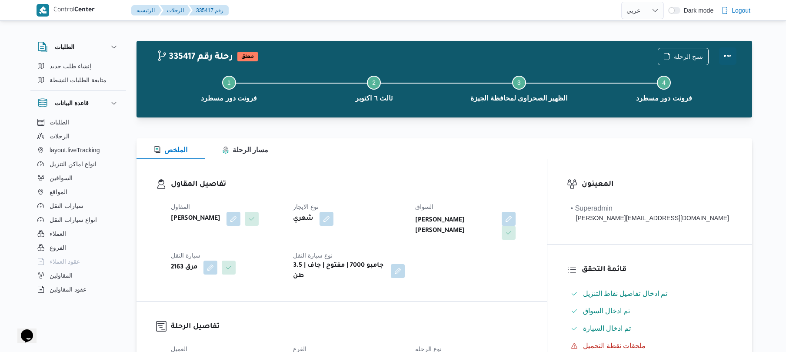
click at [730, 51] on button "Actions" at bounding box center [727, 55] width 17 height 17
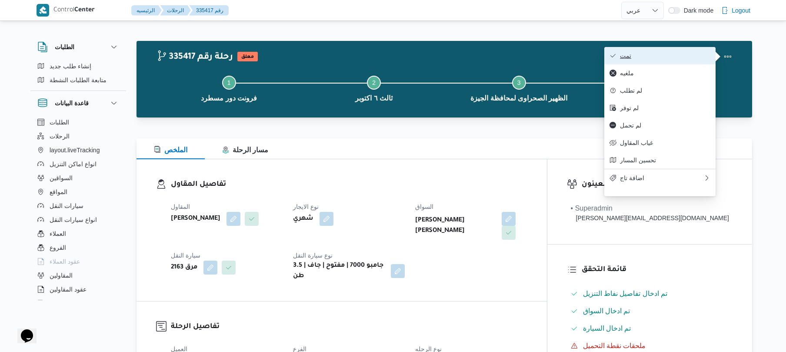
click at [666, 58] on span "تمت" at bounding box center [665, 55] width 90 height 7
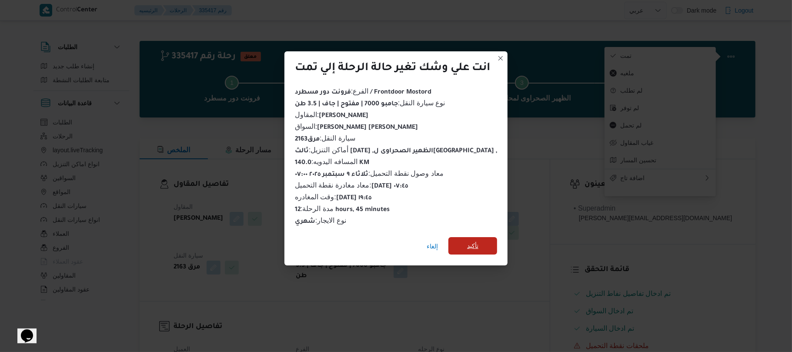
click at [484, 240] on span "تأكيد" at bounding box center [472, 245] width 49 height 17
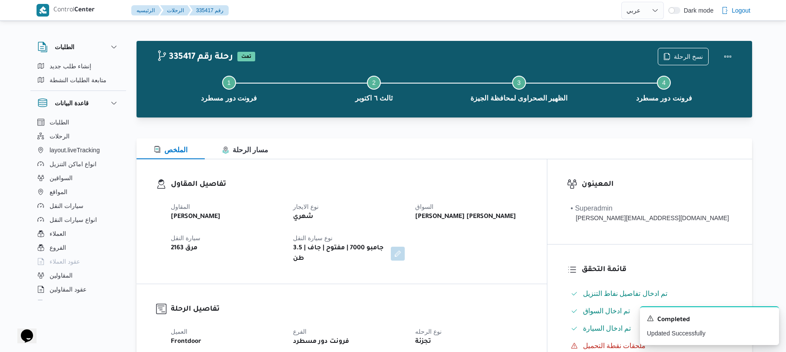
click at [484, 240] on div "المقاول محمد صلاح عبداللطيف الشريف نوع الايجار شهري السواق تامر جمال كريم محمد …" at bounding box center [349, 232] width 367 height 73
click at [730, 59] on button "Actions" at bounding box center [727, 55] width 17 height 17
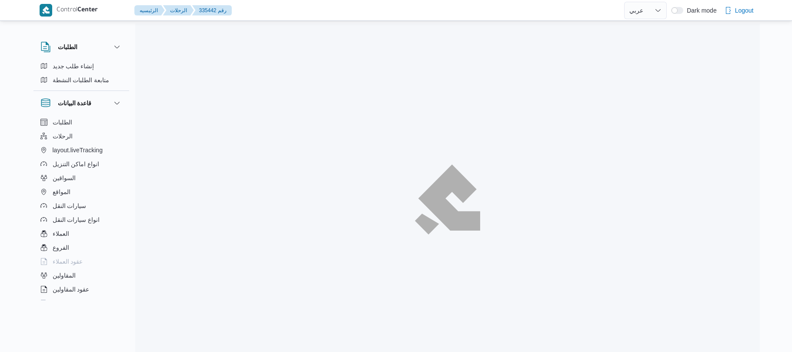
select select "ar"
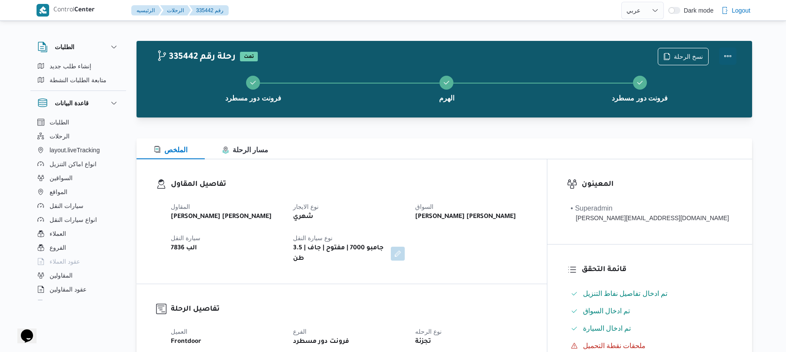
click at [722, 54] on button "Actions" at bounding box center [727, 55] width 17 height 17
click at [496, 134] on div at bounding box center [445, 133] width 616 height 10
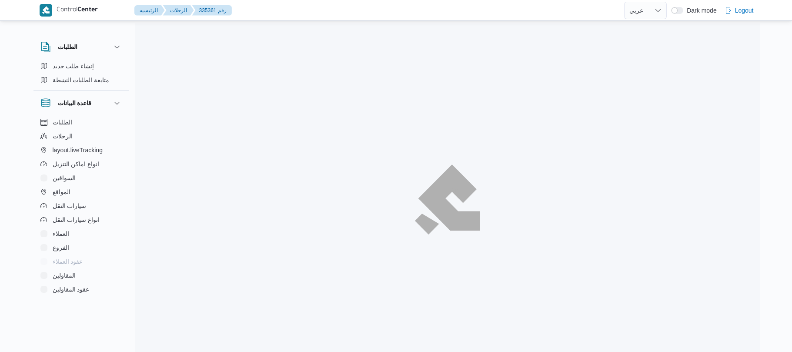
select select "ar"
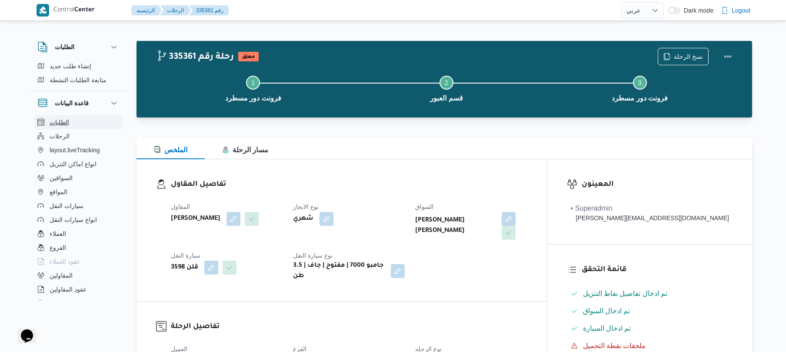
drag, startPoint x: 0, startPoint y: 0, endPoint x: 432, endPoint y: 183, distance: 469.3
click at [432, 183] on h3 "تفاصيل المقاول" at bounding box center [349, 185] width 356 height 12
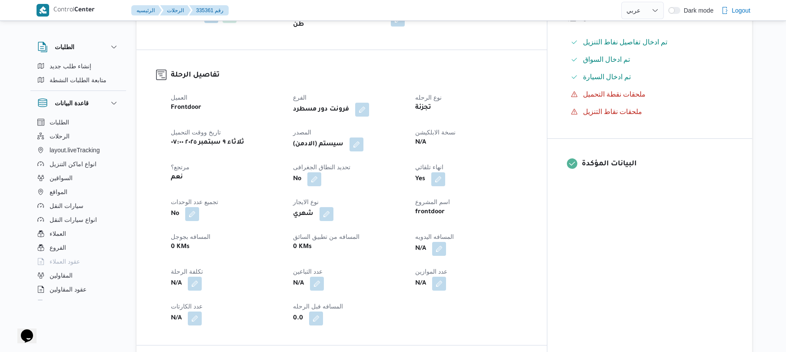
scroll to position [278, 0]
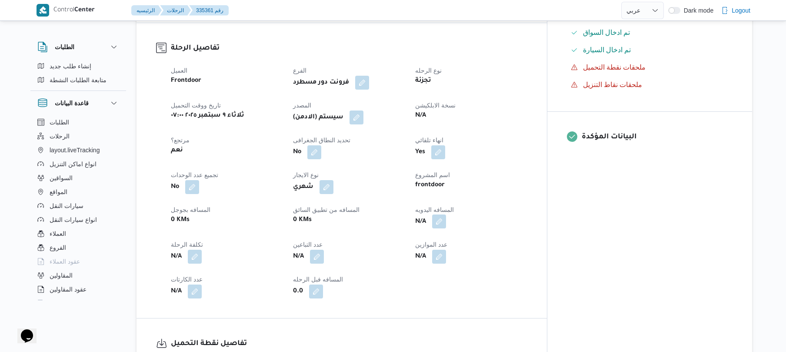
click at [446, 217] on button "button" at bounding box center [439, 221] width 14 height 14
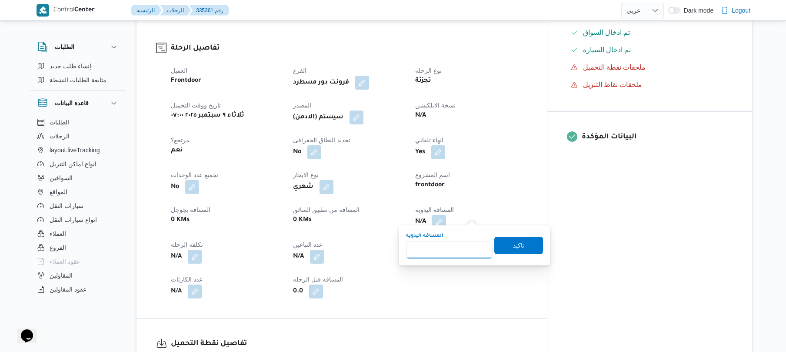
click at [444, 247] on input "المسافه اليدويه" at bounding box center [449, 249] width 87 height 17
type input "70"
click at [506, 246] on span "تاكيد" at bounding box center [518, 244] width 49 height 17
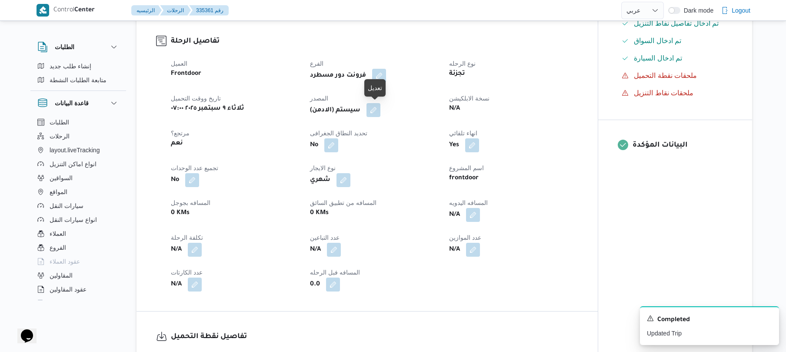
click at [376, 107] on button "button" at bounding box center [373, 110] width 14 height 14
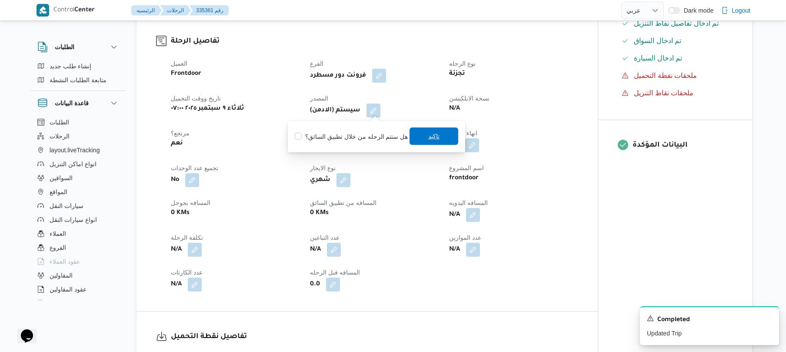
click at [430, 137] on span "تاكيد" at bounding box center [433, 136] width 11 height 10
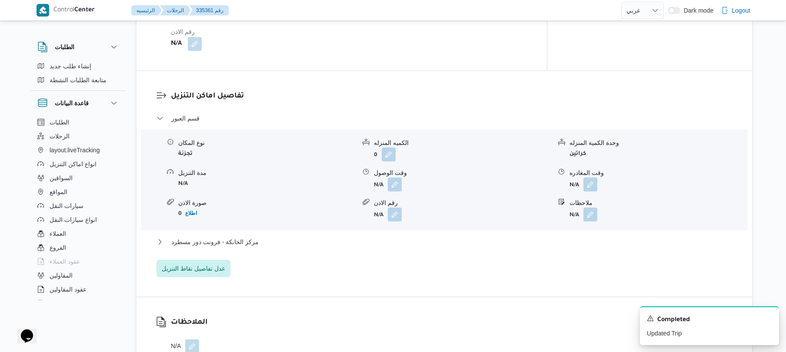
scroll to position [765, 0]
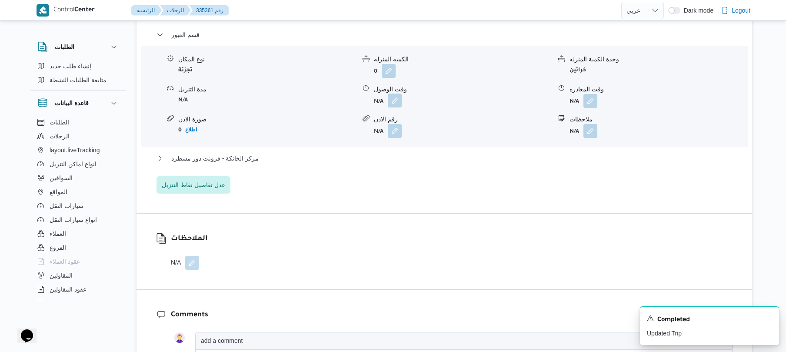
click at [397, 97] on button "button" at bounding box center [395, 100] width 14 height 14
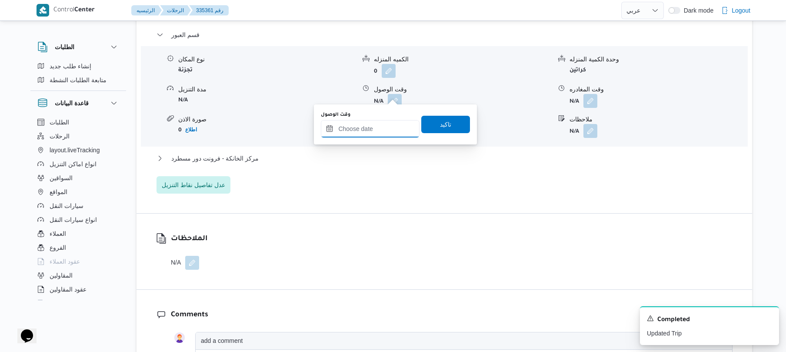
click at [380, 125] on input "وقت الوصول" at bounding box center [370, 128] width 99 height 17
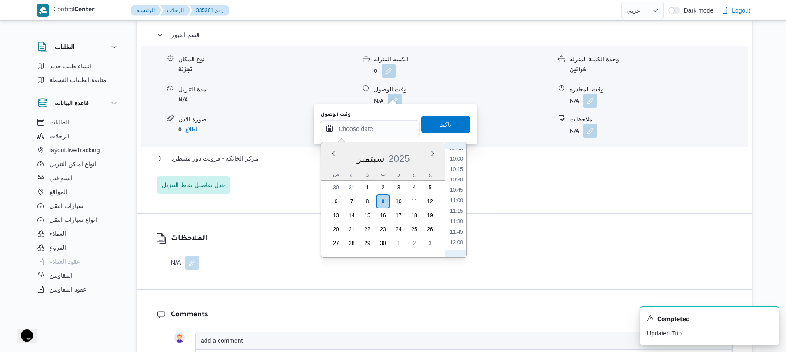
scroll to position [327, 0]
click at [456, 178] on li "08:30" at bounding box center [456, 181] width 20 height 9
type input "[DATE] ٠٨:٣٠"
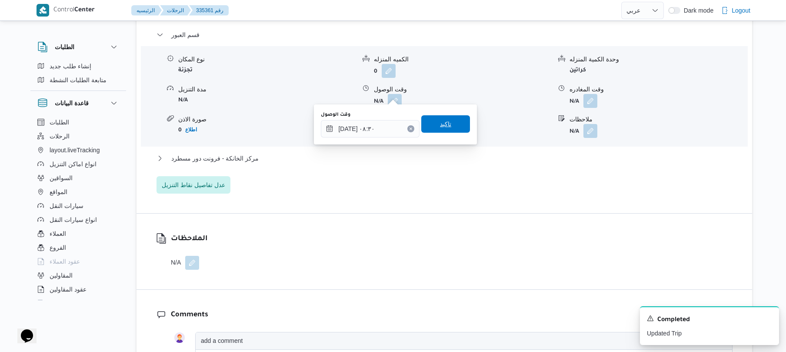
click at [453, 126] on span "تاكيد" at bounding box center [445, 123] width 49 height 17
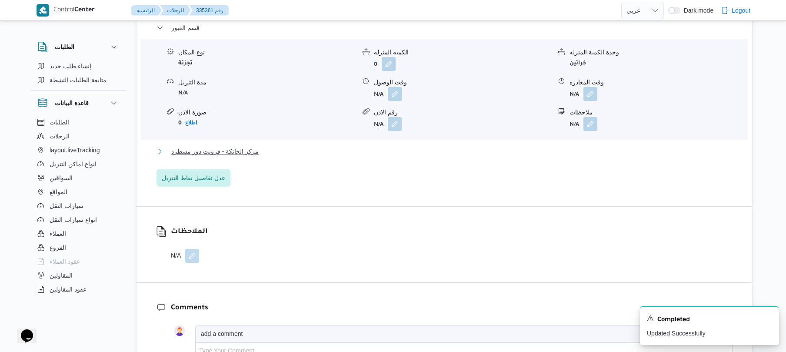
click at [446, 148] on button "مركز الخانكة - فرونت دور مسطرد" at bounding box center [445, 151] width 576 height 10
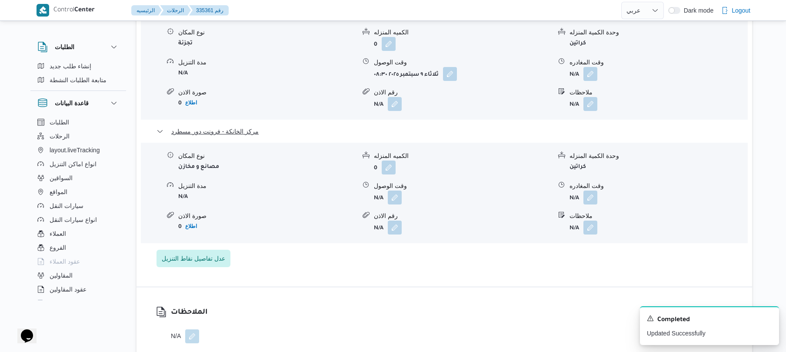
scroll to position [811, 0]
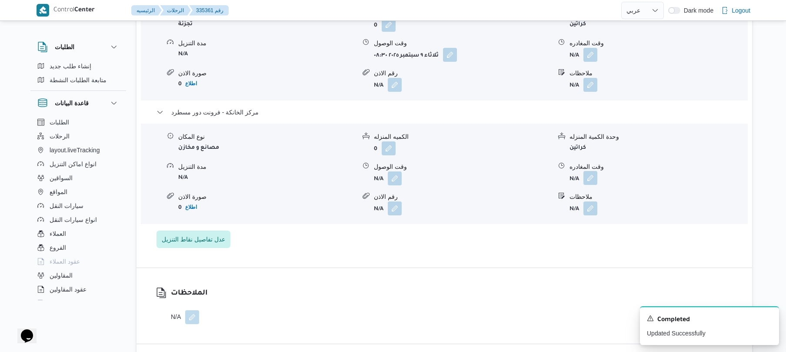
click at [592, 173] on button "button" at bounding box center [590, 178] width 14 height 14
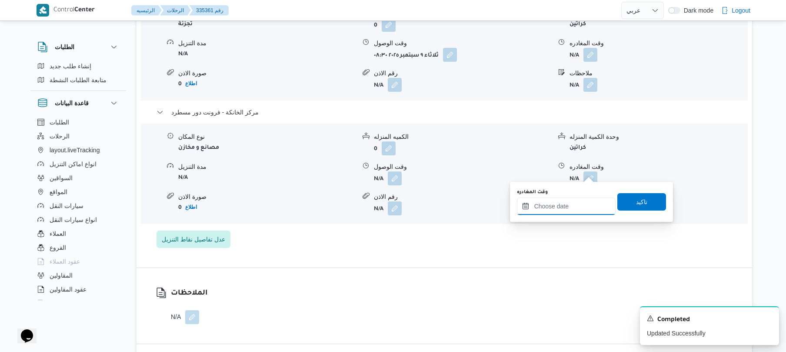
click at [552, 206] on input "وقت المغادره" at bounding box center [566, 205] width 99 height 17
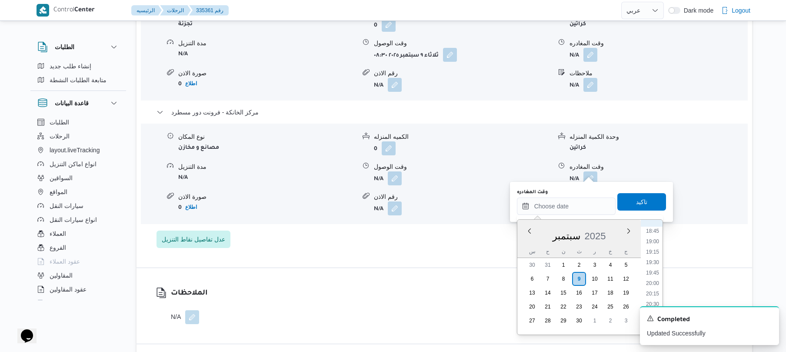
scroll to position [781, 0]
click at [653, 242] on li "19:00" at bounding box center [653, 242] width 20 height 9
type input "[DATE] ١٩:٠٠"
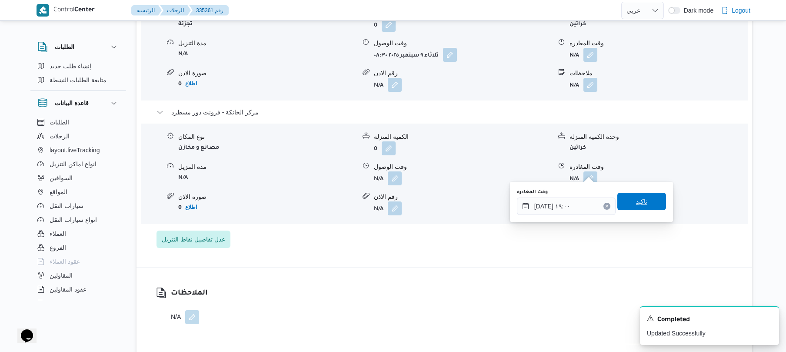
click at [650, 204] on span "تاكيد" at bounding box center [641, 201] width 49 height 17
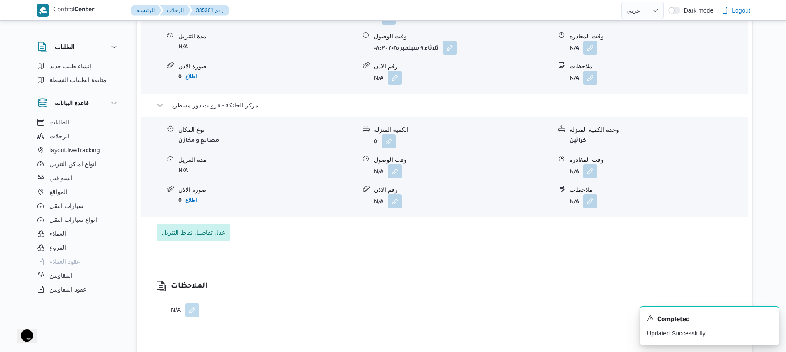
click at [387, 170] on span at bounding box center [392, 171] width 18 height 14
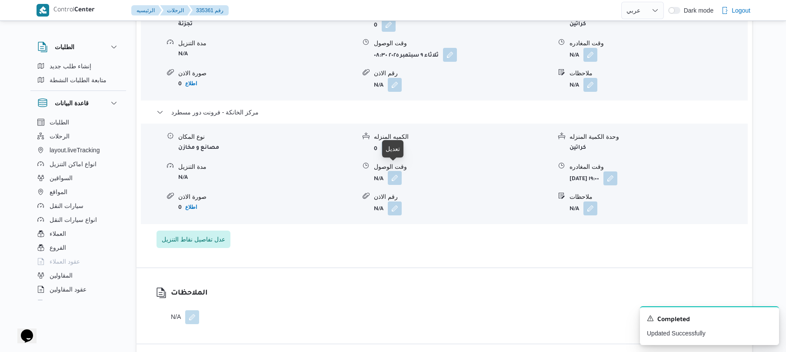
click at [393, 171] on button "button" at bounding box center [395, 178] width 14 height 14
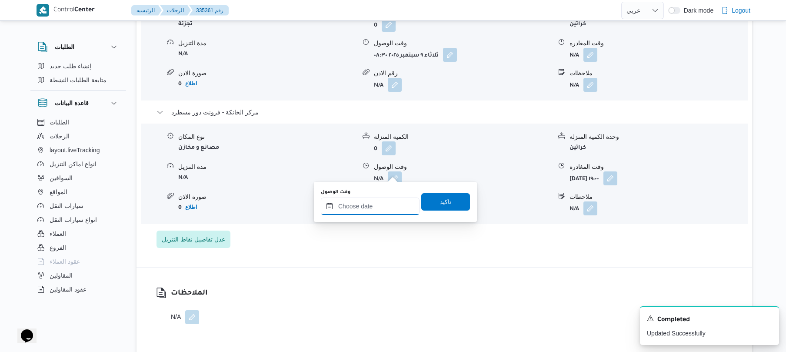
click at [378, 199] on input "وقت الوصول" at bounding box center [370, 205] width 99 height 17
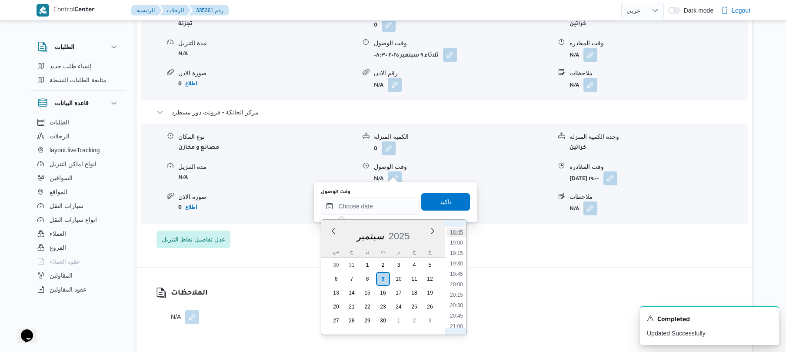
click at [460, 233] on li "18:45" at bounding box center [456, 232] width 20 height 9
type input "[DATE] ١٨:٤٥"
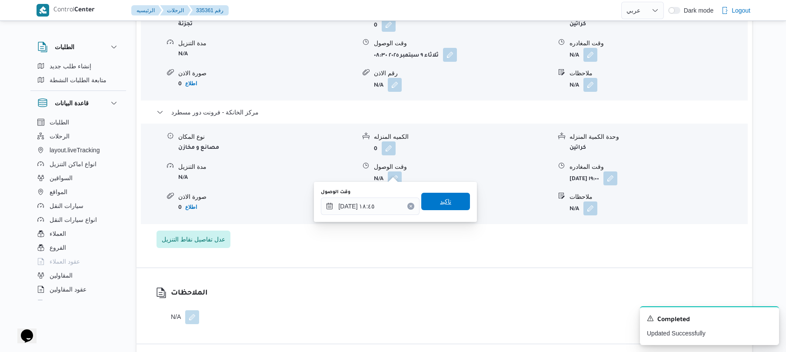
click at [446, 197] on span "تاكيد" at bounding box center [445, 201] width 49 height 17
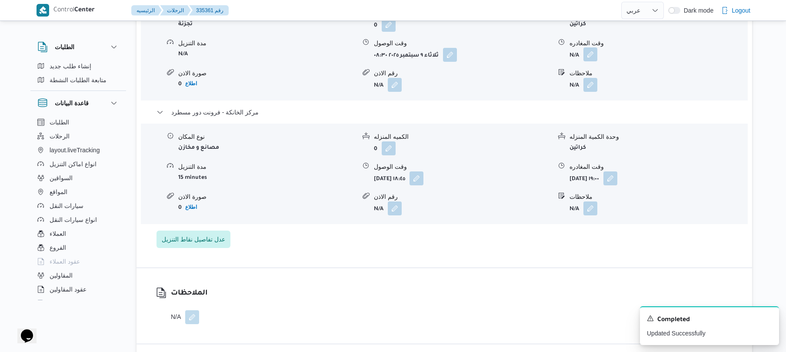
click at [593, 49] on button "button" at bounding box center [590, 54] width 14 height 14
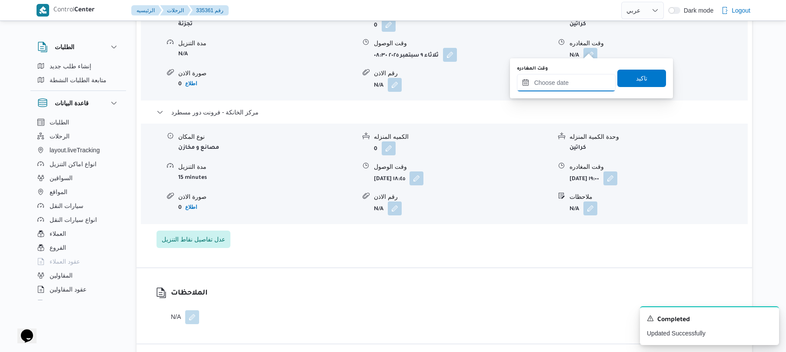
click at [567, 81] on input "وقت المغادره" at bounding box center [566, 82] width 99 height 17
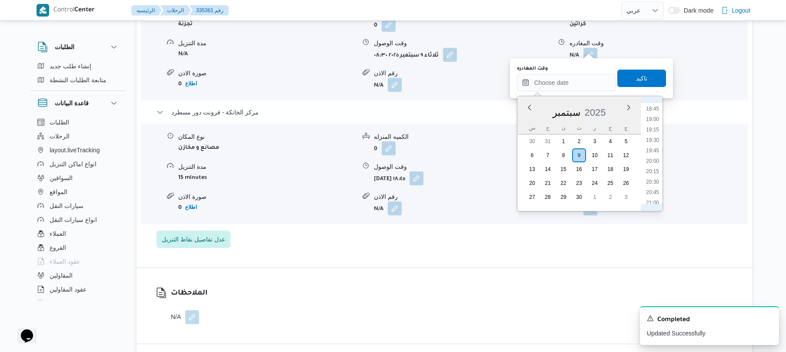
click at [533, 258] on div "تفاصيل اماكن التنزيل قسم العبور نوع المكان تجزئة الكميه المنزله 0 وحدة الكمية ا…" at bounding box center [445, 104] width 616 height 326
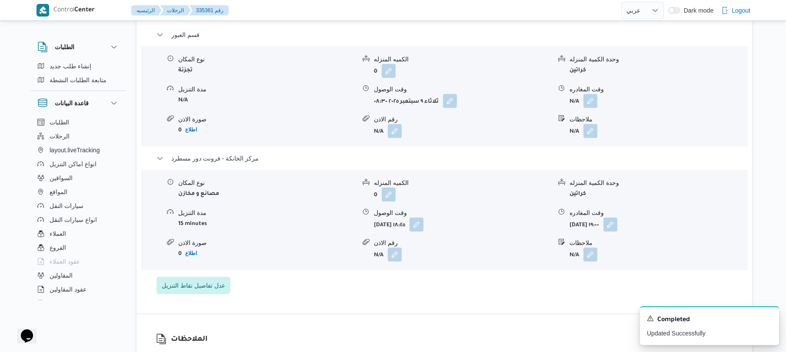
scroll to position [742, 0]
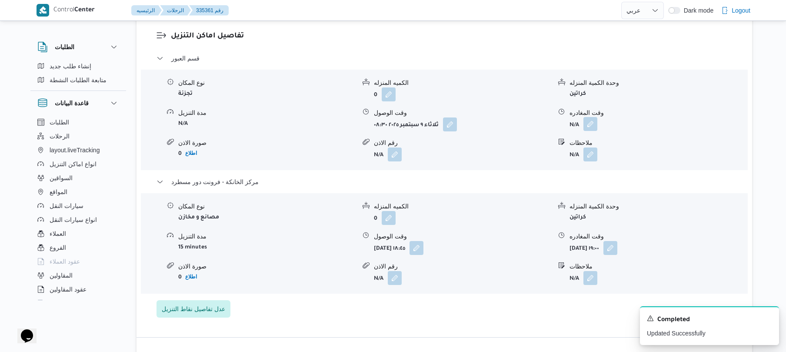
click at [591, 117] on button "button" at bounding box center [590, 124] width 14 height 14
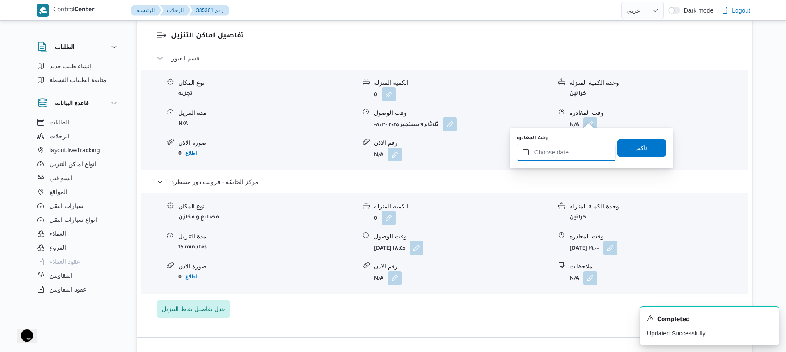
click at [566, 151] on input "وقت المغادره" at bounding box center [566, 151] width 99 height 17
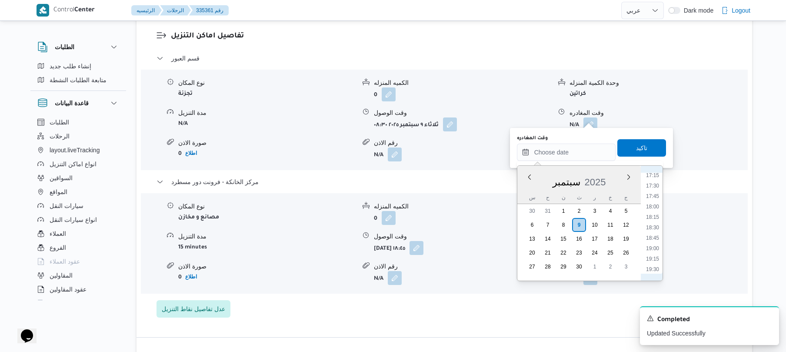
scroll to position [696, 0]
click at [653, 241] on li "18:15" at bounding box center [653, 242] width 20 height 9
type input "[DATE] ١٨:١٥"
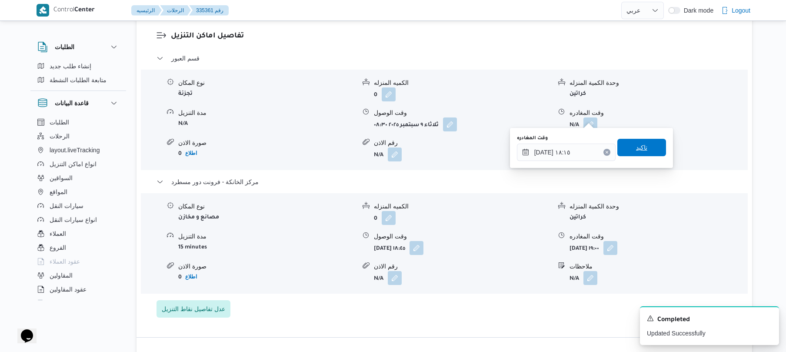
click at [644, 148] on span "تاكيد" at bounding box center [641, 147] width 49 height 17
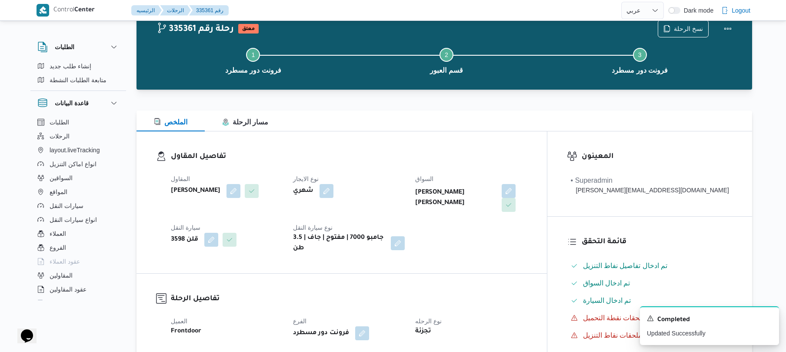
scroll to position [0, 0]
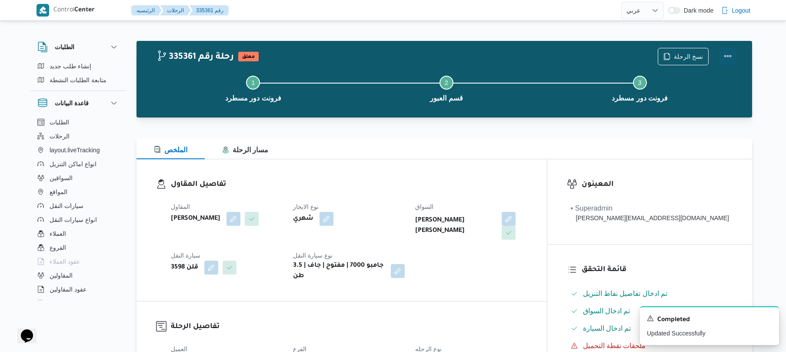
click at [724, 57] on button "Actions" at bounding box center [727, 55] width 17 height 17
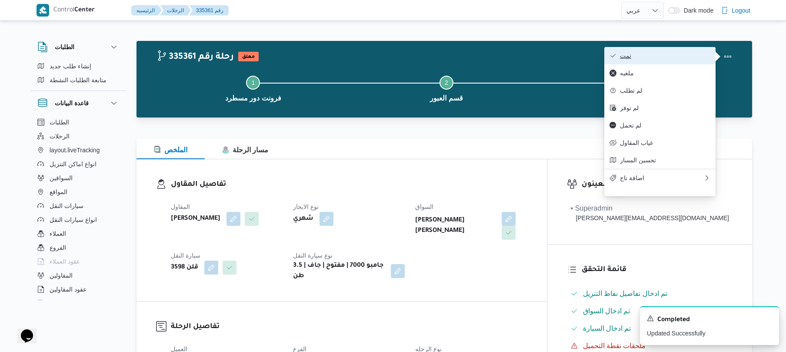
click at [693, 57] on span "تمت" at bounding box center [665, 55] width 90 height 7
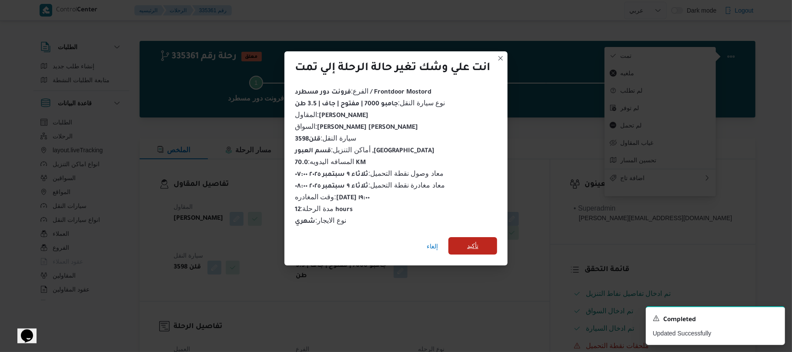
click at [489, 239] on span "تأكيد" at bounding box center [472, 245] width 49 height 17
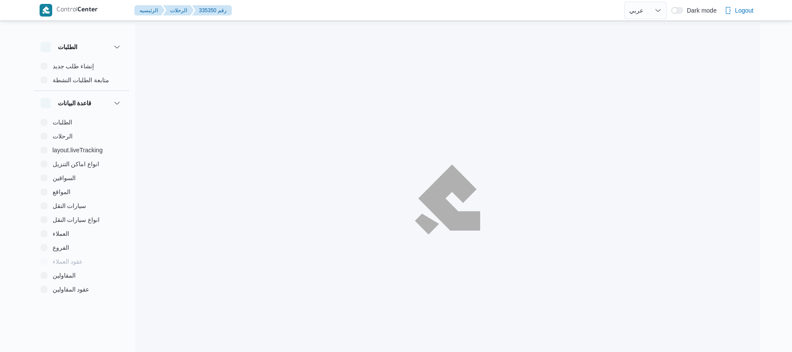
select select "ar"
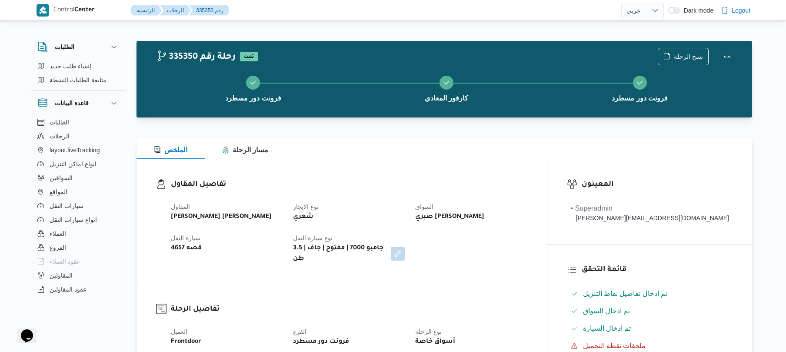
click at [400, 174] on div "تفاصيل المقاول المقاول [PERSON_NAME] [PERSON_NAME] نوع الايجار شهري السواق صبري…" at bounding box center [342, 221] width 410 height 124
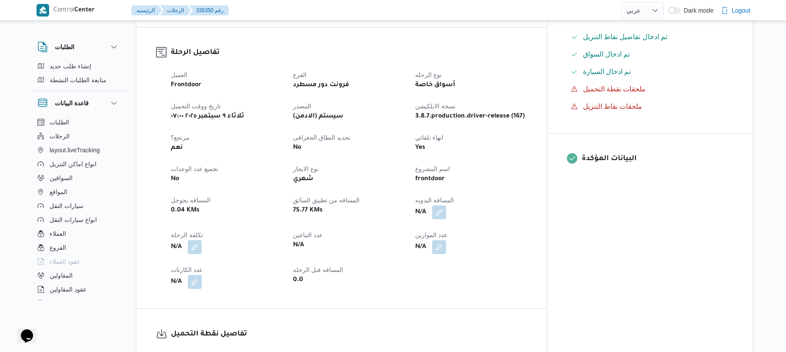
scroll to position [301, 0]
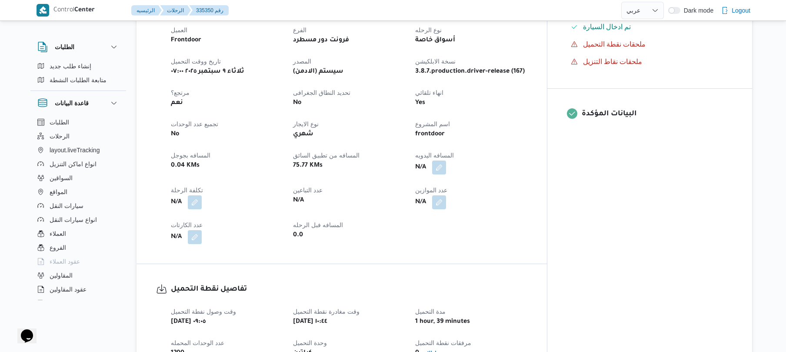
click at [481, 161] on div "N/A" at bounding box center [470, 168] width 113 height 16
click at [446, 162] on button "button" at bounding box center [439, 167] width 14 height 14
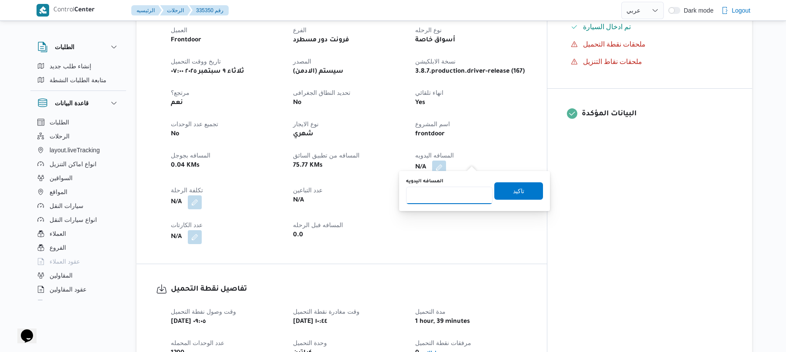
click at [456, 193] on input "المسافه اليدويه" at bounding box center [449, 195] width 87 height 17
type input "130"
click at [513, 193] on span "تاكيد" at bounding box center [518, 191] width 11 height 10
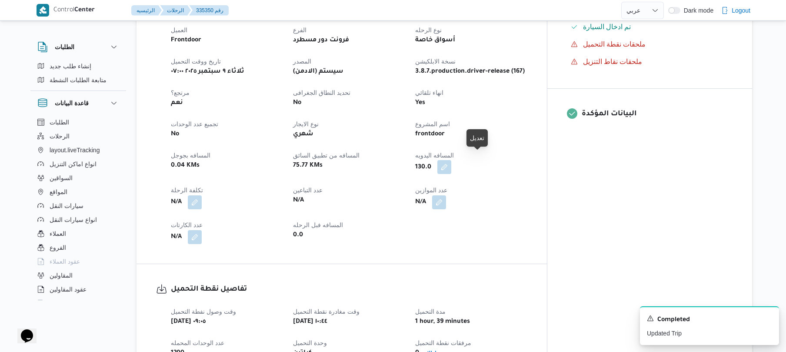
click at [451, 160] on button "button" at bounding box center [444, 167] width 14 height 14
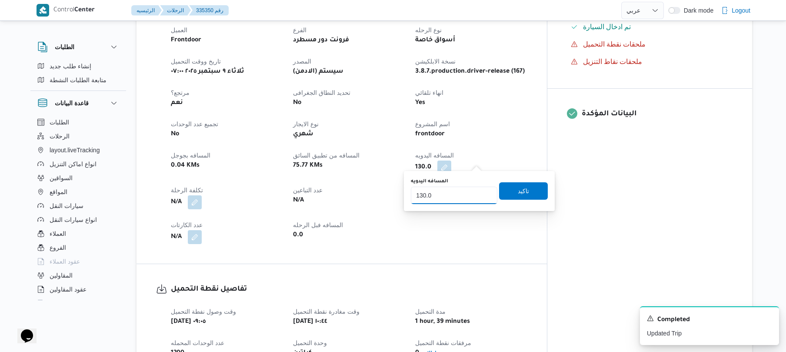
click at [447, 192] on input "130.0" at bounding box center [454, 195] width 87 height 17
type input "1"
type input "125"
click at [518, 193] on span "تاكيد" at bounding box center [523, 190] width 11 height 10
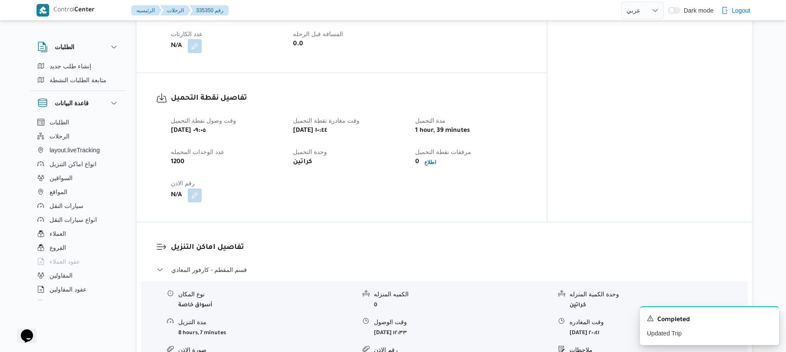
scroll to position [580, 0]
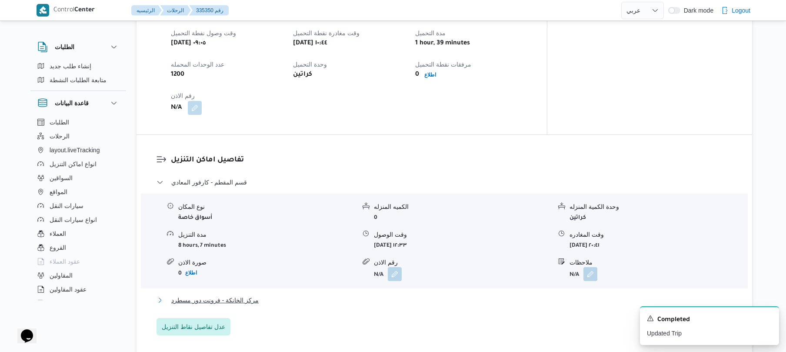
click at [371, 295] on button "مركز الخانكة - فرونت دور مسطرد" at bounding box center [445, 300] width 576 height 10
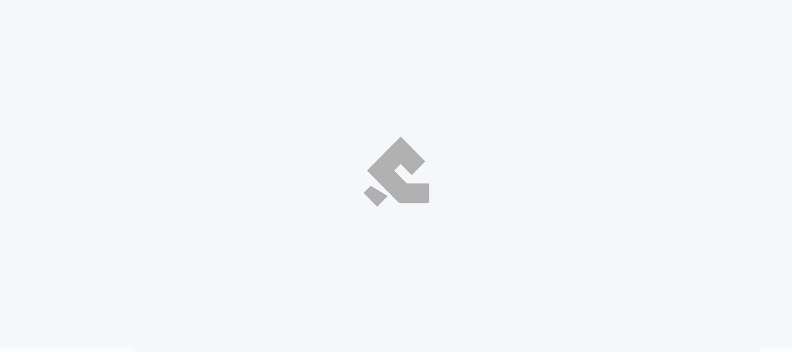
select select "ar"
click at [600, 110] on div at bounding box center [396, 172] width 800 height 352
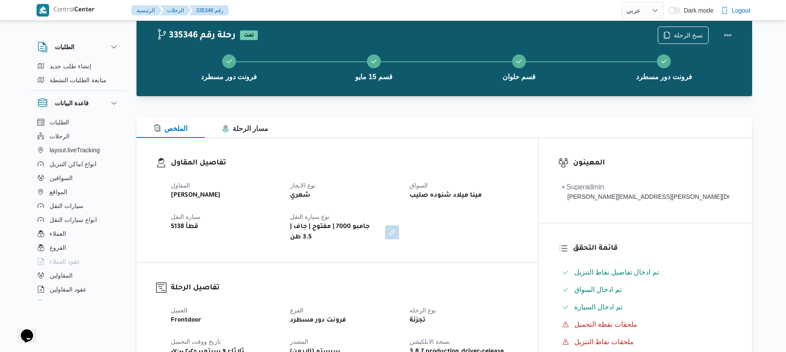
scroll to position [23, 0]
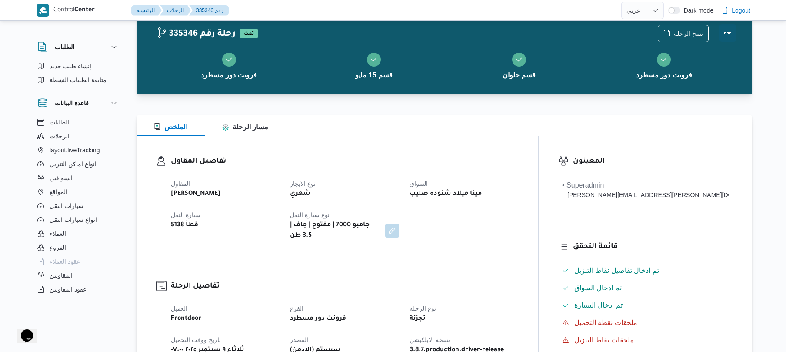
click at [727, 33] on button "Actions" at bounding box center [727, 32] width 17 height 17
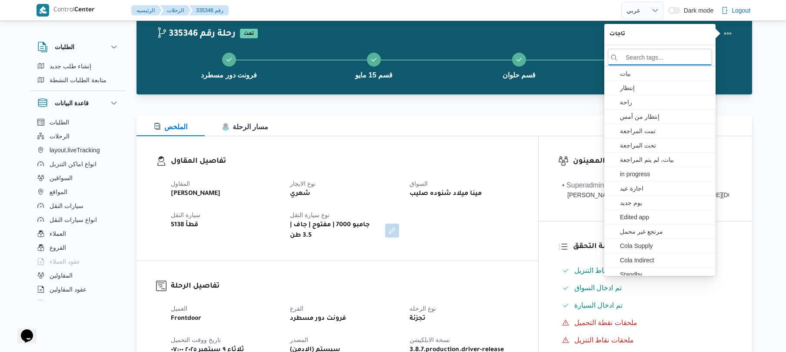
click at [525, 130] on div "الملخص مسار الرحلة" at bounding box center [445, 125] width 616 height 21
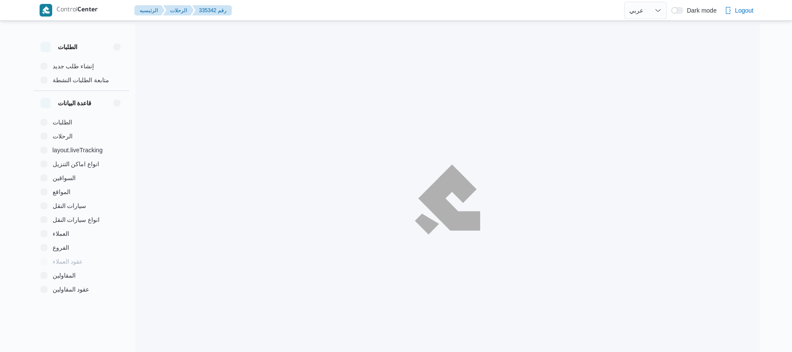
select select "ar"
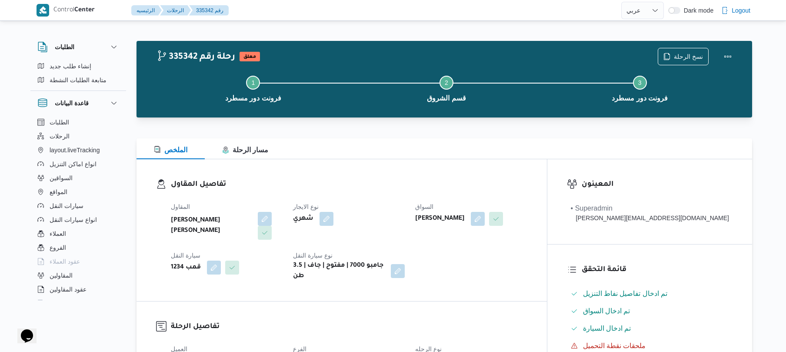
click at [356, 223] on div "شهري" at bounding box center [348, 219] width 113 height 16
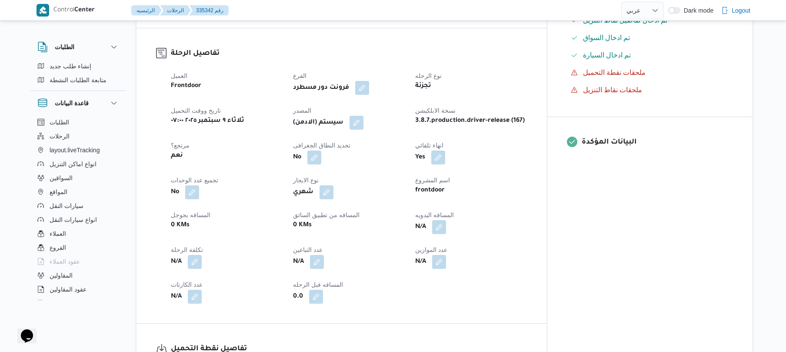
scroll to position [278, 0]
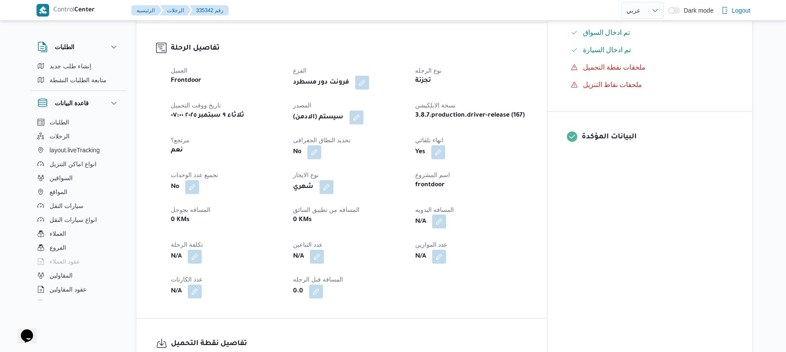
click at [446, 214] on button "button" at bounding box center [439, 221] width 14 height 14
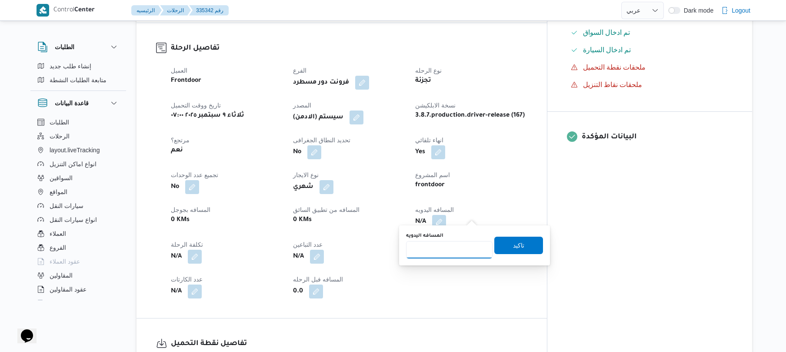
click at [439, 250] on input "المسافه اليدويه" at bounding box center [449, 249] width 87 height 17
type input "120"
click at [503, 247] on span "تاكيد" at bounding box center [518, 244] width 49 height 17
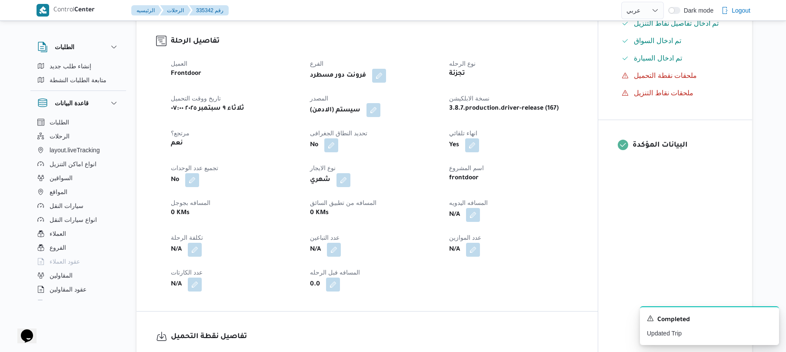
click at [376, 110] on button "button" at bounding box center [373, 110] width 14 height 14
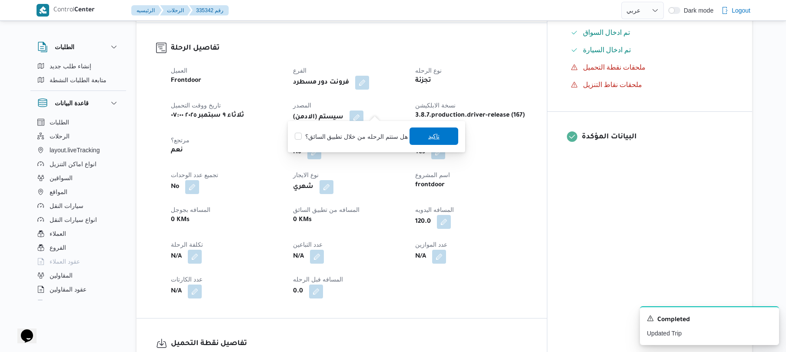
click at [441, 137] on span "تاكيد" at bounding box center [434, 135] width 49 height 17
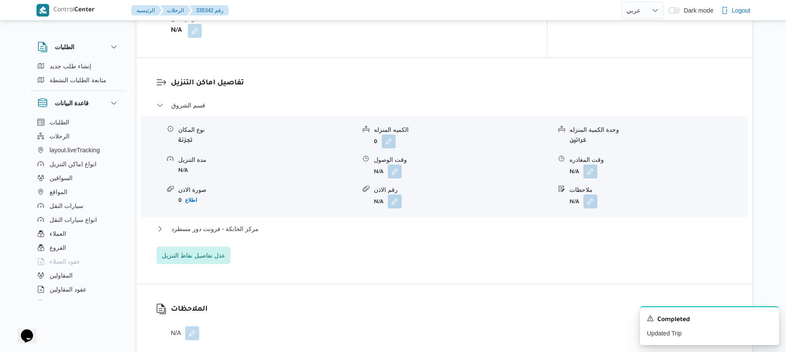
scroll to position [696, 0]
click at [396, 163] on button "button" at bounding box center [395, 170] width 14 height 14
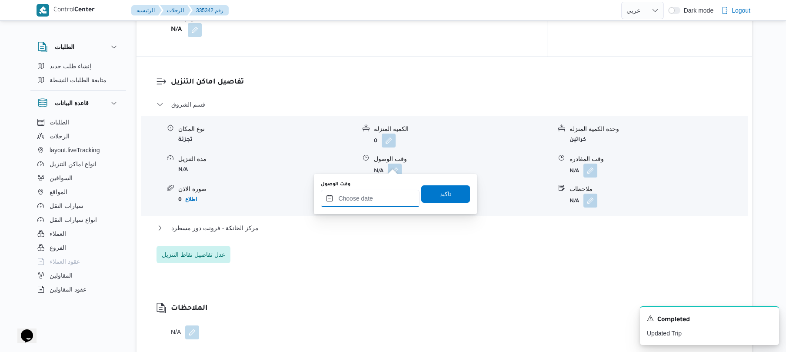
click at [361, 199] on input "وقت الوصول" at bounding box center [370, 198] width 99 height 17
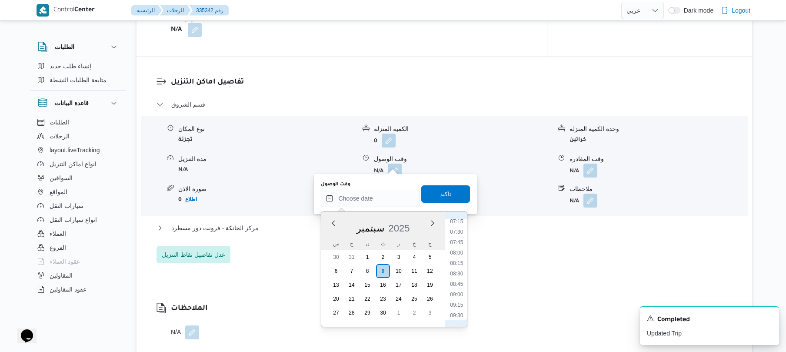
scroll to position [280, 0]
click at [455, 290] on li "08:15" at bounding box center [457, 287] width 20 height 9
type input "[DATE] ٠٨:١٥"
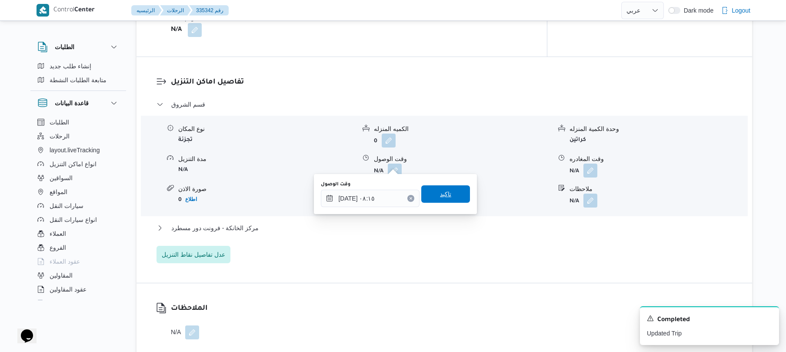
drag, startPoint x: 454, startPoint y: 202, endPoint x: 456, endPoint y: 195, distance: 7.8
click at [456, 195] on span "تاكيد" at bounding box center [445, 193] width 49 height 17
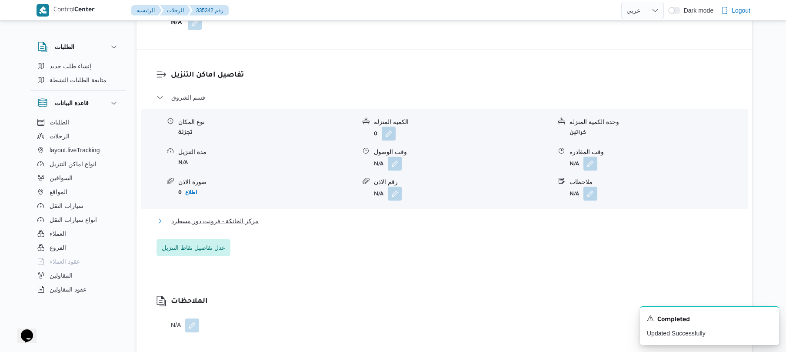
click at [433, 223] on button "مركز الخانكة - فرونت دور مسطرد" at bounding box center [445, 221] width 576 height 10
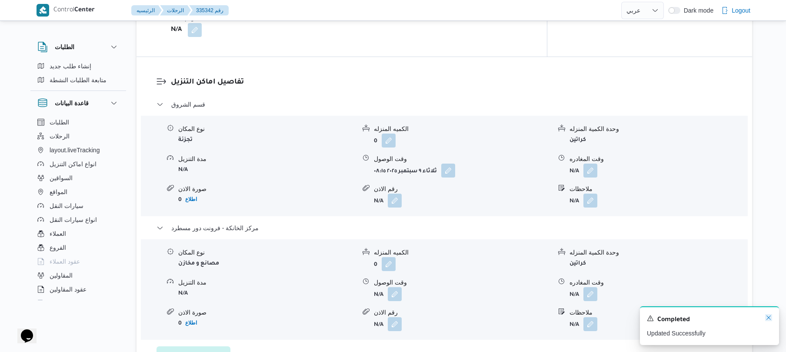
click at [769, 317] on icon "Dismiss toast" at bounding box center [768, 317] width 7 height 7
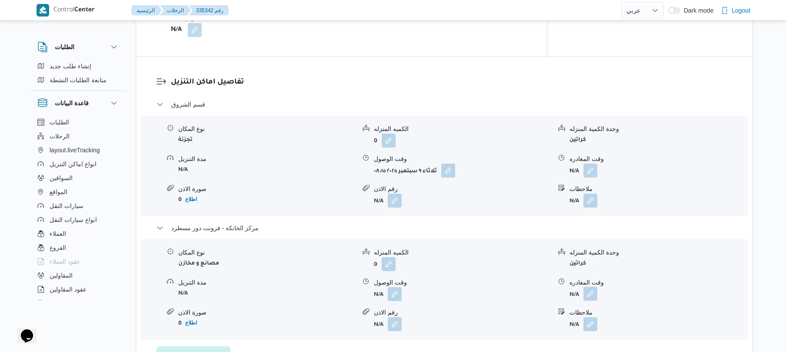
click at [590, 287] on button "button" at bounding box center [590, 294] width 14 height 14
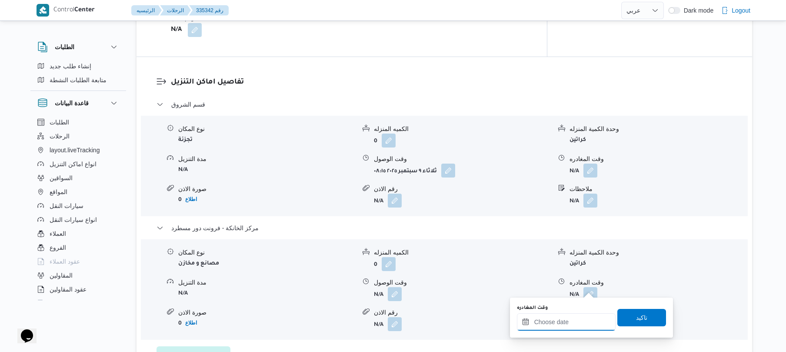
click at [531, 322] on input "وقت المغادره" at bounding box center [566, 321] width 99 height 17
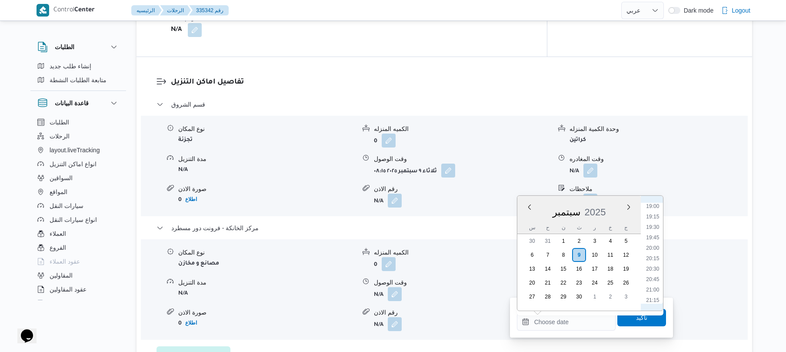
scroll to position [791, 0]
click at [652, 230] on li "19:30" at bounding box center [653, 229] width 20 height 9
type input "[DATE] ١٩:٣٠"
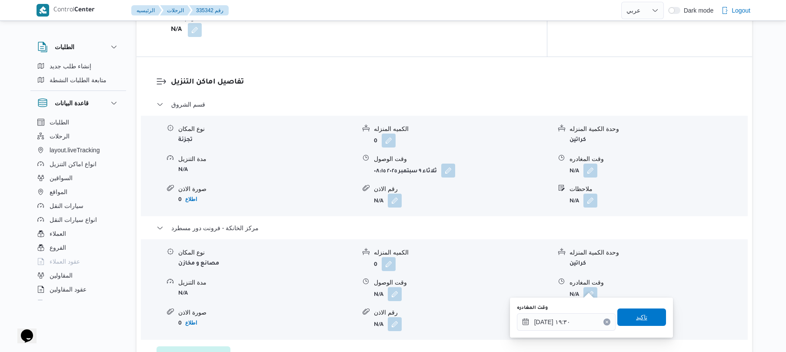
click at [623, 322] on span "تاكيد" at bounding box center [641, 316] width 49 height 17
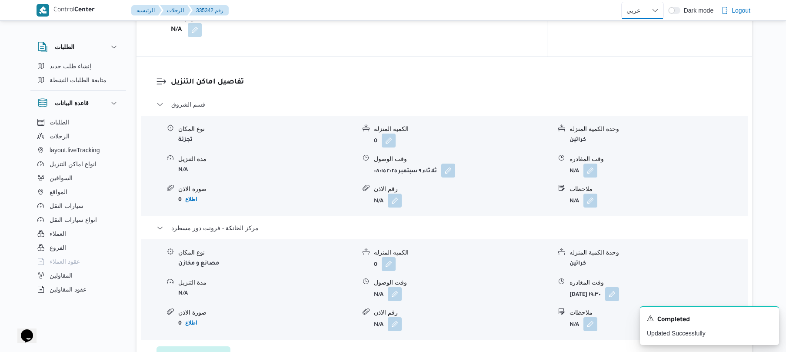
click at [646, 7] on select "English عربي" at bounding box center [642, 10] width 43 height 17
select select "en"
click at [621, 2] on select "English عربي" at bounding box center [642, 10] width 43 height 17
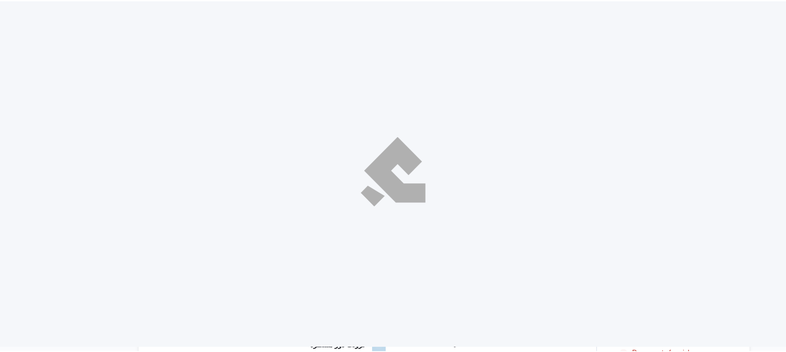
scroll to position [696, 0]
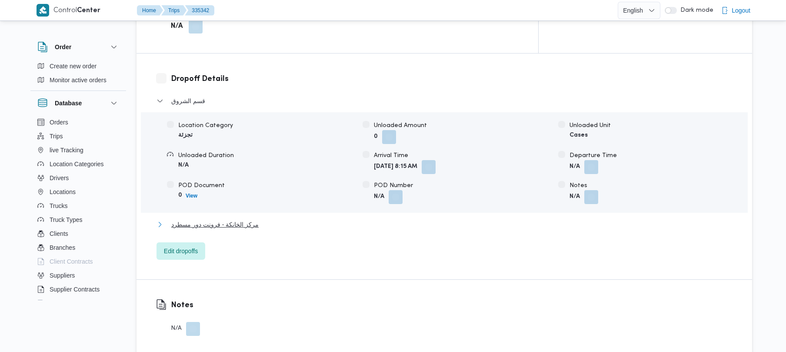
click at [357, 219] on button "مركز الخانكة - فرونت دور مسطرد" at bounding box center [445, 224] width 576 height 10
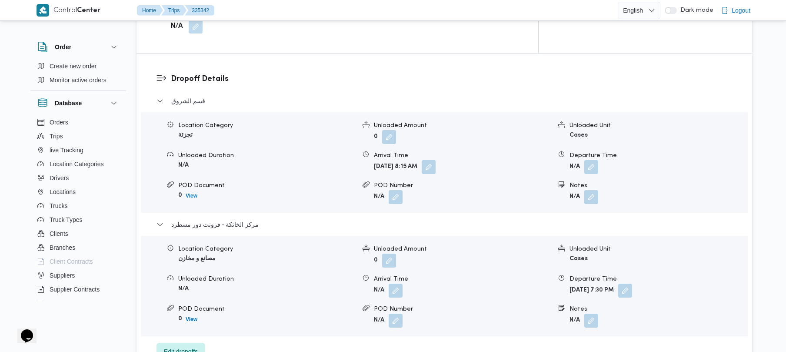
scroll to position [0, 0]
click at [397, 283] on button "button" at bounding box center [396, 290] width 14 height 14
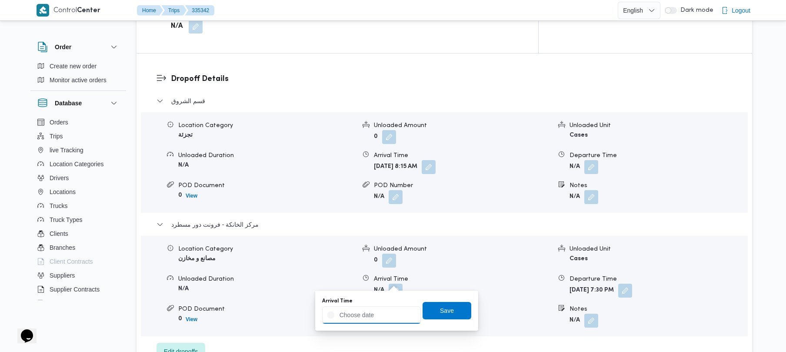
click at [371, 311] on input "Arrival Time" at bounding box center [371, 314] width 99 height 17
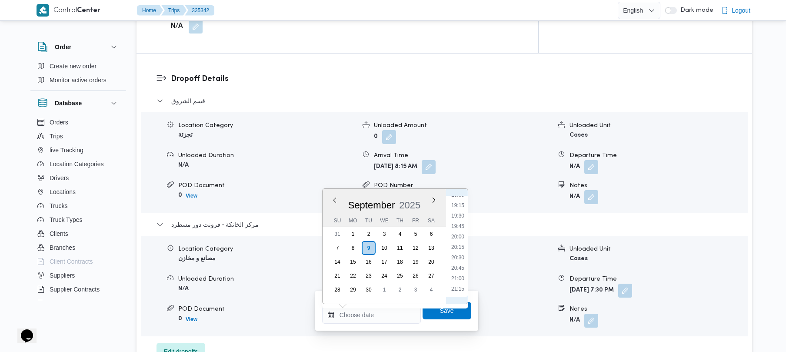
scroll to position [791, 0]
click at [463, 213] on li "19:15" at bounding box center [458, 212] width 20 height 9
type input "09/09/2025 19:15"
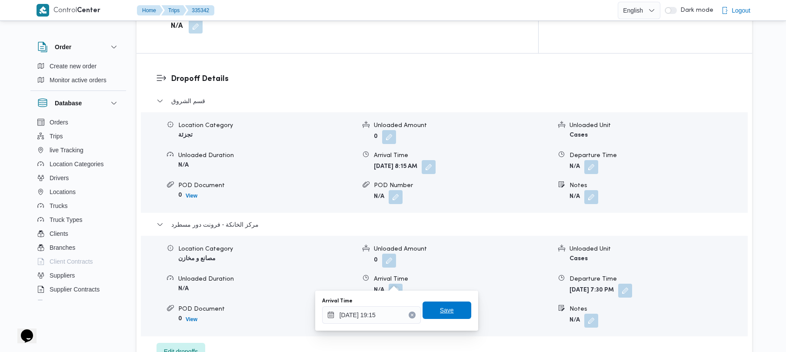
click at [440, 312] on span "Save" at bounding box center [447, 310] width 14 height 10
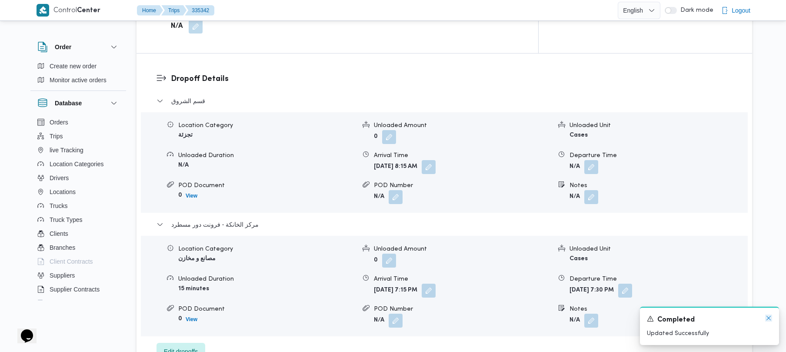
click at [767, 318] on icon "Dismiss toast" at bounding box center [768, 317] width 7 height 7
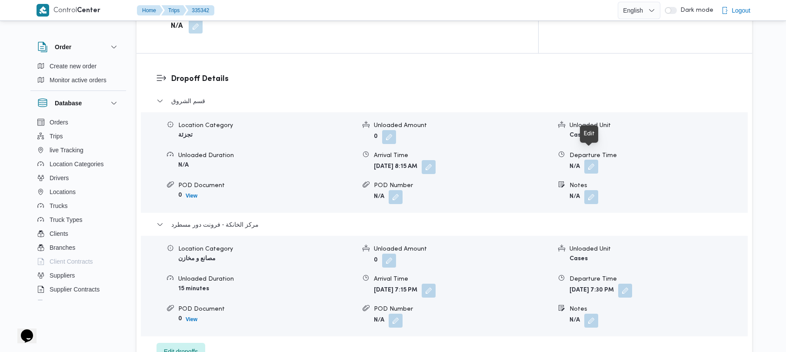
click at [589, 160] on button "button" at bounding box center [591, 167] width 14 height 14
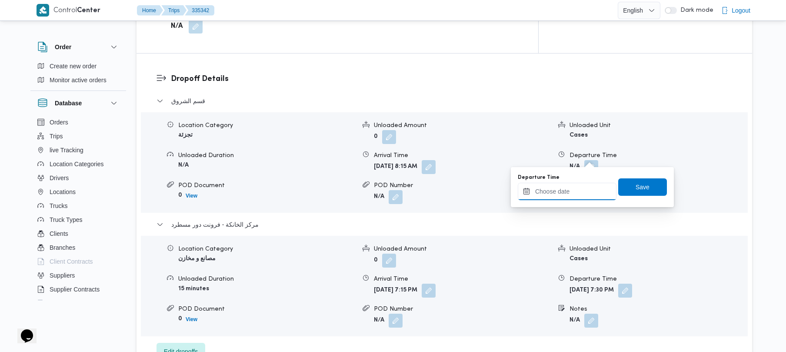
click at [560, 190] on input "Departure Time" at bounding box center [567, 191] width 99 height 17
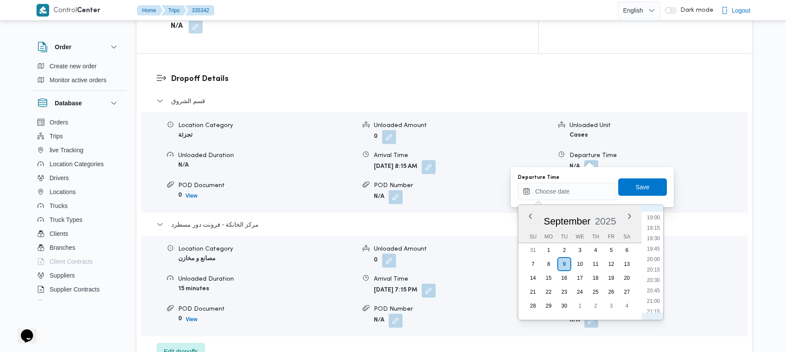
scroll to position [706, 0]
click at [653, 281] on li "18:30" at bounding box center [653, 281] width 20 height 9
type input "09/09/2025 18:30"
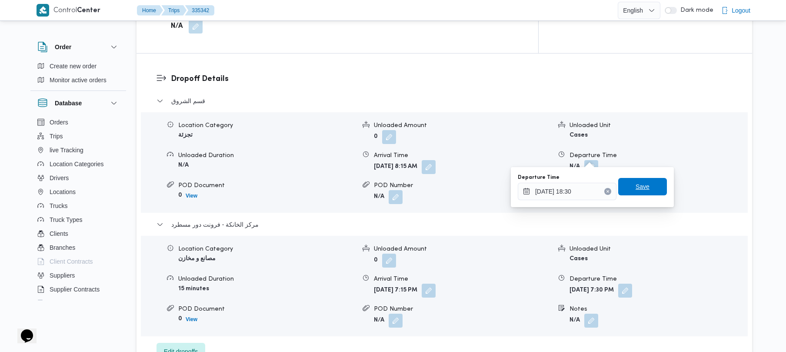
click at [641, 182] on span "Save" at bounding box center [643, 186] width 14 height 10
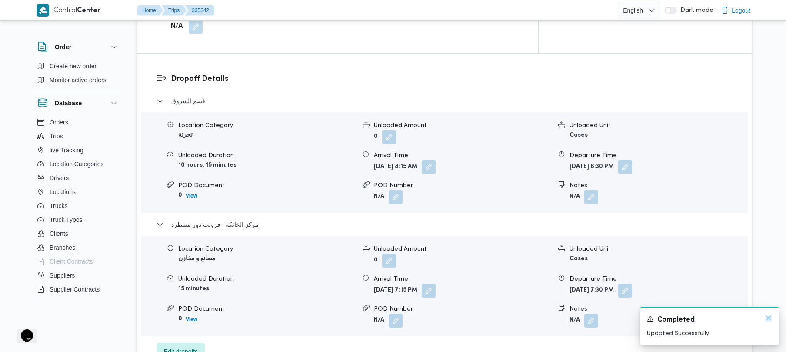
click at [767, 320] on icon "Dismiss toast" at bounding box center [768, 317] width 7 height 7
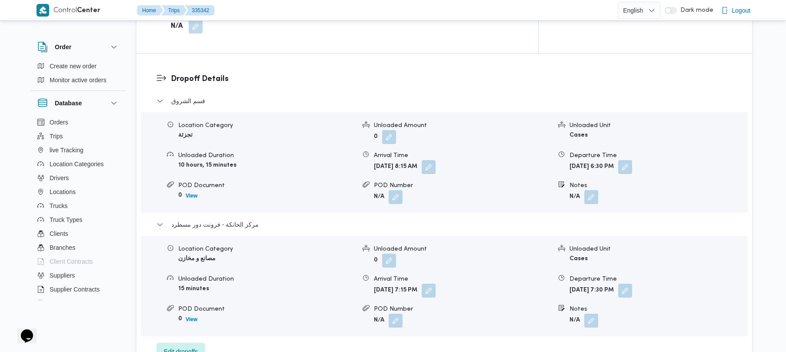
drag, startPoint x: 785, startPoint y: 159, endPoint x: 786, endPoint y: 112, distance: 47.0
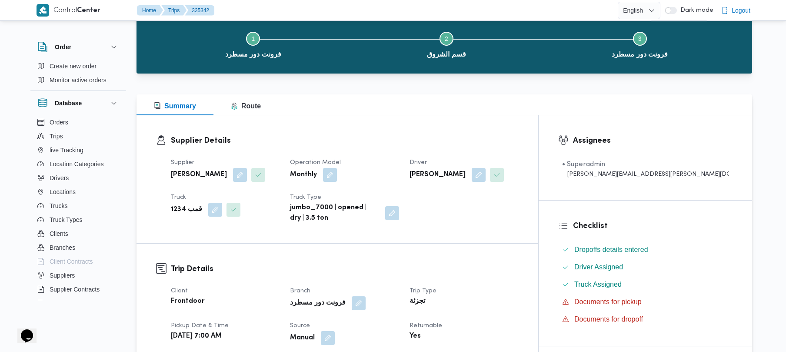
scroll to position [0, 0]
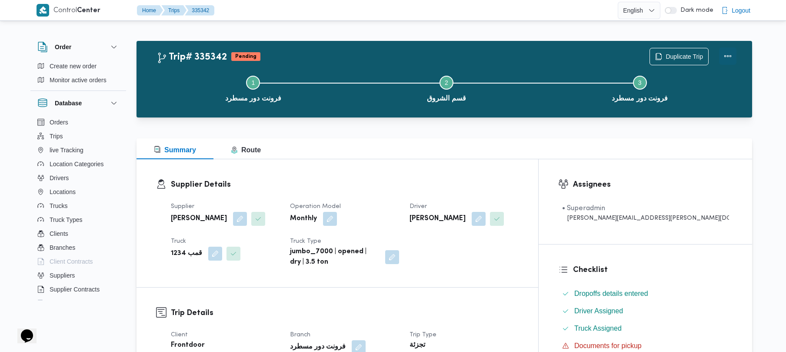
click at [729, 54] on button "Actions" at bounding box center [727, 55] width 17 height 17
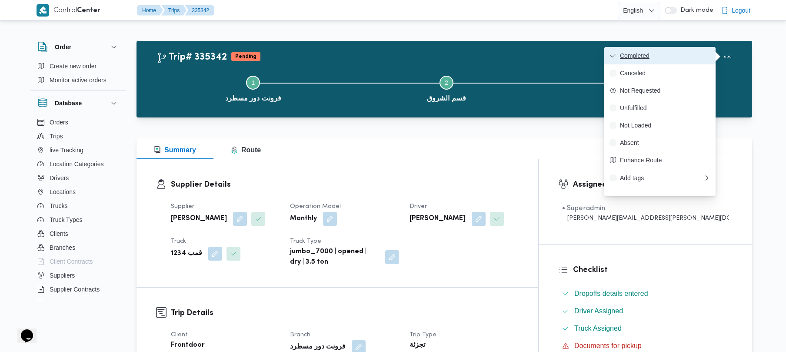
click at [684, 56] on span "Completed" at bounding box center [665, 55] width 90 height 7
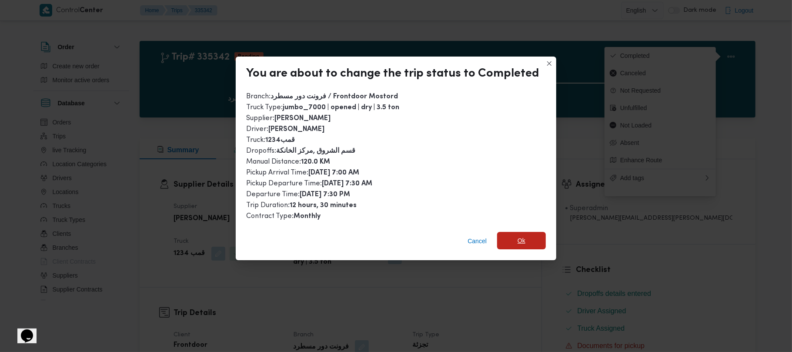
click at [530, 236] on span "Ok" at bounding box center [521, 240] width 49 height 17
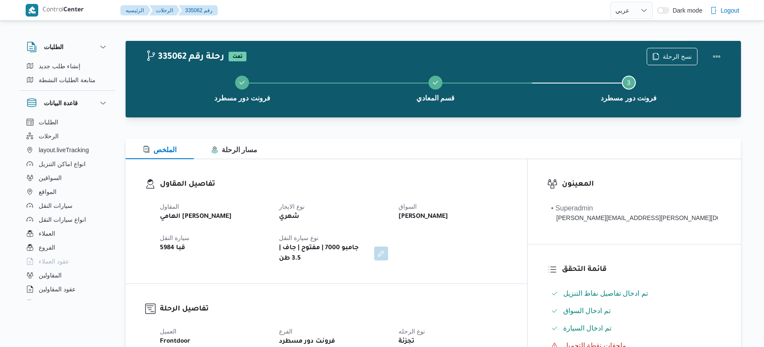
select select "ar"
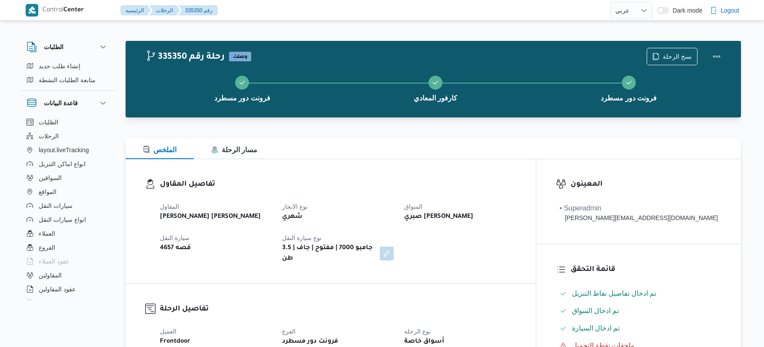
select select "ar"
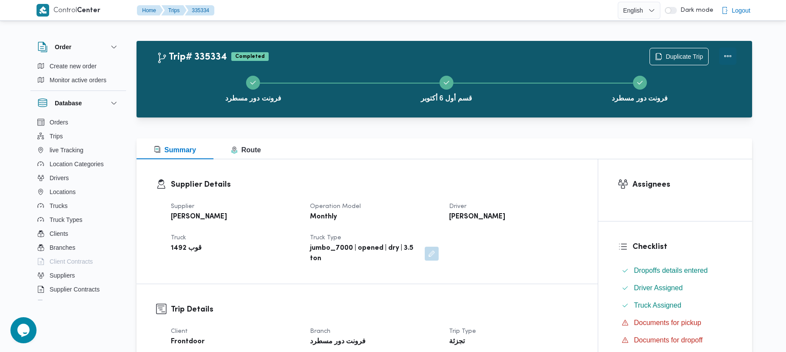
click at [728, 54] on button "Actions" at bounding box center [727, 55] width 17 height 17
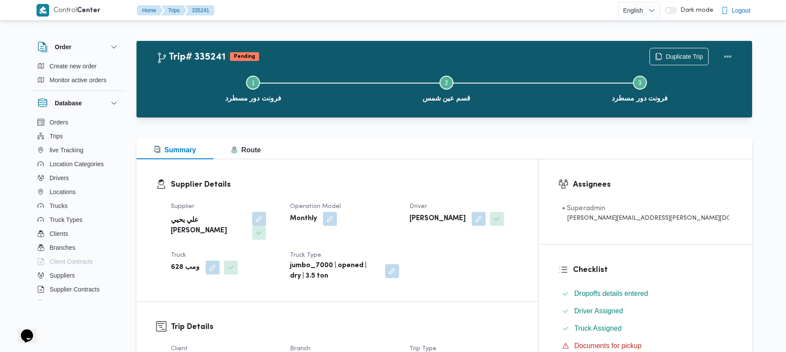
click at [487, 147] on div "Summary Route" at bounding box center [445, 148] width 616 height 21
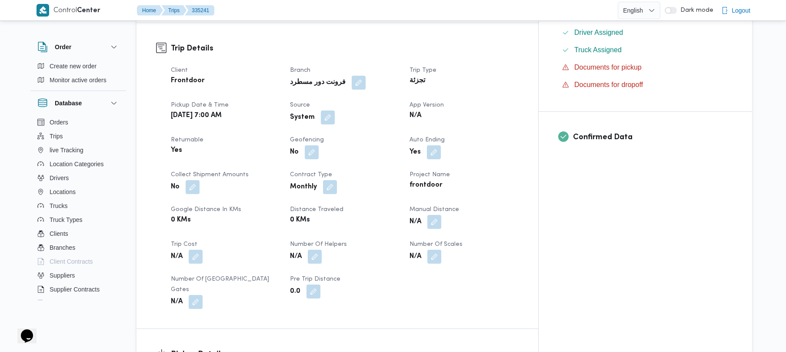
scroll to position [301, 0]
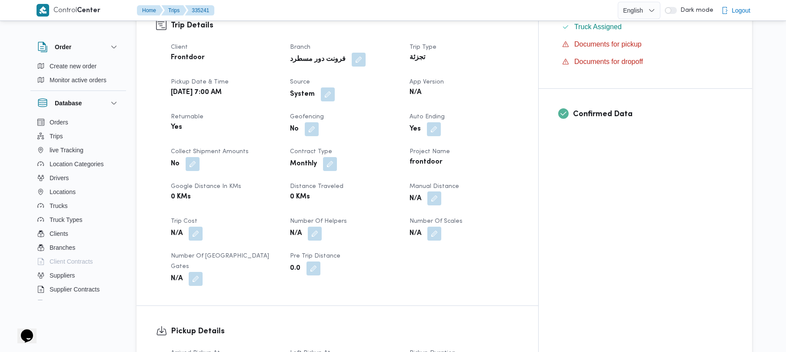
click at [441, 191] on button "button" at bounding box center [434, 198] width 14 height 14
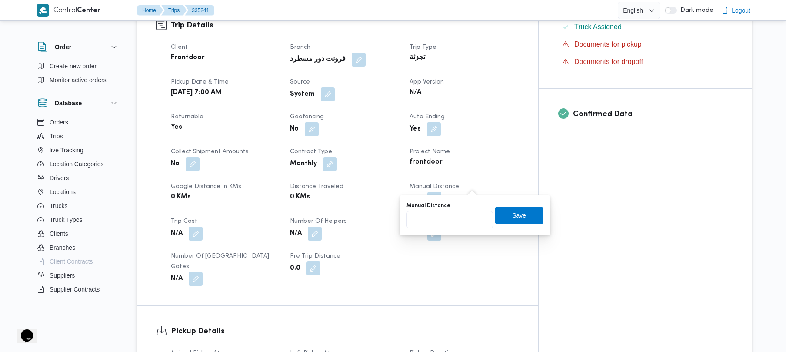
click at [442, 219] on input "Manual Distance" at bounding box center [449, 219] width 87 height 17
type input "70"
click at [513, 217] on span "Save" at bounding box center [519, 215] width 14 height 10
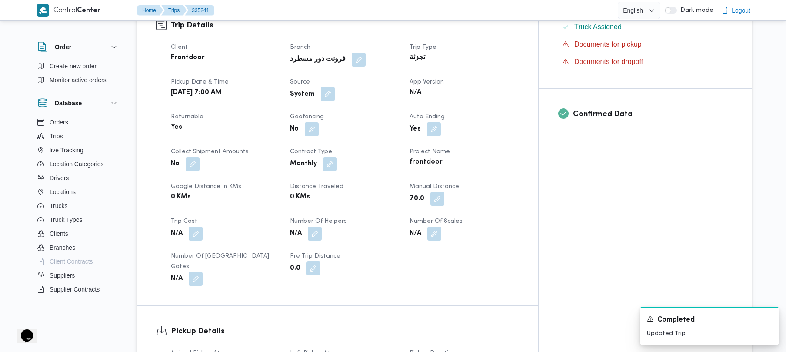
click at [335, 87] on button "button" at bounding box center [328, 94] width 14 height 14
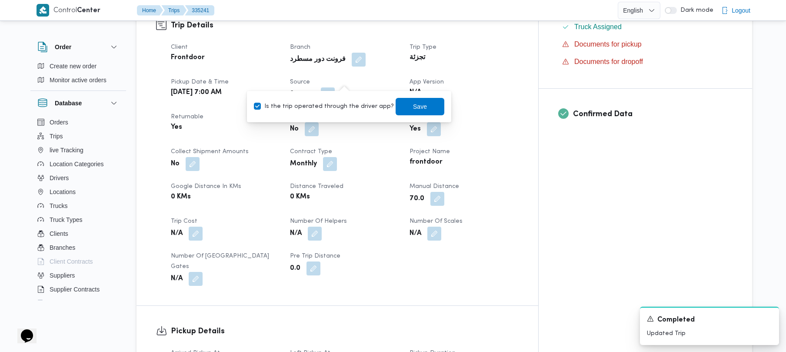
click at [336, 102] on label "Is the trip operated through the driver app?" at bounding box center [324, 106] width 140 height 10
checkbox input "false"
click at [396, 103] on span "Save" at bounding box center [420, 105] width 49 height 17
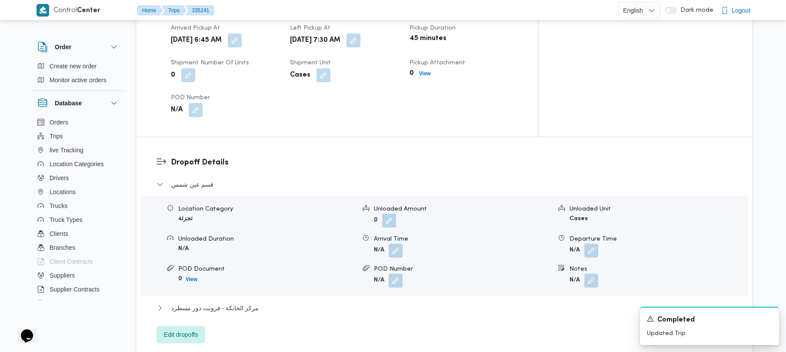
scroll to position [649, 0]
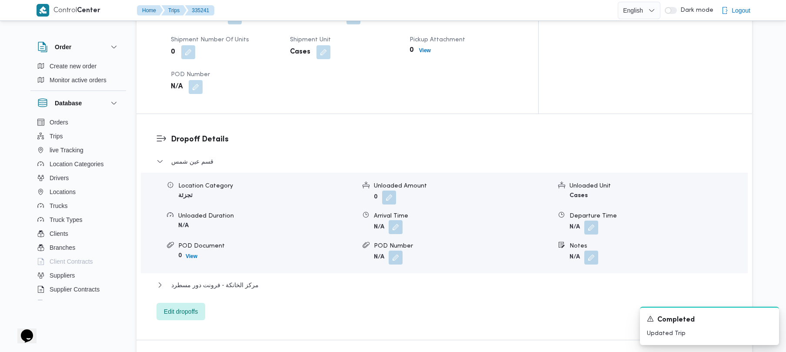
click at [390, 220] on button "button" at bounding box center [396, 227] width 14 height 14
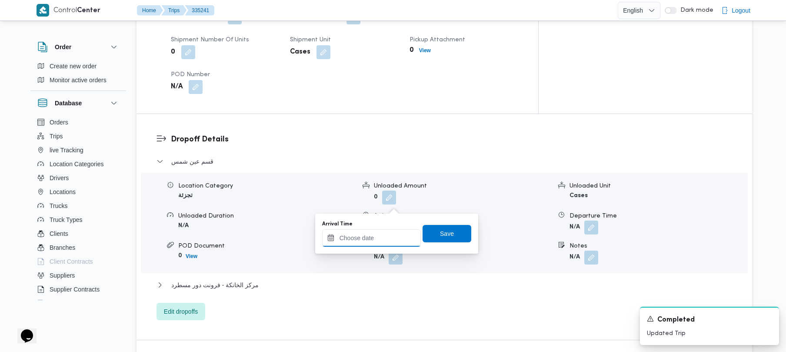
click at [355, 243] on input "Arrival Time" at bounding box center [371, 237] width 99 height 17
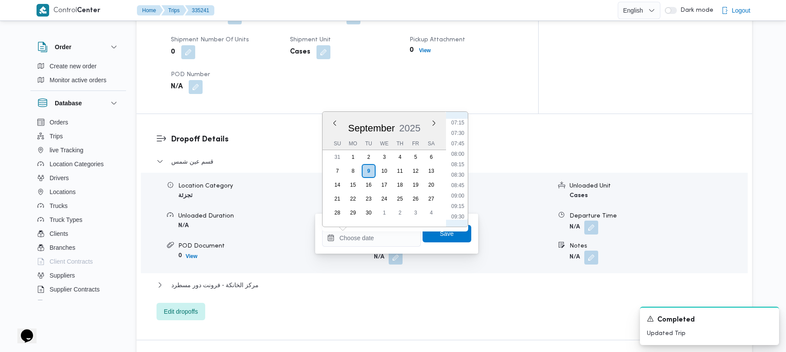
scroll to position [277, 0]
click at [454, 180] on li "08:00" at bounding box center [458, 180] width 20 height 9
type input "09/09/2025 08:00"
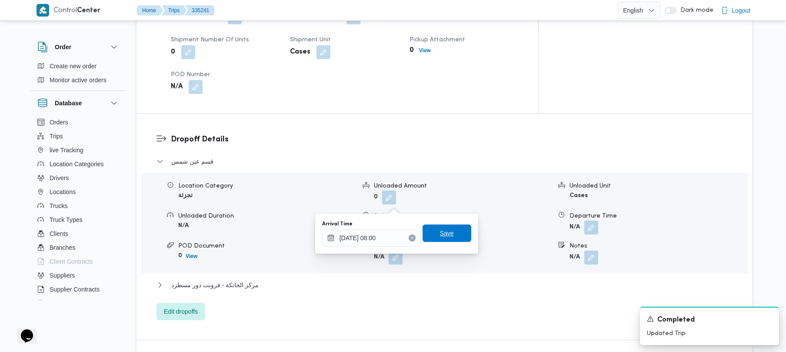
click at [440, 233] on span "Save" at bounding box center [447, 233] width 14 height 10
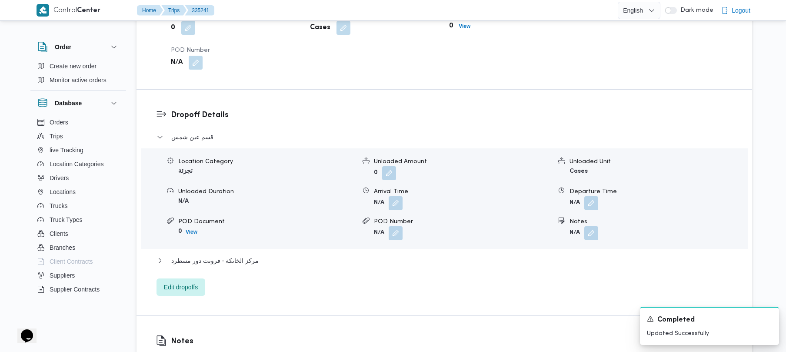
click at [397, 266] on div "مركز الخانكة - فرونت دور مسطرد" at bounding box center [445, 263] width 576 height 17
click at [404, 260] on button "مركز الخانكة - فرونت دور مسطرد" at bounding box center [445, 260] width 576 height 10
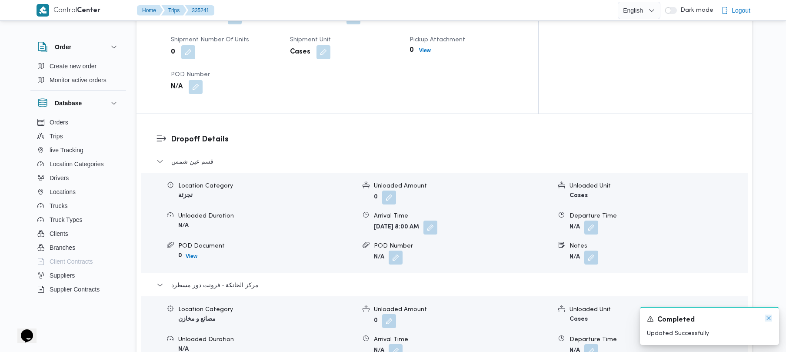
click at [767, 319] on icon "Dismiss toast" at bounding box center [768, 317] width 7 height 7
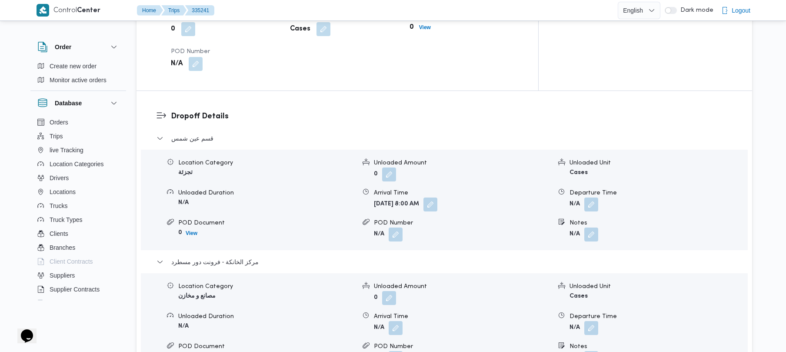
scroll to position [742, 0]
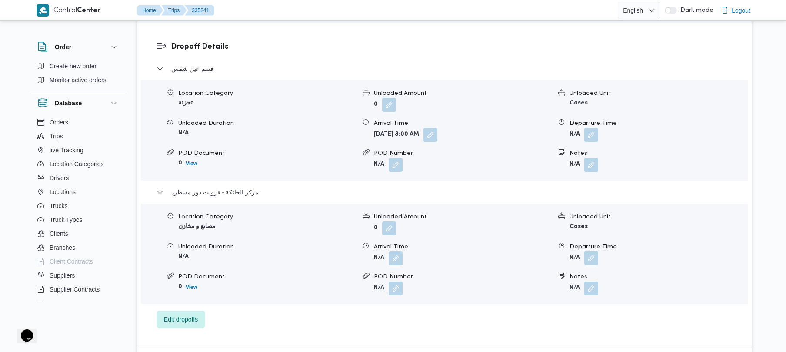
click at [597, 251] on button "button" at bounding box center [591, 258] width 14 height 14
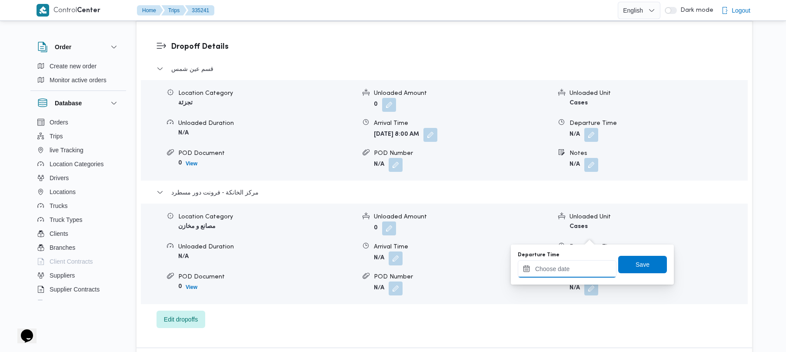
click at [569, 268] on input "Departure Time" at bounding box center [567, 268] width 99 height 17
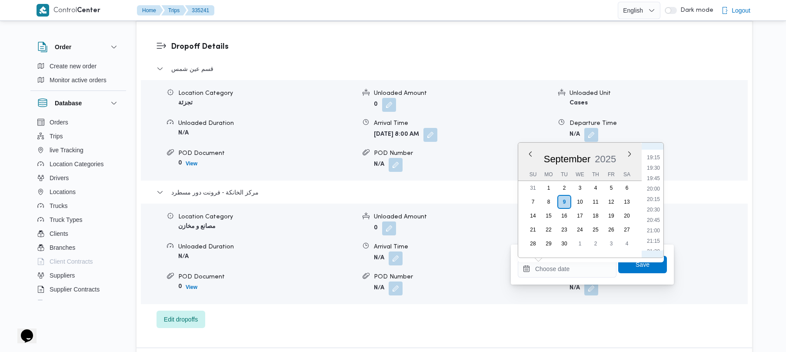
scroll to position [791, 0]
click at [654, 156] on li "19:00" at bounding box center [653, 155] width 20 height 9
type input "09/09/2025 19:00"
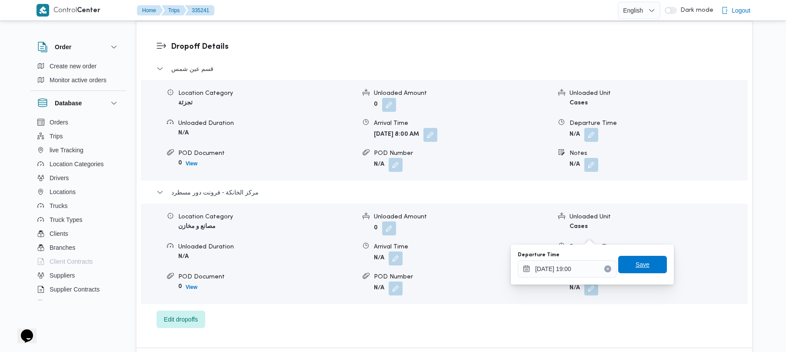
click at [636, 263] on span "Save" at bounding box center [643, 264] width 14 height 10
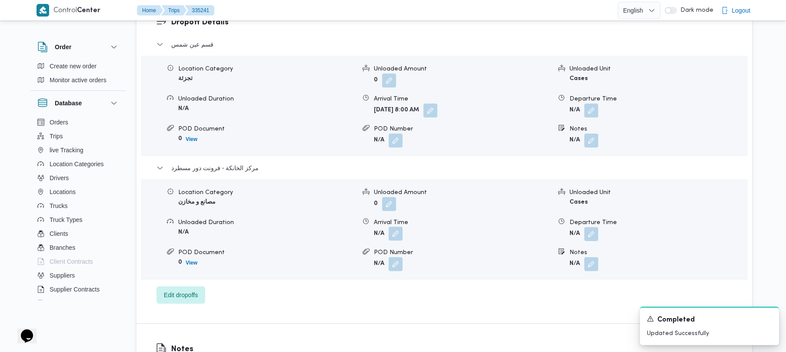
click at [392, 233] on button "button" at bounding box center [396, 234] width 14 height 14
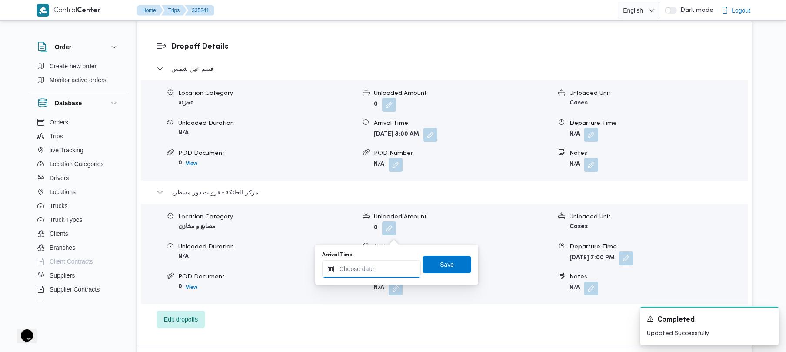
click at [380, 273] on input "Arrival Time" at bounding box center [371, 268] width 99 height 17
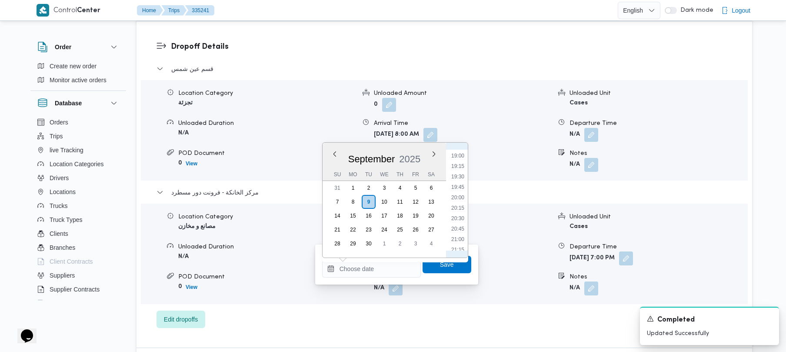
scroll to position [705, 0]
click at [458, 228] on li "18:45" at bounding box center [458, 231] width 20 height 9
type input "09/09/2025 18:45"
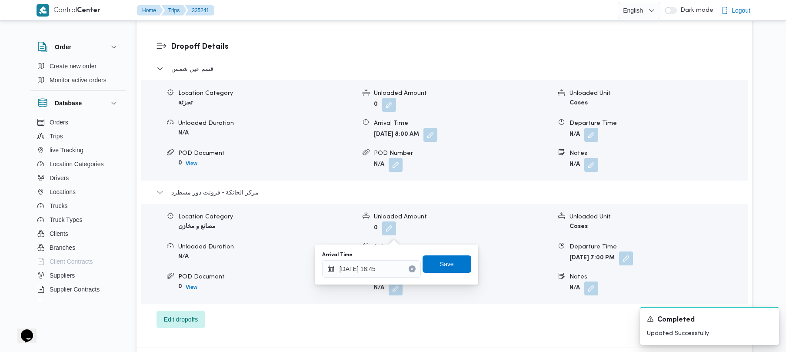
click at [440, 263] on span "Save" at bounding box center [447, 264] width 14 height 10
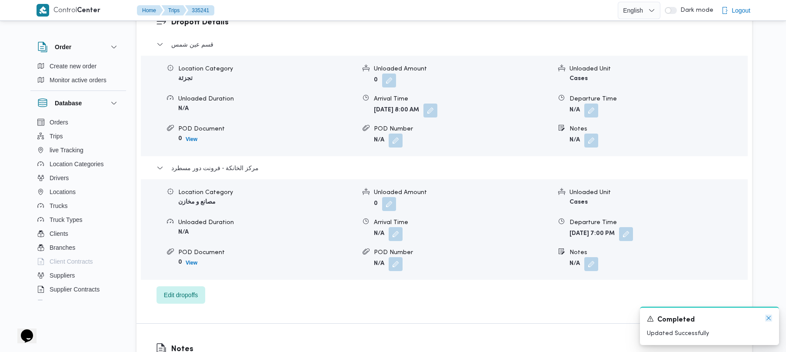
click at [769, 319] on icon "Dismiss toast" at bounding box center [768, 317] width 7 height 7
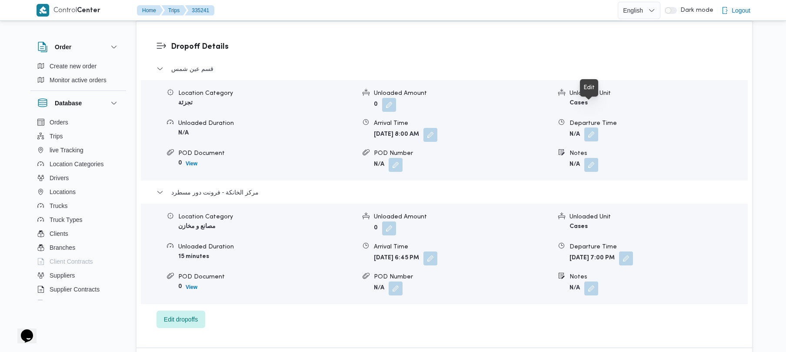
click at [594, 127] on button "button" at bounding box center [591, 134] width 14 height 14
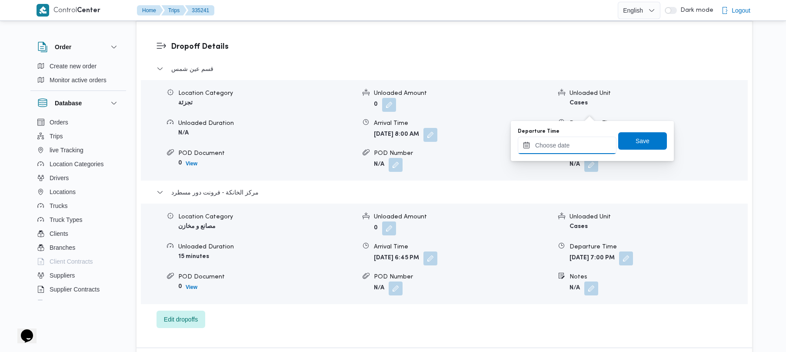
click at [560, 141] on input "Departure Time" at bounding box center [567, 145] width 99 height 17
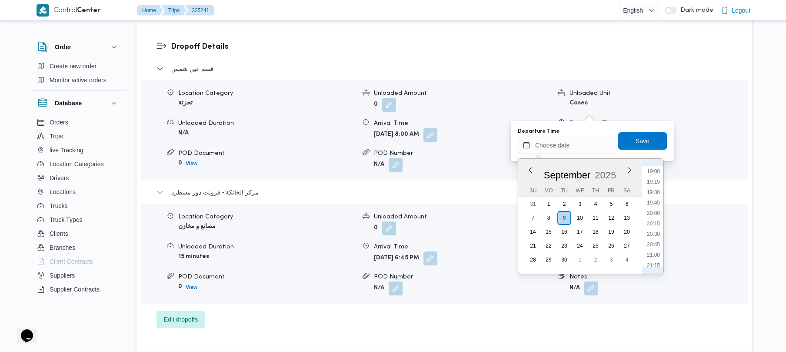
scroll to position [706, 0]
click at [653, 214] on li "18:00" at bounding box center [653, 214] width 20 height 9
type input "09/09/2025 18:00"
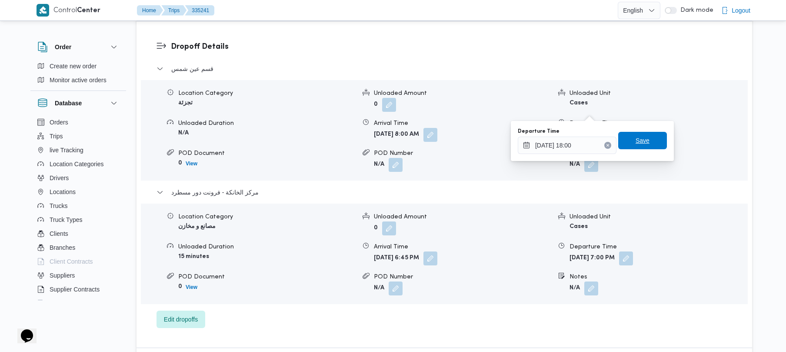
click at [636, 138] on span "Save" at bounding box center [643, 140] width 14 height 10
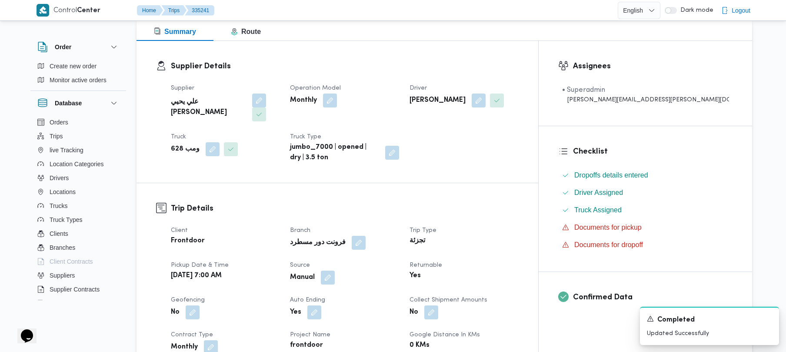
scroll to position [0, 0]
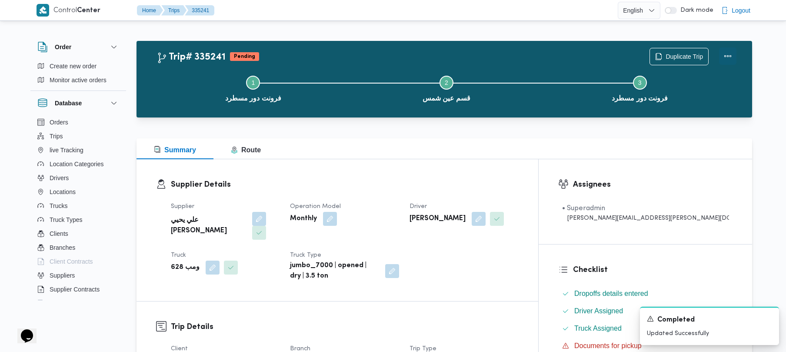
click at [734, 57] on button "Actions" at bounding box center [727, 55] width 17 height 17
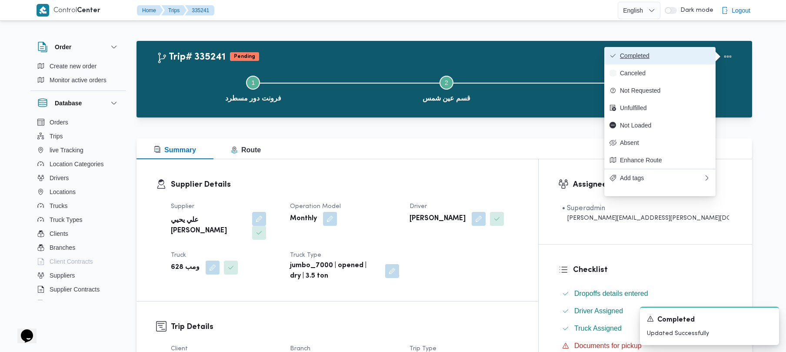
click at [698, 56] on span "Completed" at bounding box center [665, 55] width 90 height 7
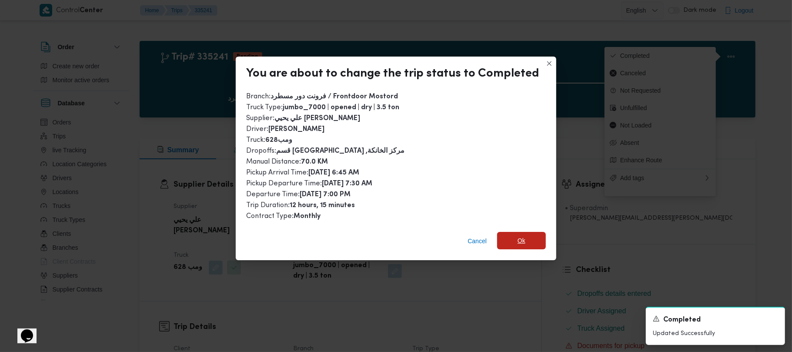
click at [503, 234] on span "Ok" at bounding box center [521, 240] width 49 height 17
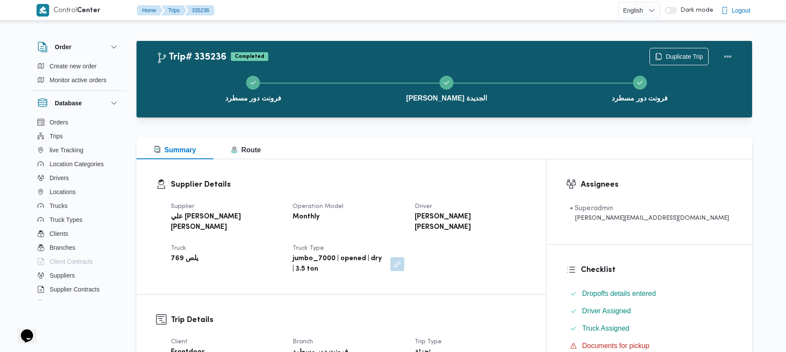
click at [404, 209] on dt "Operation Model" at bounding box center [348, 206] width 111 height 10
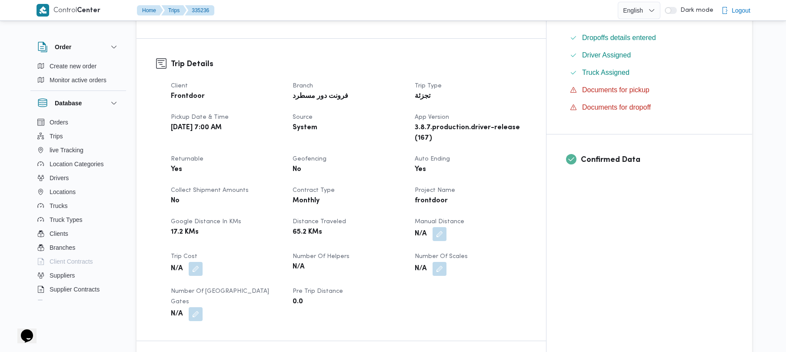
scroll to position [255, 0]
click at [446, 227] on button "button" at bounding box center [440, 234] width 14 height 14
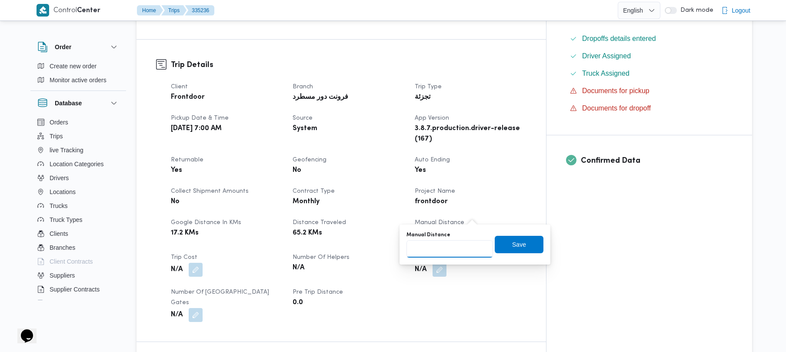
click at [449, 248] on input "Manual Distance" at bounding box center [449, 248] width 87 height 17
type input "120"
click at [514, 244] on span "Save" at bounding box center [519, 244] width 14 height 10
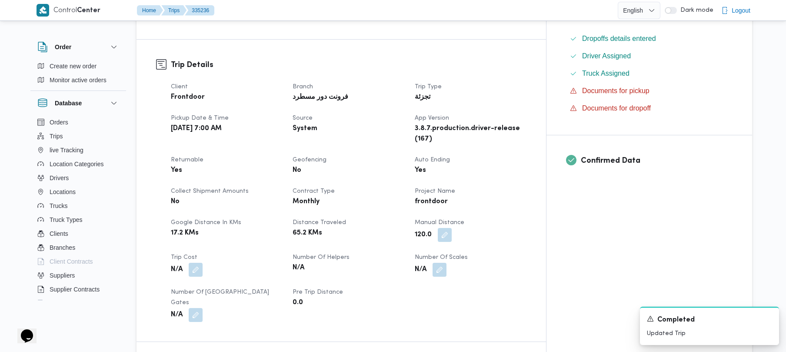
click at [526, 217] on dt "Manual Distance" at bounding box center [470, 222] width 111 height 10
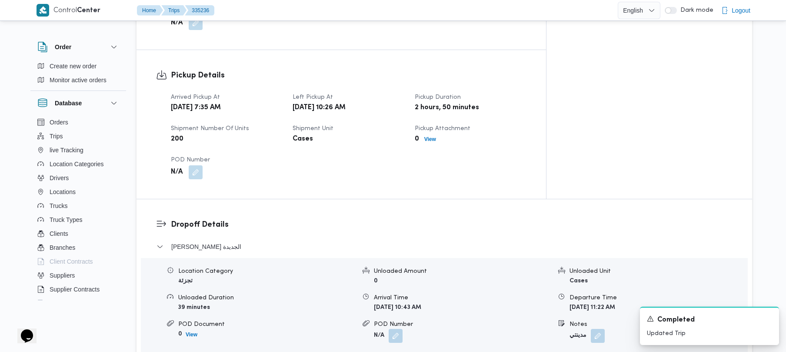
scroll to position [580, 0]
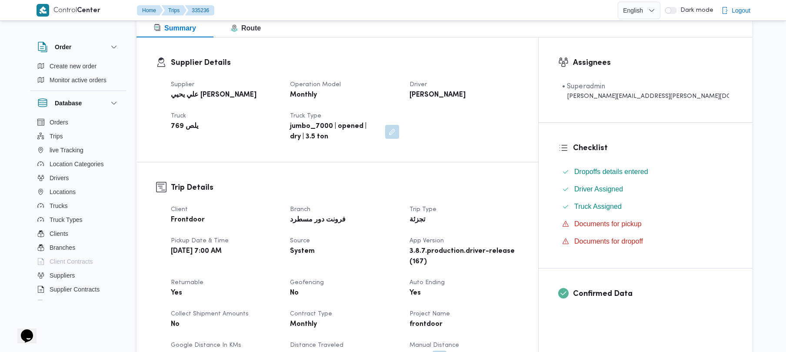
scroll to position [255, 0]
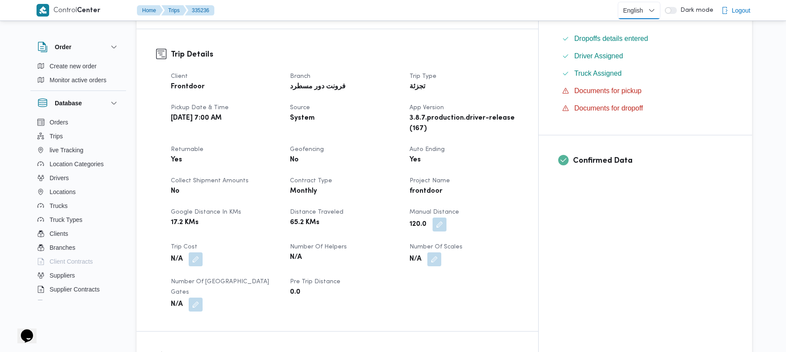
click at [654, 6] on select "English عربي" at bounding box center [639, 10] width 43 height 17
select select "ar"
click at [620, 2] on select "English عربي" at bounding box center [639, 10] width 43 height 17
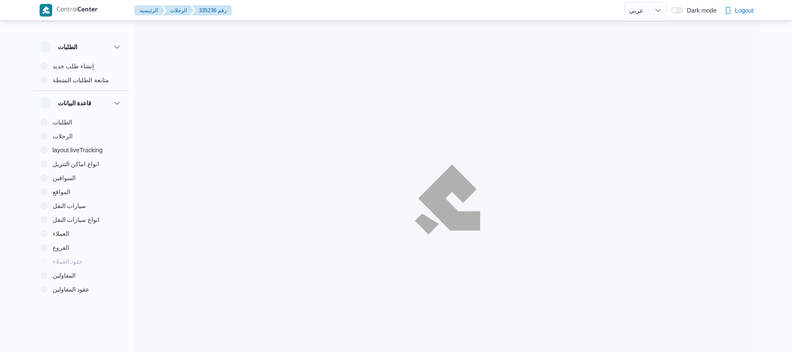
select select "ar"
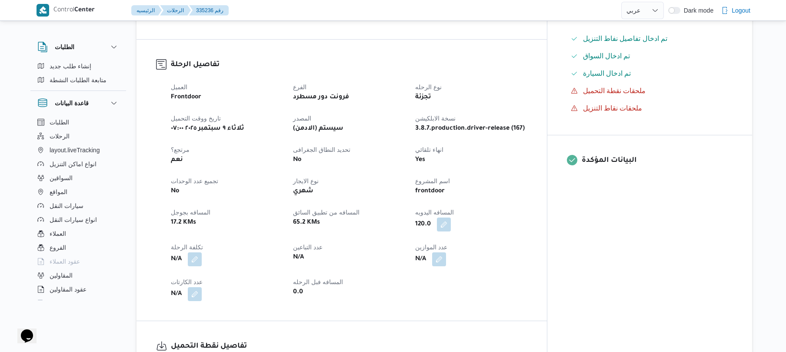
click at [528, 185] on div "frontdoor" at bounding box center [470, 191] width 113 height 12
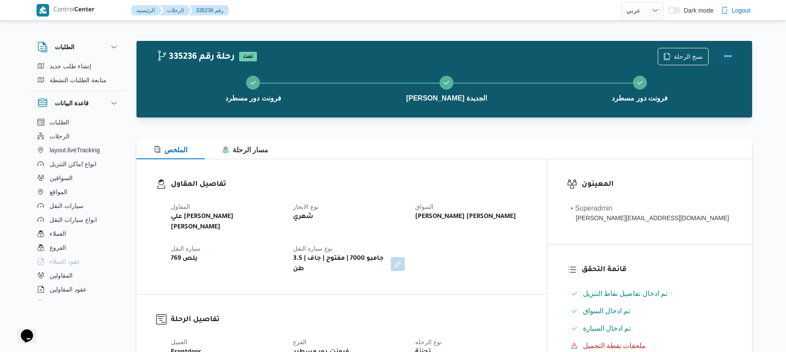
click at [723, 58] on button "Actions" at bounding box center [727, 55] width 17 height 17
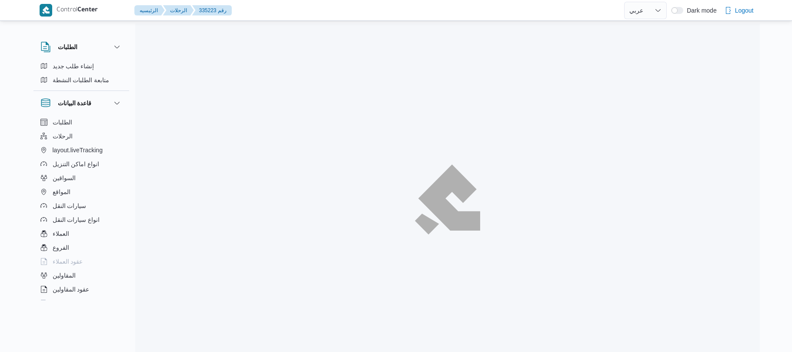
select select "ar"
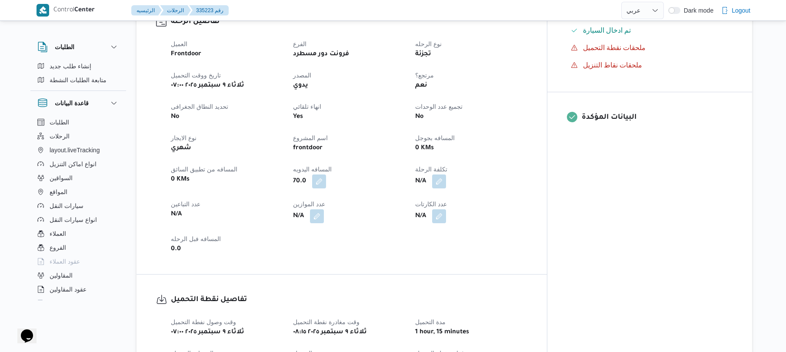
scroll to position [301, 0]
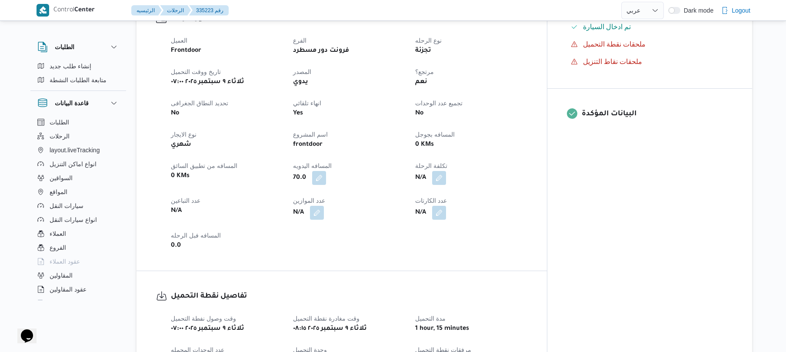
click at [533, 134] on div "العميل Frontdoor الفرع فرونت دور مسطرد نوع الرحله تجزئة تاريخ ووقت التحميل [DAT…" at bounding box center [349, 143] width 367 height 226
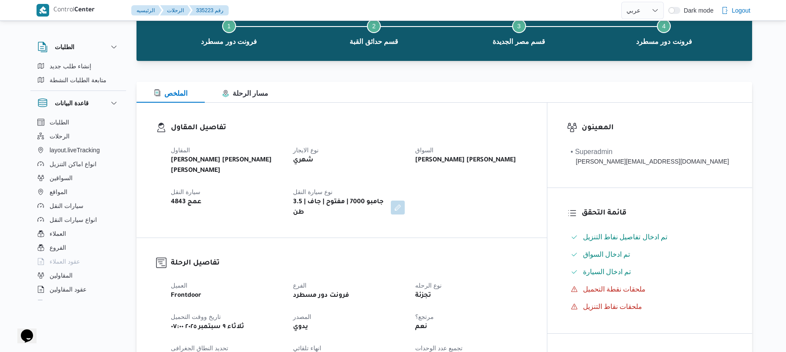
scroll to position [0, 0]
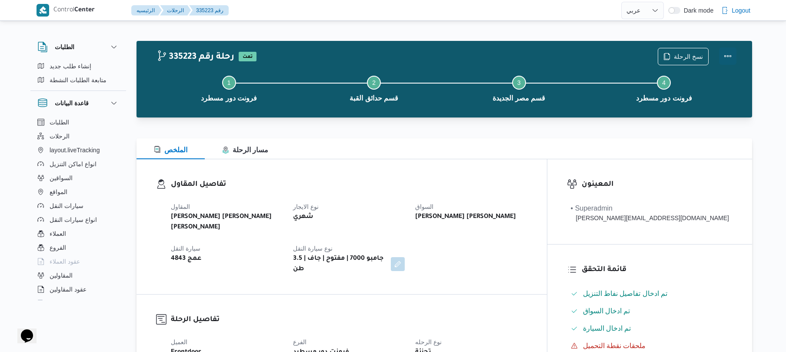
click at [726, 52] on button "Actions" at bounding box center [727, 55] width 17 height 17
click at [517, 135] on div at bounding box center [445, 133] width 616 height 10
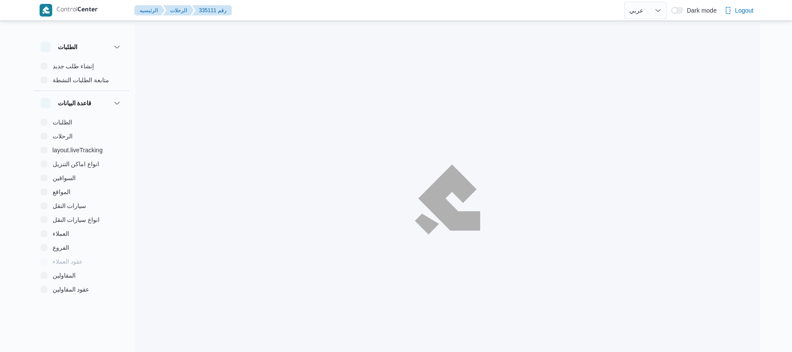
select select "ar"
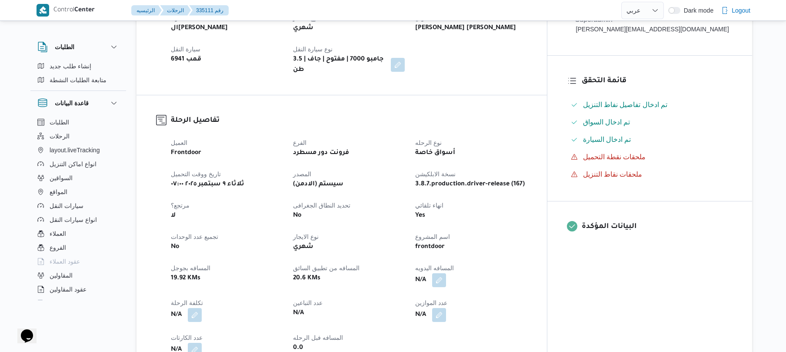
scroll to position [155, 0]
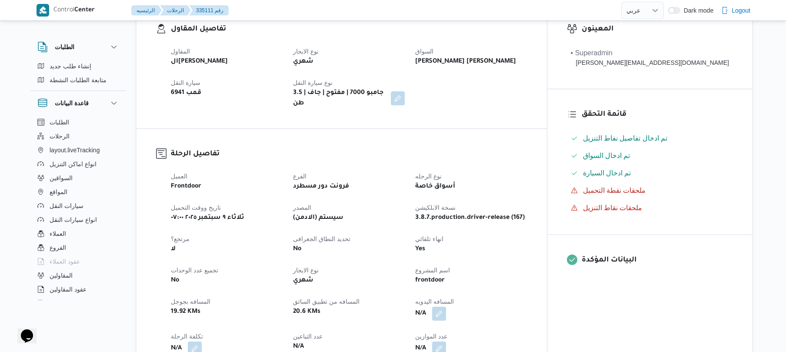
click at [405, 51] on dt "نوع الايجار" at bounding box center [349, 51] width 112 height 10
click at [519, 83] on div "المقاول الهامي محمد خالد علي نوع الايجار شهري السواق محمد سيد محمد محمد سيارة ا…" at bounding box center [349, 77] width 367 height 73
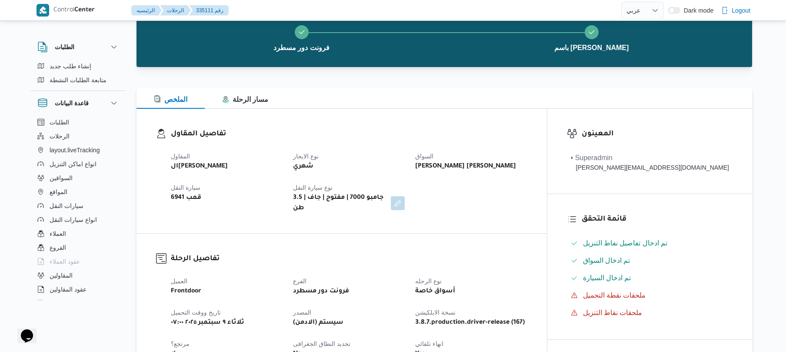
scroll to position [0, 0]
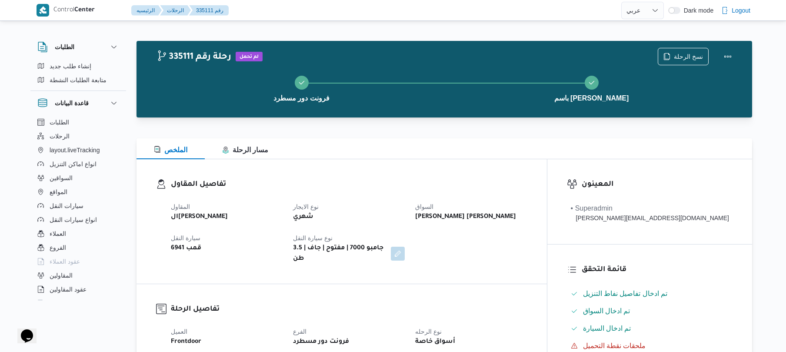
click at [517, 160] on div "تفاصيل المقاول المقاول الهامي محمد خالد علي نوع الايجار شهري السواق محمد سيد مح…" at bounding box center [342, 221] width 410 height 124
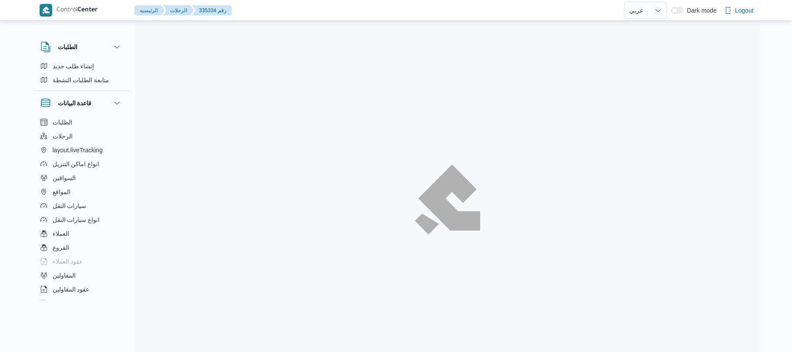
select select "ar"
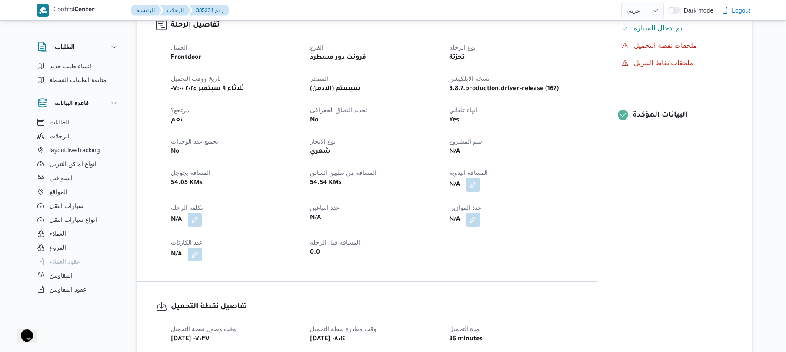
scroll to position [278, 0]
click at [476, 183] on button "button" at bounding box center [473, 183] width 14 height 14
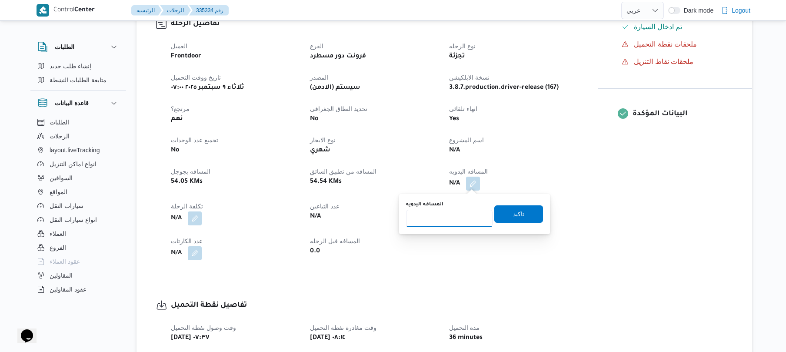
click at [452, 218] on input "المسافه اليدويه" at bounding box center [449, 218] width 87 height 17
type input "130"
click at [516, 214] on span "تاكيد" at bounding box center [518, 213] width 11 height 10
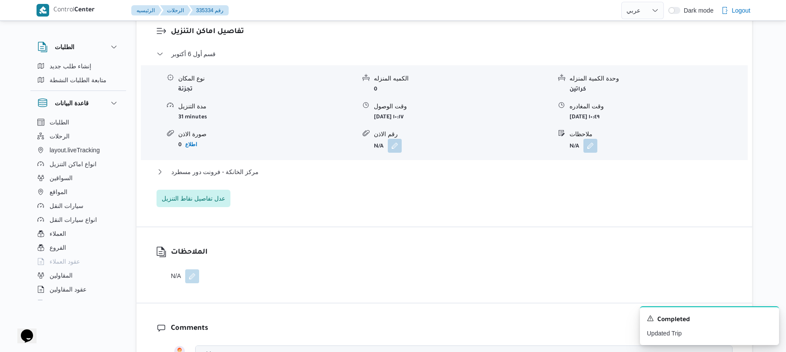
scroll to position [719, 0]
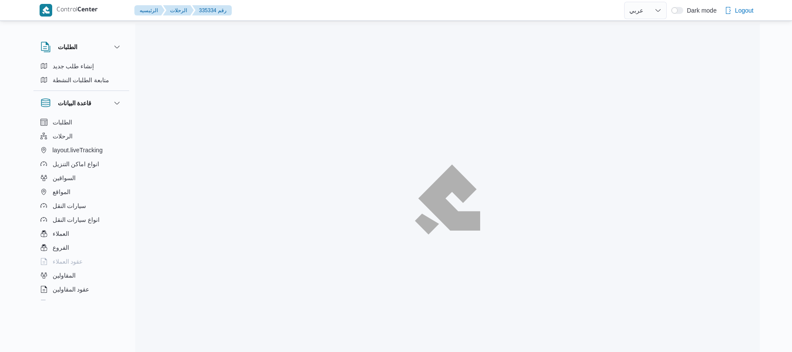
select select "ar"
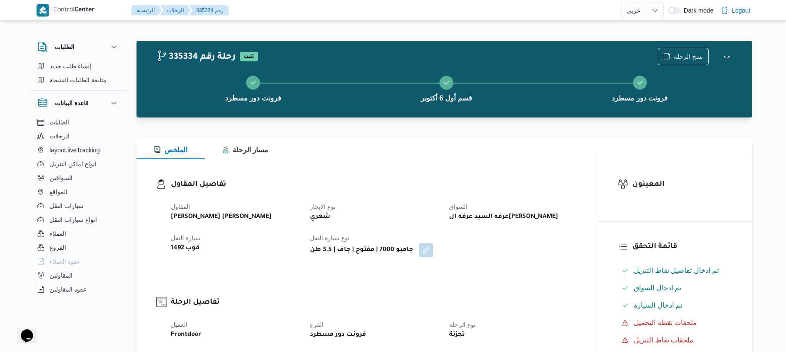
click at [502, 161] on div "تفاصيل المقاول المقاول [PERSON_NAME] [PERSON_NAME] نوع الايجار شهري السواق عرفه…" at bounding box center [367, 217] width 461 height 117
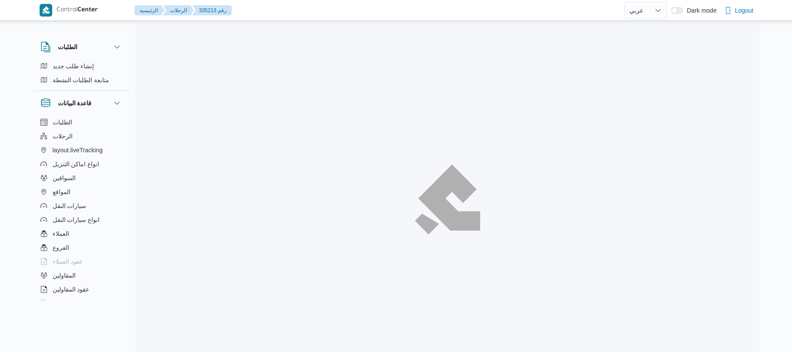
select select "ar"
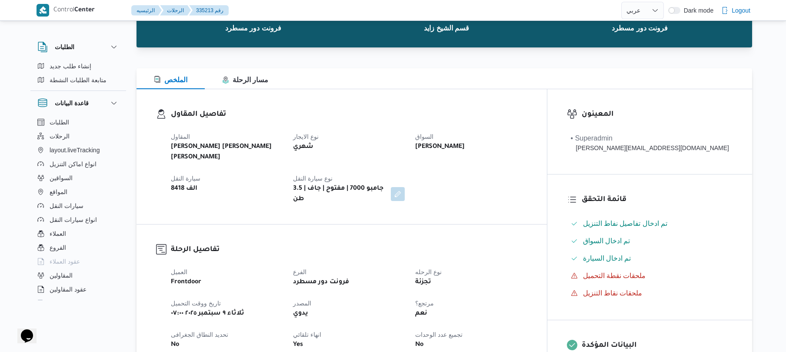
scroll to position [70, 0]
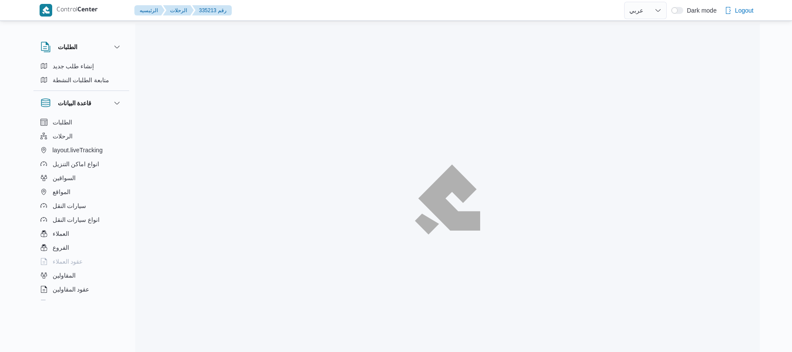
select select "ar"
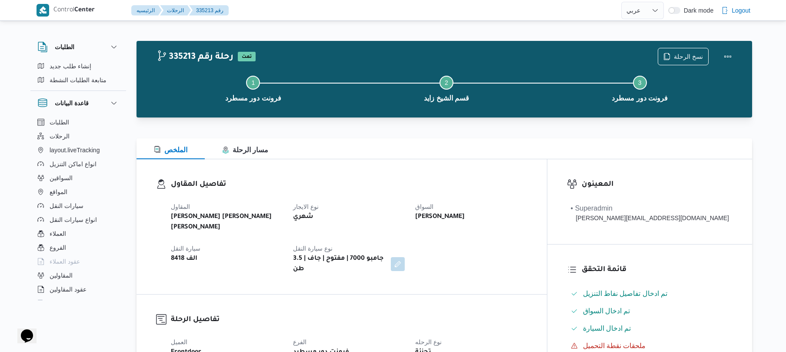
click at [390, 167] on div "تفاصيل المقاول [PERSON_NAME] [PERSON_NAME] [PERSON_NAME] نوع الايجار شهري السوا…" at bounding box center [342, 226] width 410 height 135
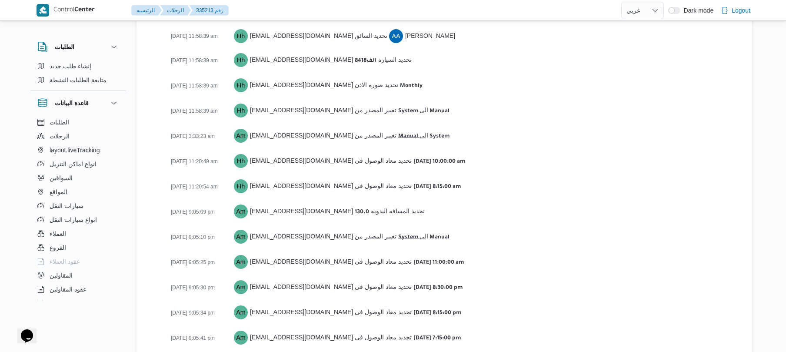
scroll to position [1289, 0]
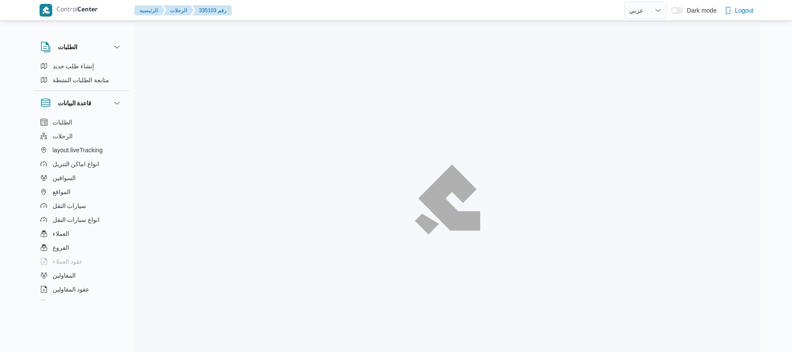
select select "ar"
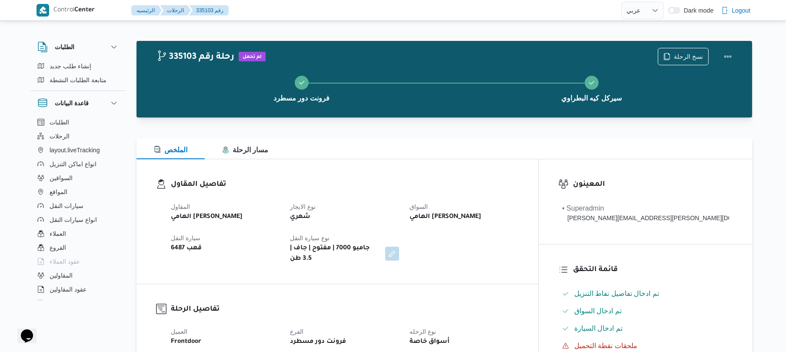
click at [489, 147] on div "الملخص مسار الرحلة" at bounding box center [445, 148] width 616 height 21
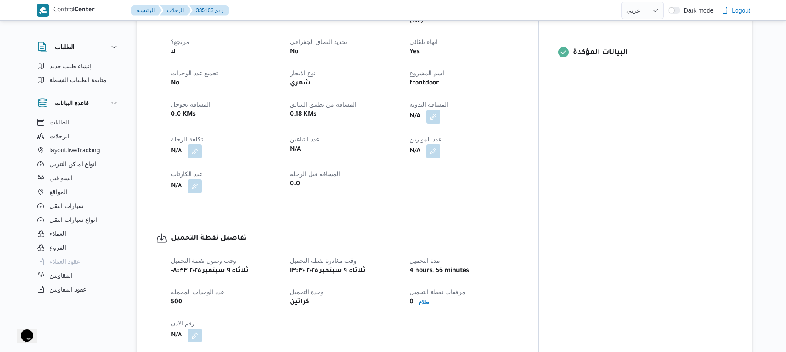
scroll to position [371, 0]
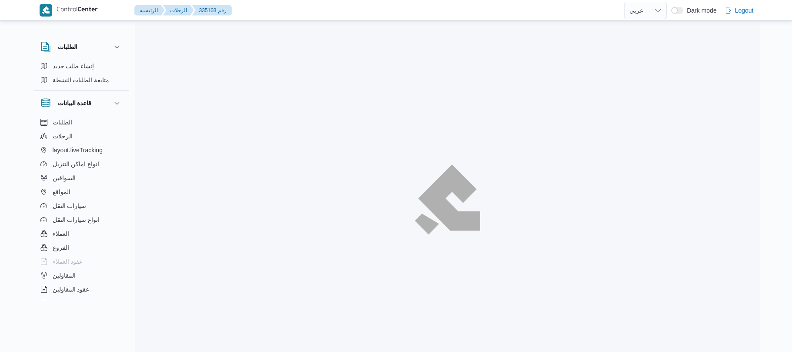
select select "ar"
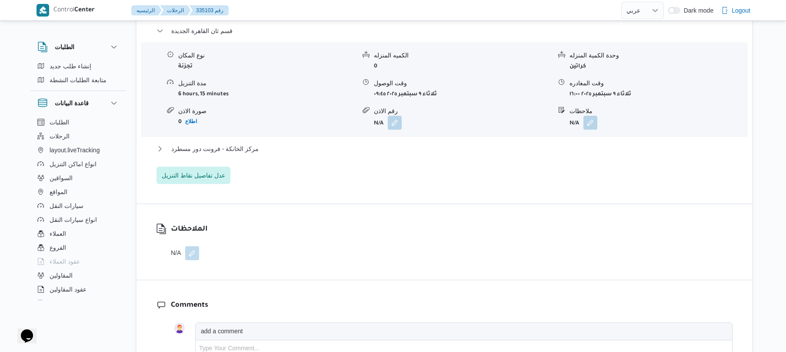
scroll to position [743, 0]
click at [513, 142] on button "مركز الخانكة - فرونت دور مسطرد" at bounding box center [445, 147] width 576 height 10
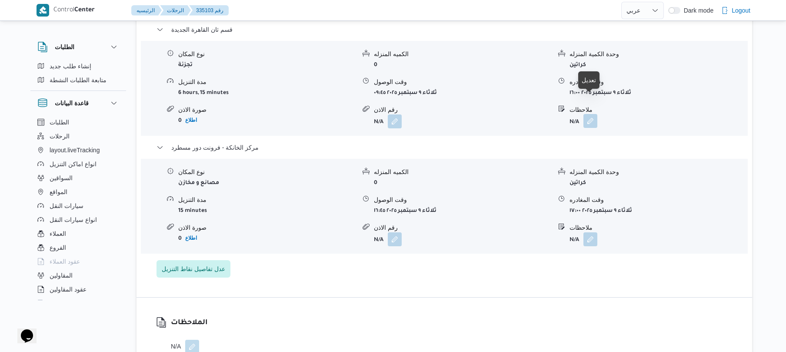
click at [590, 114] on button "button" at bounding box center [590, 121] width 14 height 14
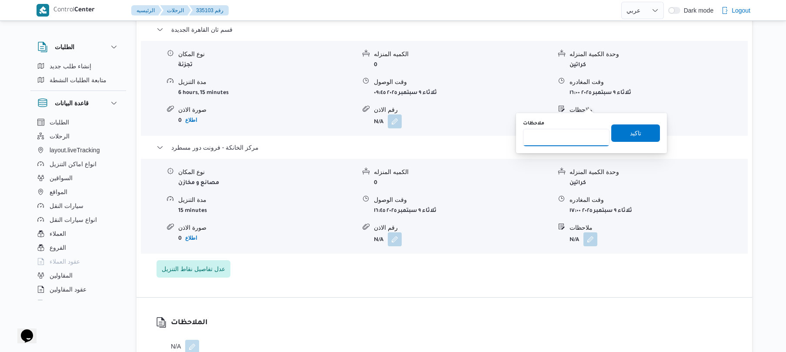
click at [564, 134] on input "ملاحظات" at bounding box center [566, 137] width 87 height 17
type input "ا"
type input "الرحاب"
click at [640, 136] on span "تاكيد" at bounding box center [635, 132] width 49 height 17
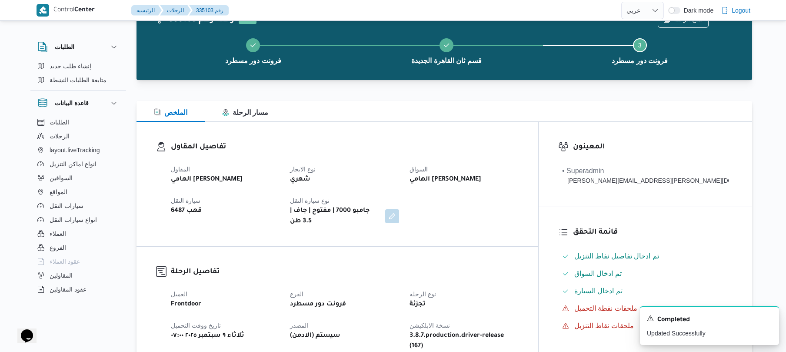
scroll to position [0, 0]
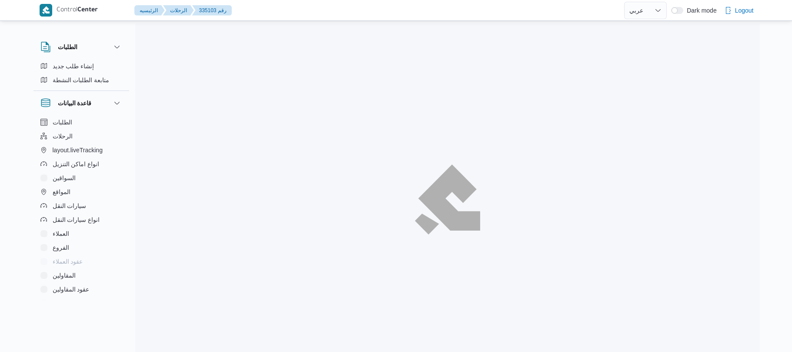
select select "ar"
